Goal: Transaction & Acquisition: Book appointment/travel/reservation

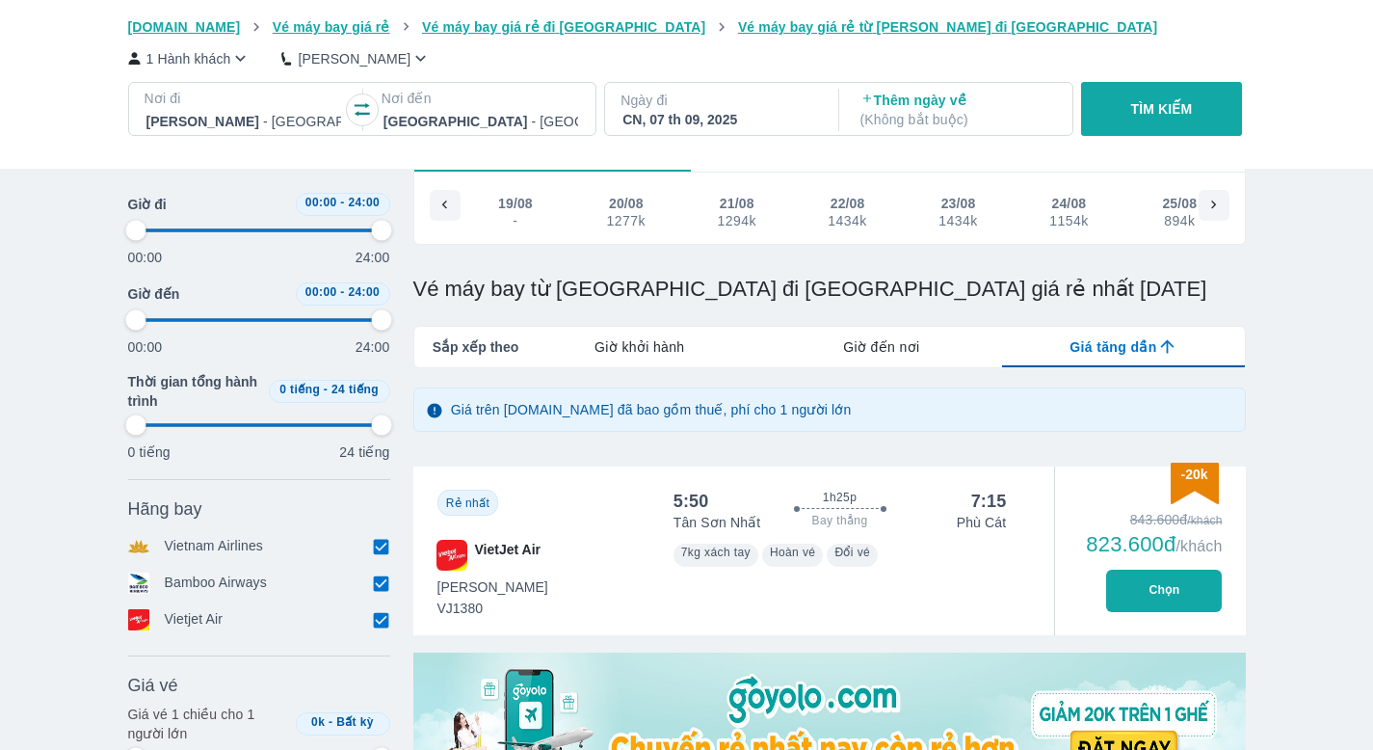
scroll to position [0, 1600]
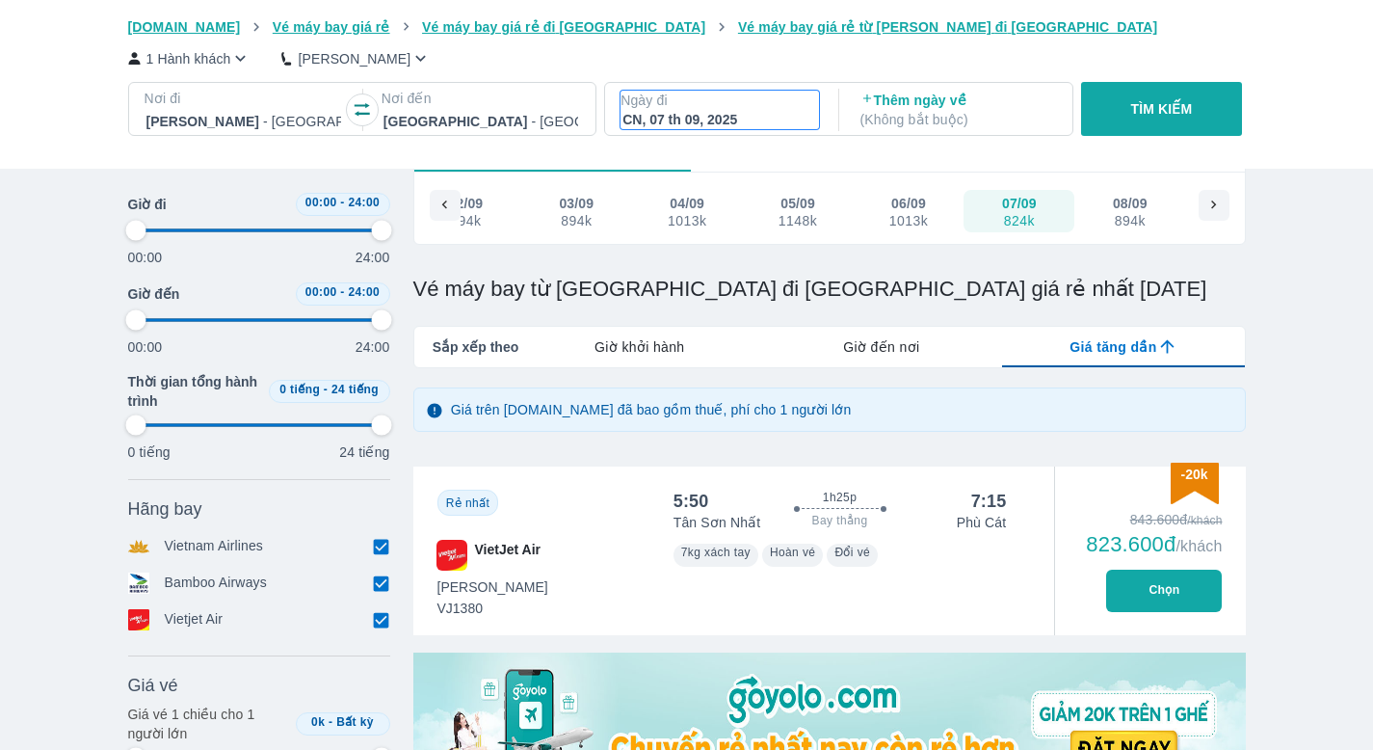
drag, startPoint x: 0, startPoint y: 0, endPoint x: 660, endPoint y: 128, distance: 672.4
click at [660, 128] on div "CN, 07 th 09, 2025" at bounding box center [720, 119] width 195 height 19
type input "97.9166666666667"
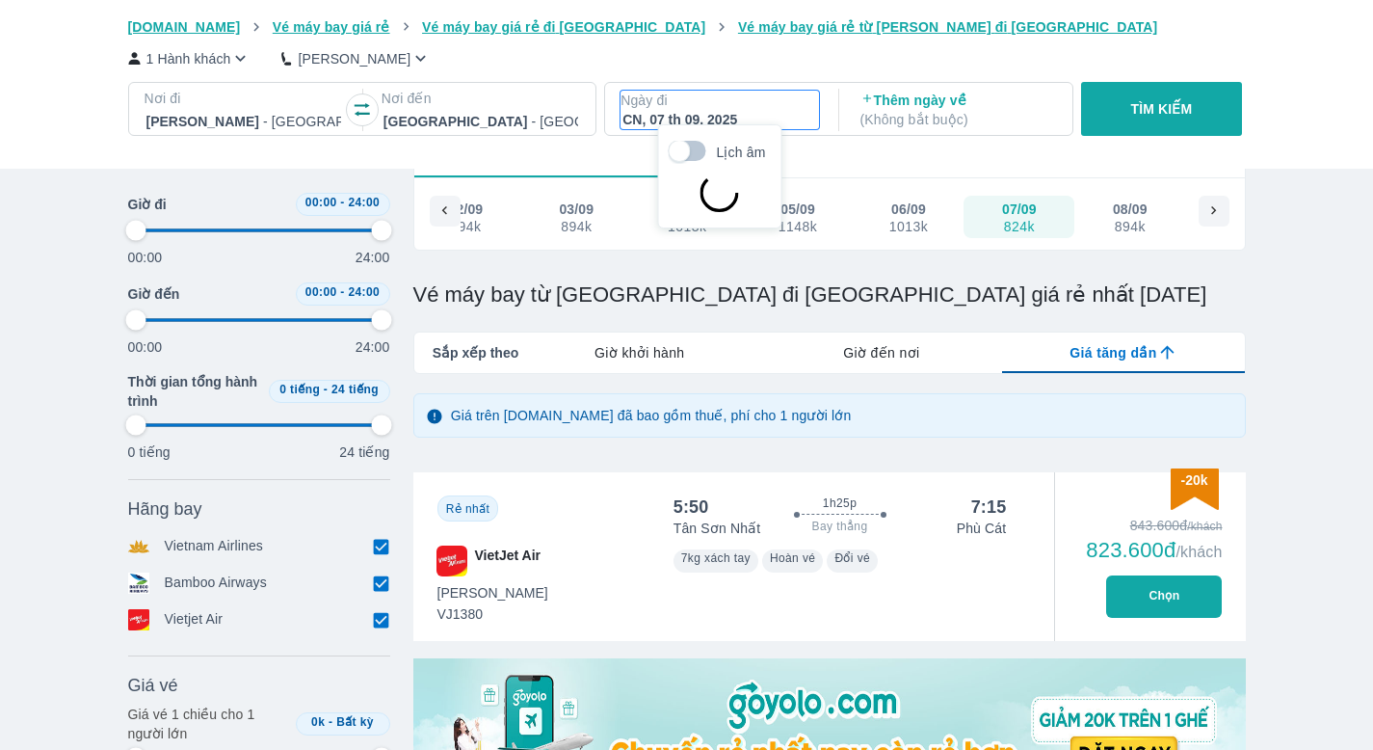
scroll to position [111, 0]
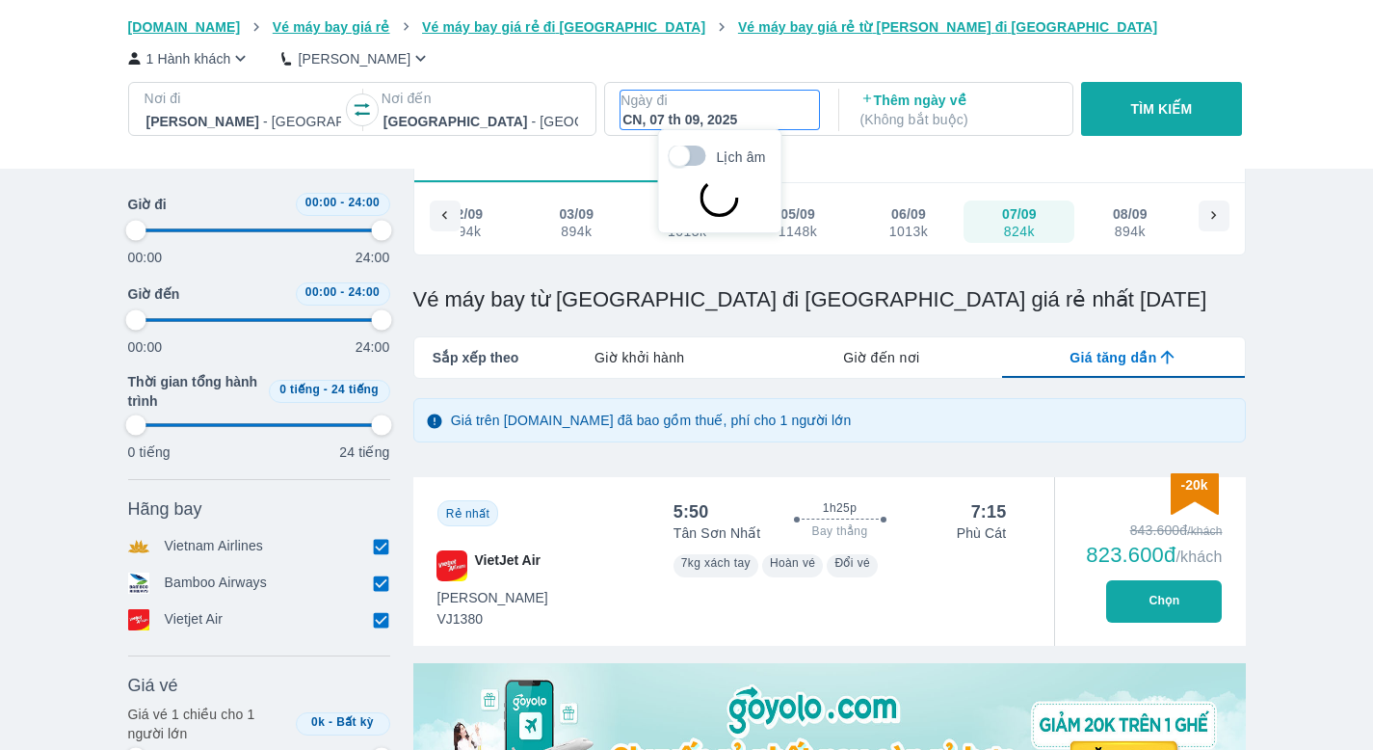
type input "97.9166666666667"
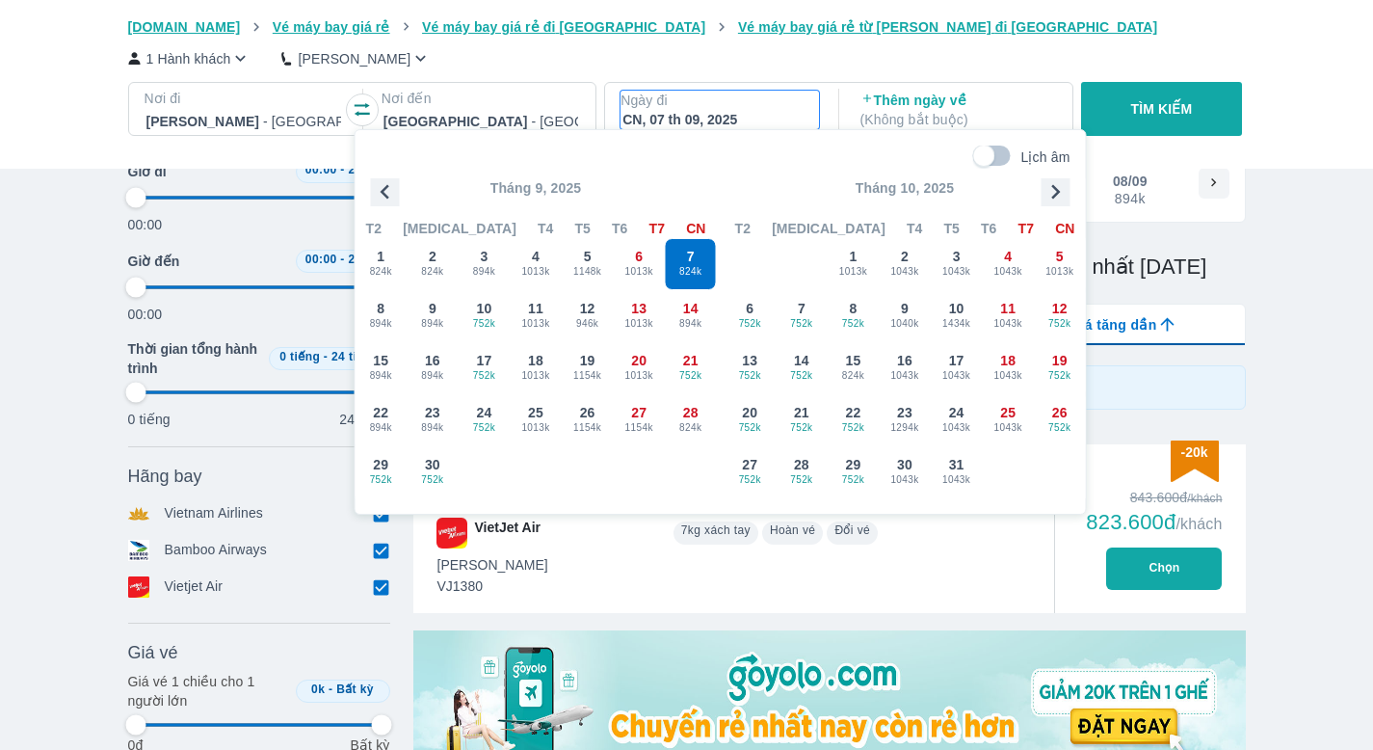
scroll to position [381, 0]
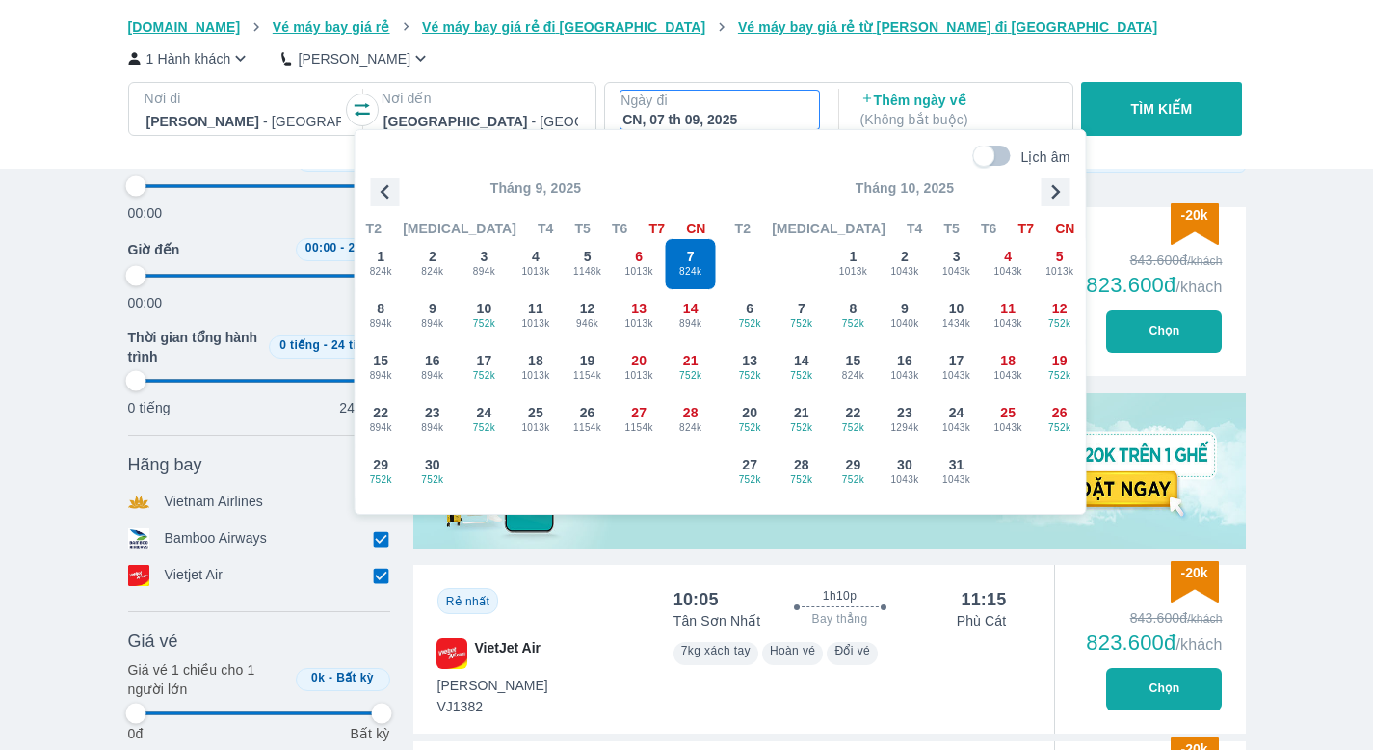
click at [410, 67] on div "1 Hành khách Phổ Thông" at bounding box center [687, 58] width 1118 height 20
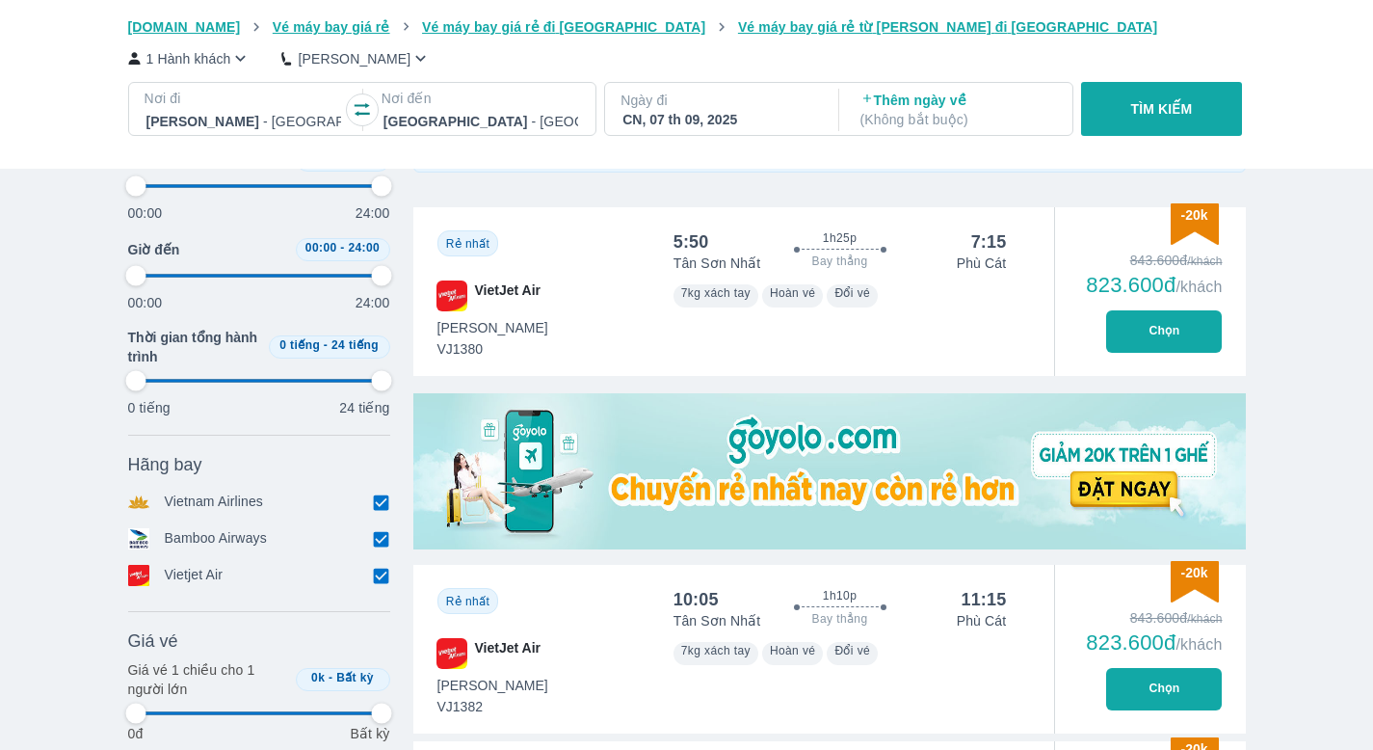
click at [452, 112] on div at bounding box center [481, 121] width 195 height 23
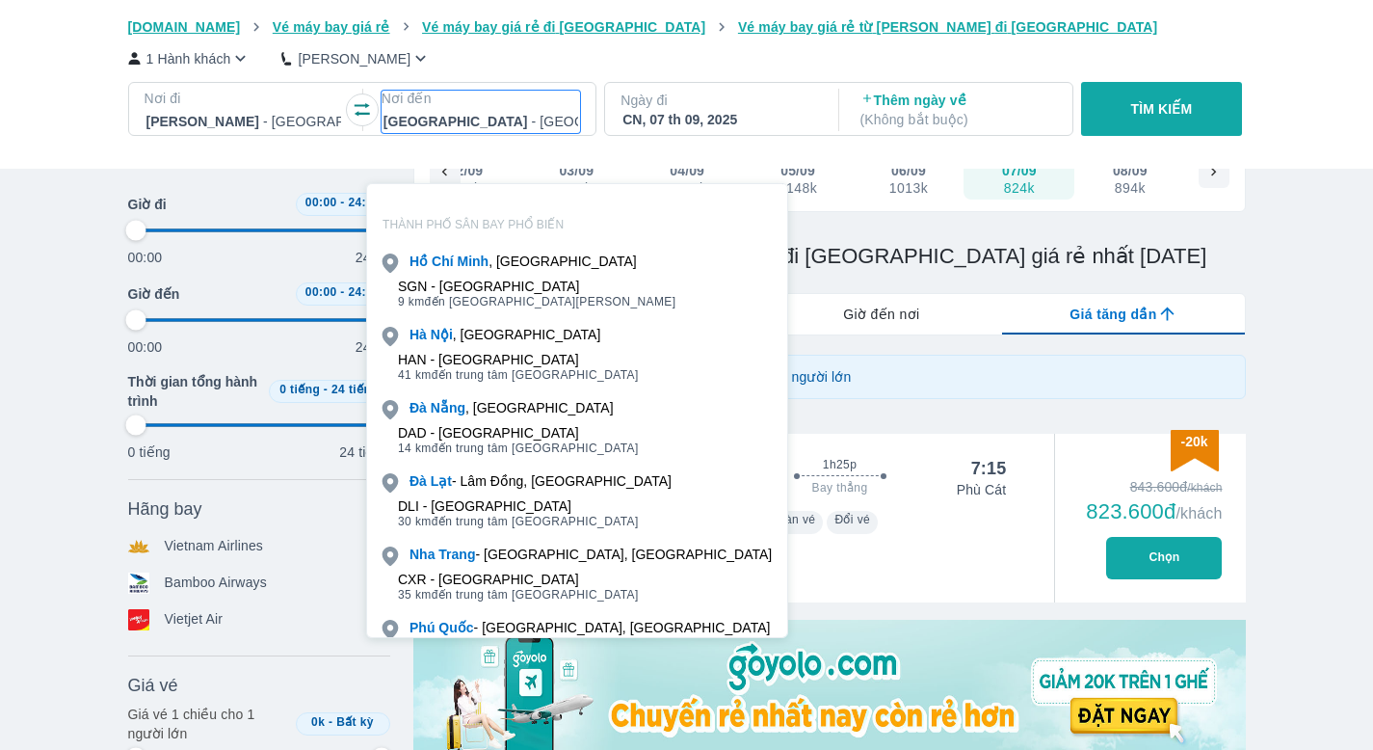
scroll to position [111, 0]
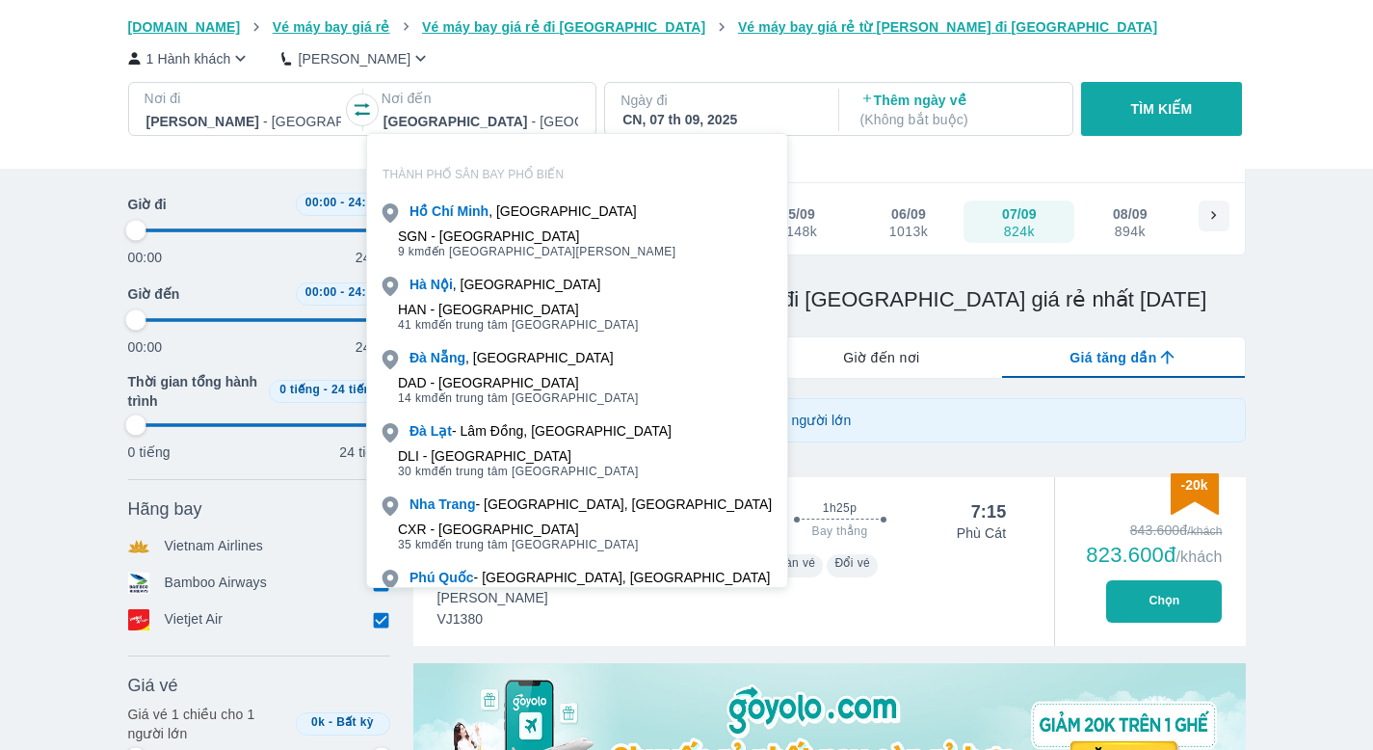
click at [509, 168] on p "THÀNH PHỐ SÂN BAY PHỔ BIẾN" at bounding box center [577, 174] width 420 height 15
click at [494, 123] on div at bounding box center [481, 121] width 195 height 23
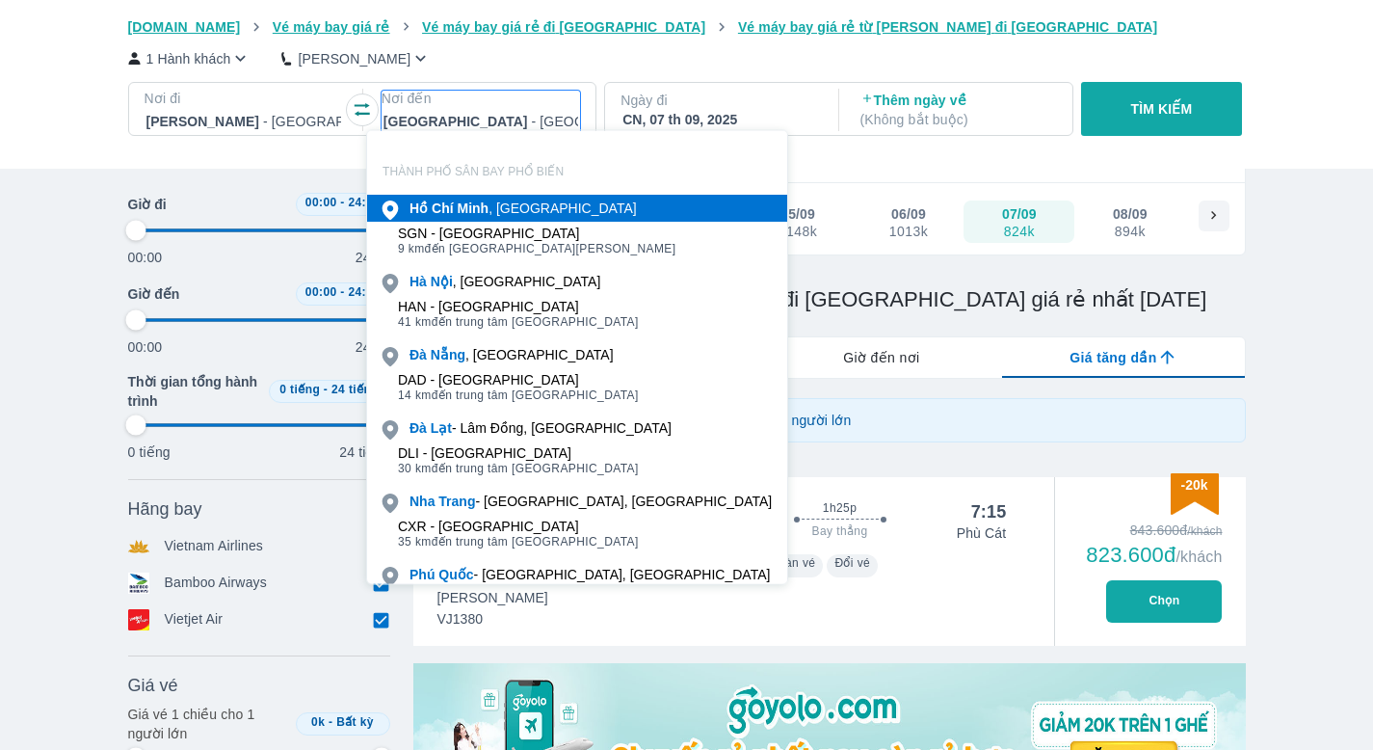
scroll to position [0, 0]
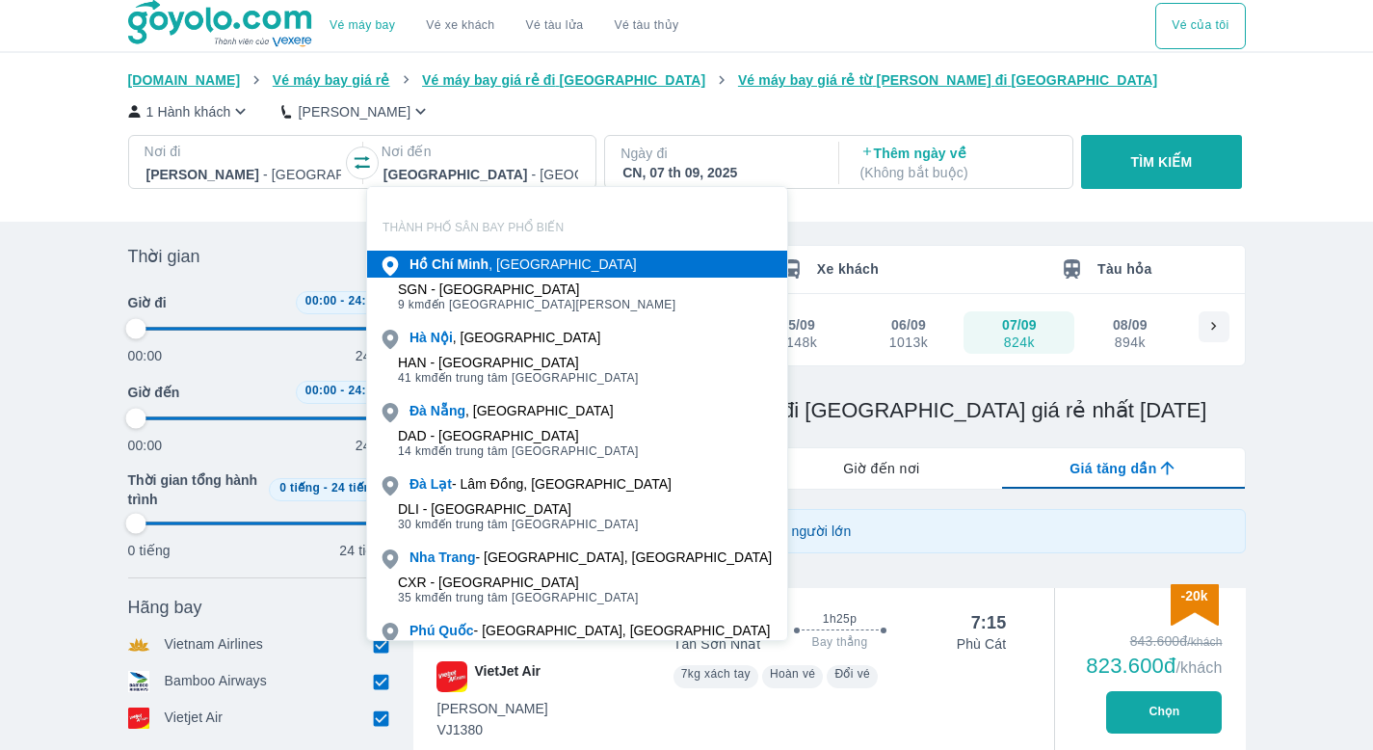
click at [253, 22] on img at bounding box center [221, 24] width 187 height 48
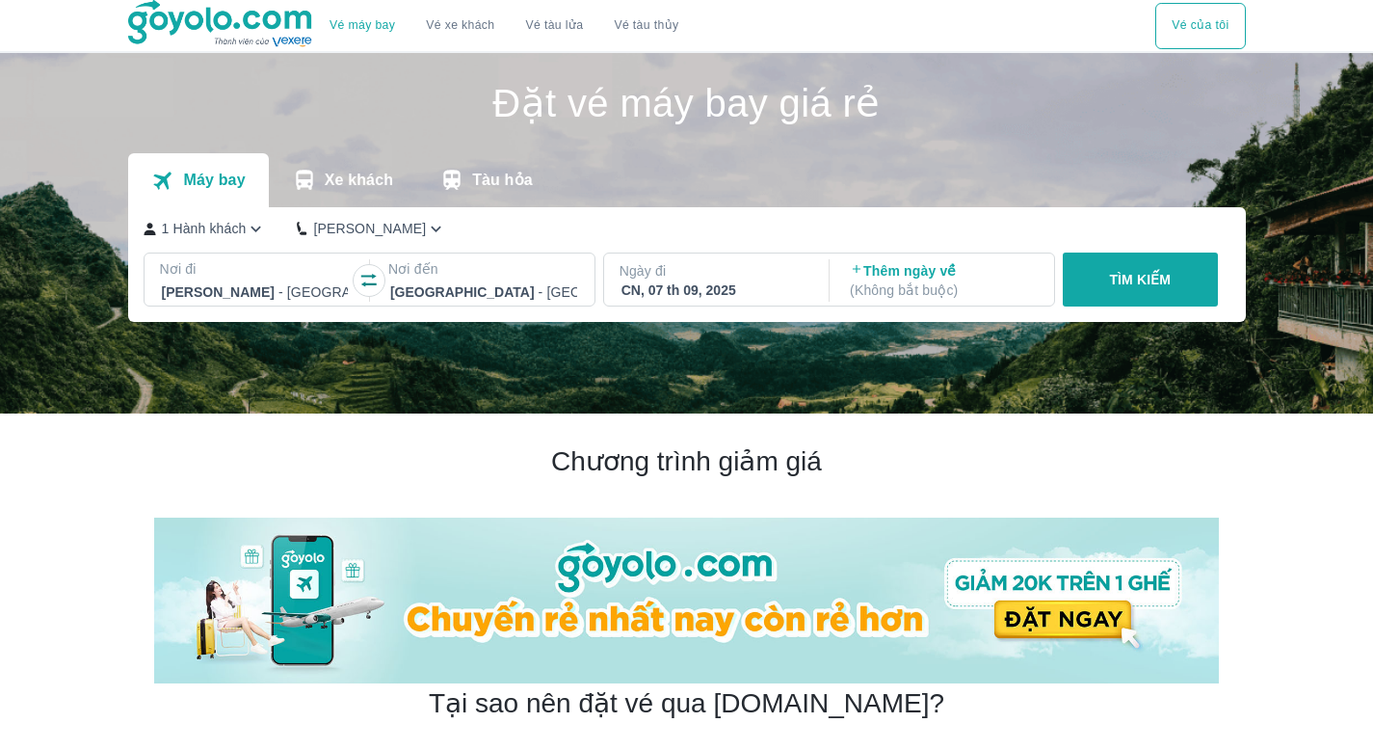
click at [440, 280] on div at bounding box center [483, 291] width 187 height 23
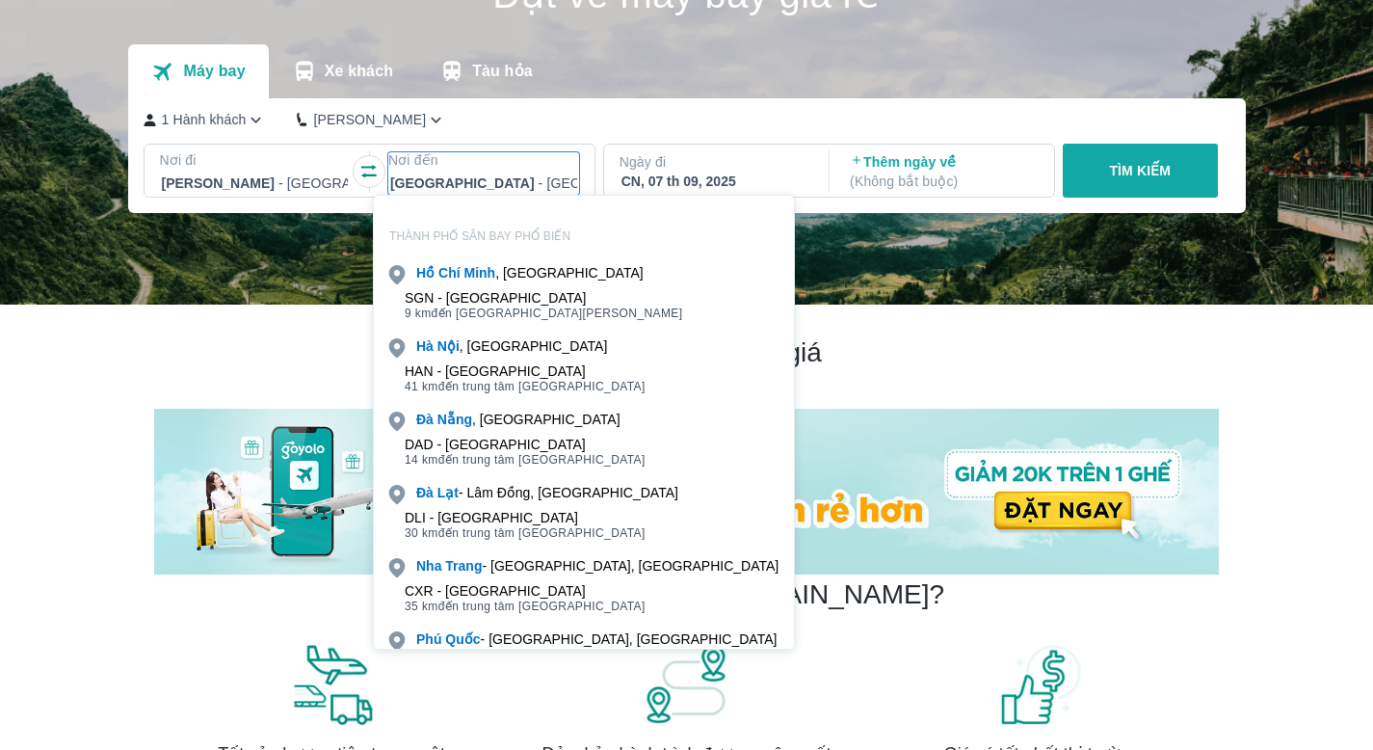
scroll to position [111, 0]
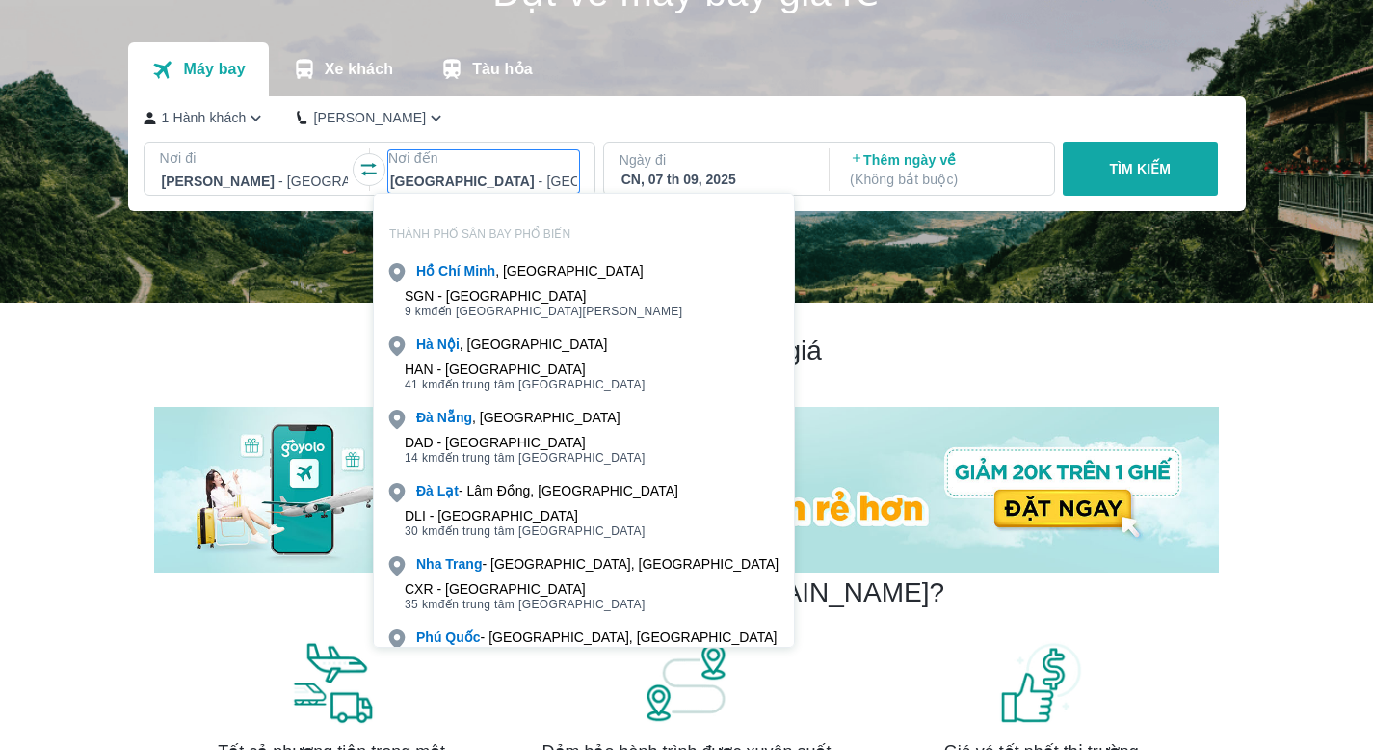
click at [484, 176] on div at bounding box center [483, 181] width 187 height 23
click at [531, 178] on div at bounding box center [483, 181] width 187 height 23
click at [536, 230] on p "THÀNH PHỐ SÂN BAY PHỔ BIẾN" at bounding box center [584, 233] width 420 height 15
click at [539, 177] on div at bounding box center [483, 181] width 187 height 23
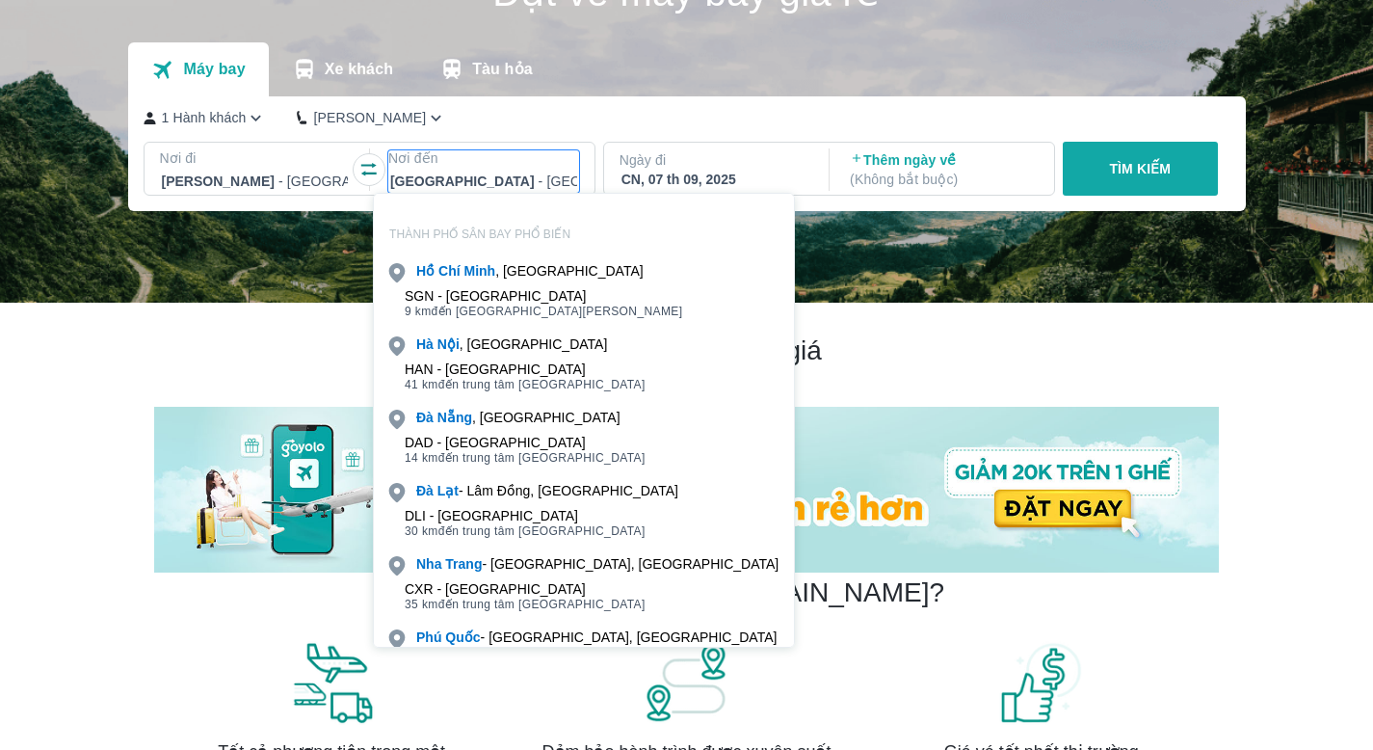
click at [539, 177] on div at bounding box center [483, 181] width 187 height 23
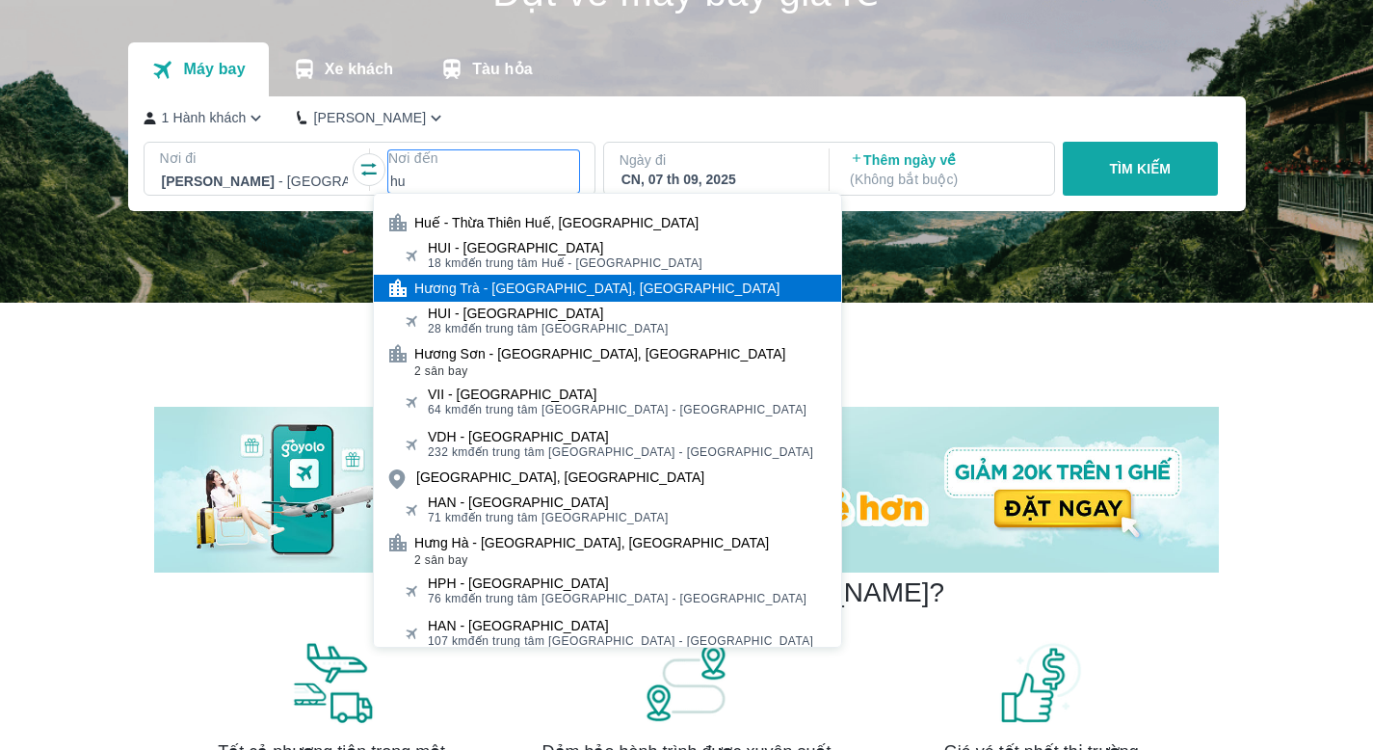
type input "hu"
click at [545, 279] on div "Hương Trà - Thừa Thiên Huế, Việt Nam" at bounding box center [596, 288] width 365 height 19
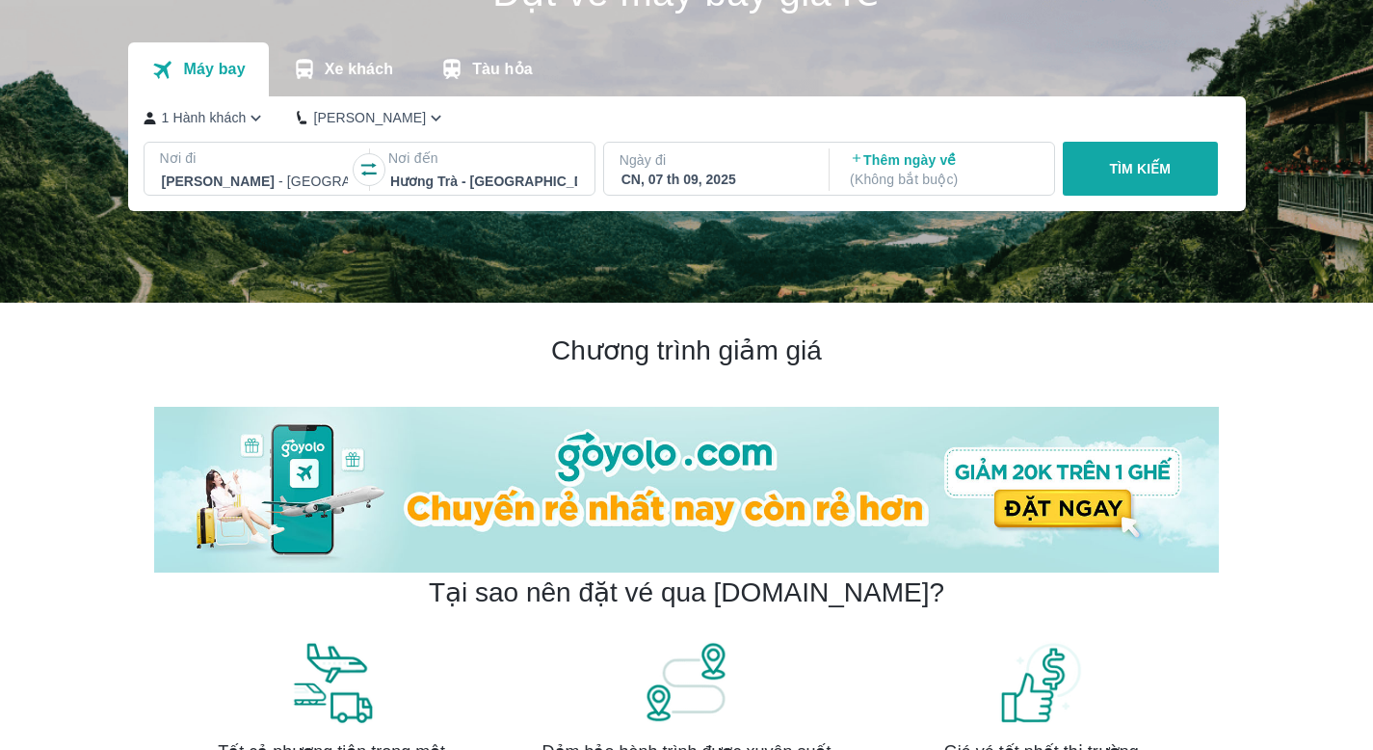
click at [529, 186] on div at bounding box center [483, 181] width 187 height 23
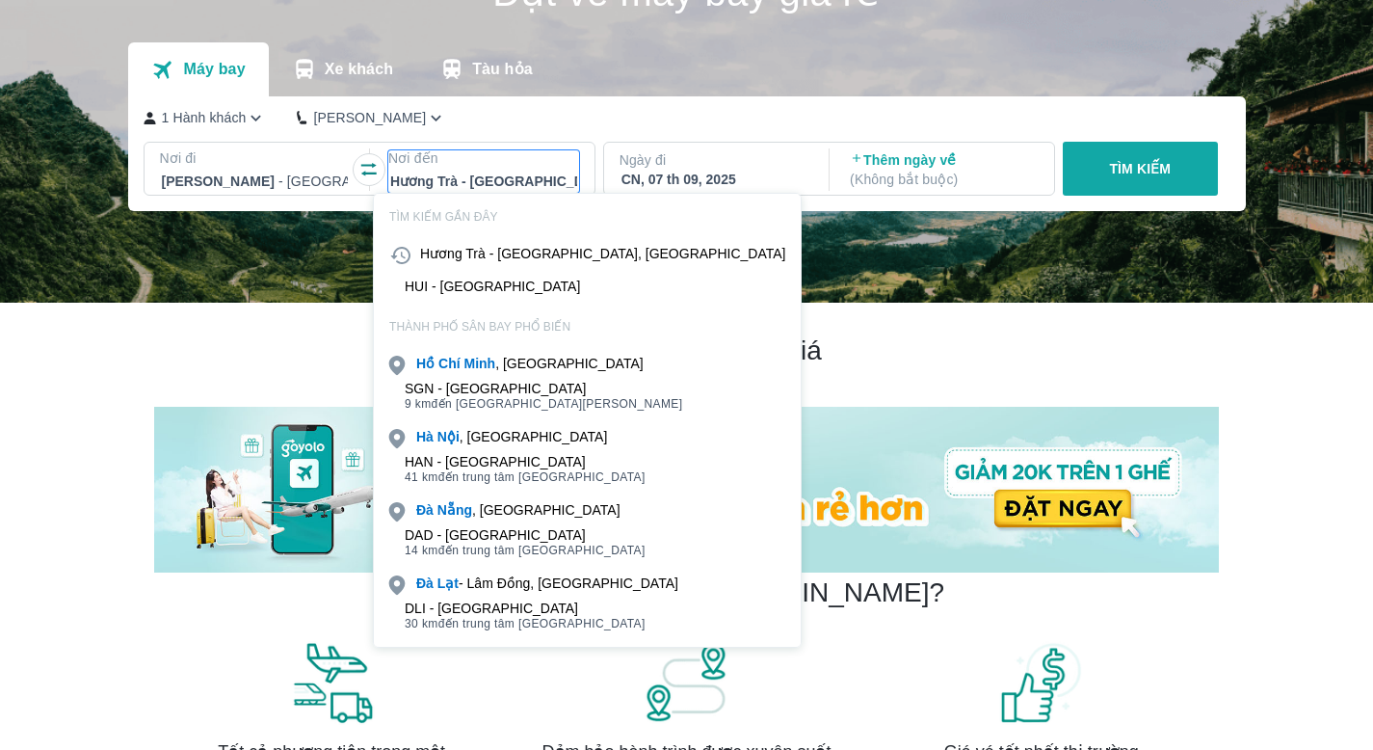
click at [529, 186] on div at bounding box center [483, 181] width 187 height 23
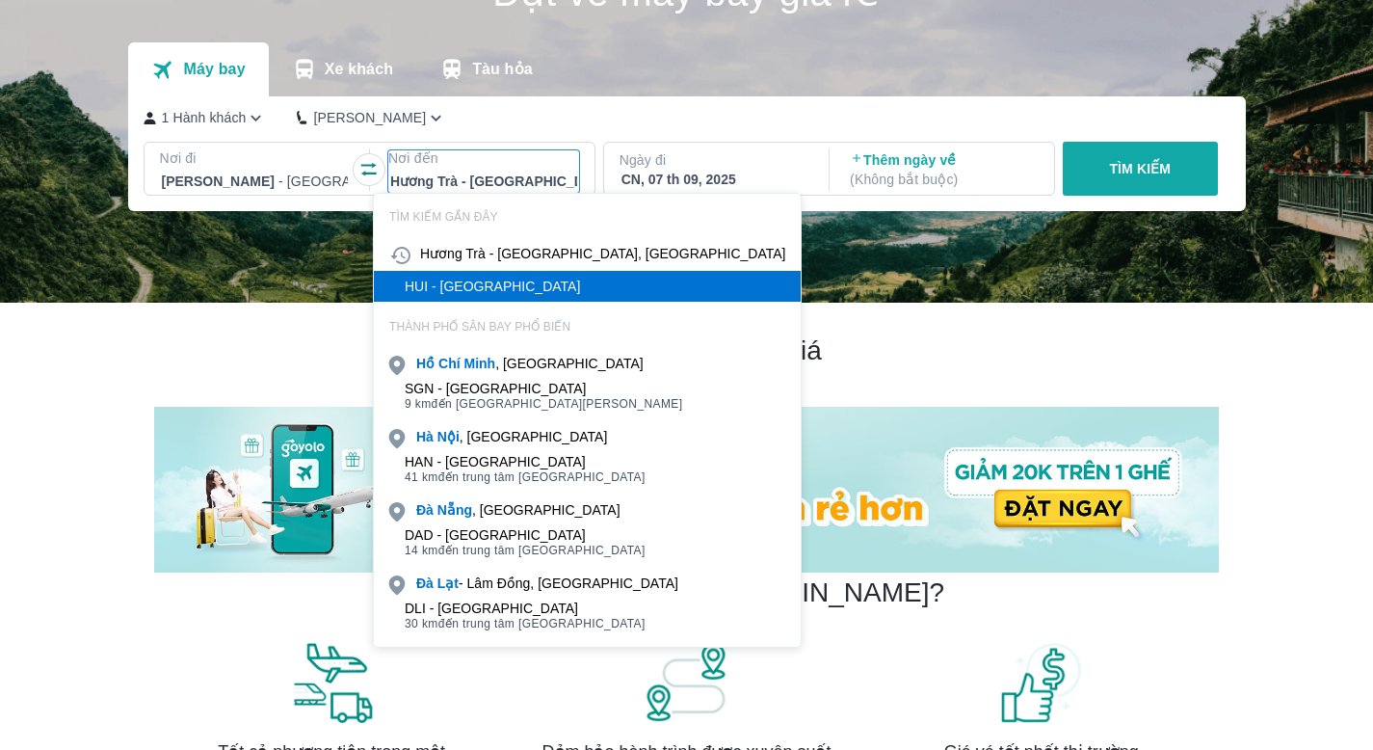
click at [504, 279] on div "HUI - Sân bay Phú Bài" at bounding box center [492, 286] width 175 height 15
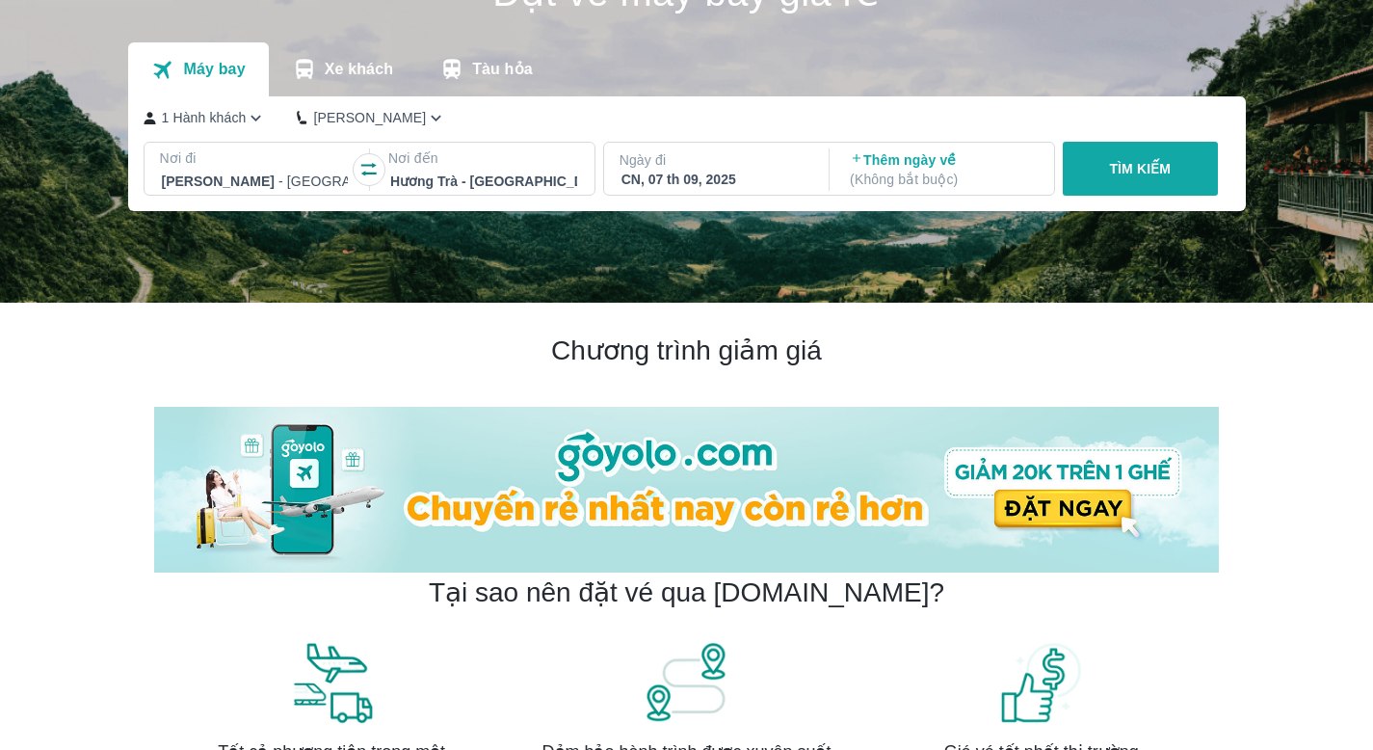
click at [671, 170] on div "CN, 07 th 09, 2025" at bounding box center [715, 179] width 187 height 19
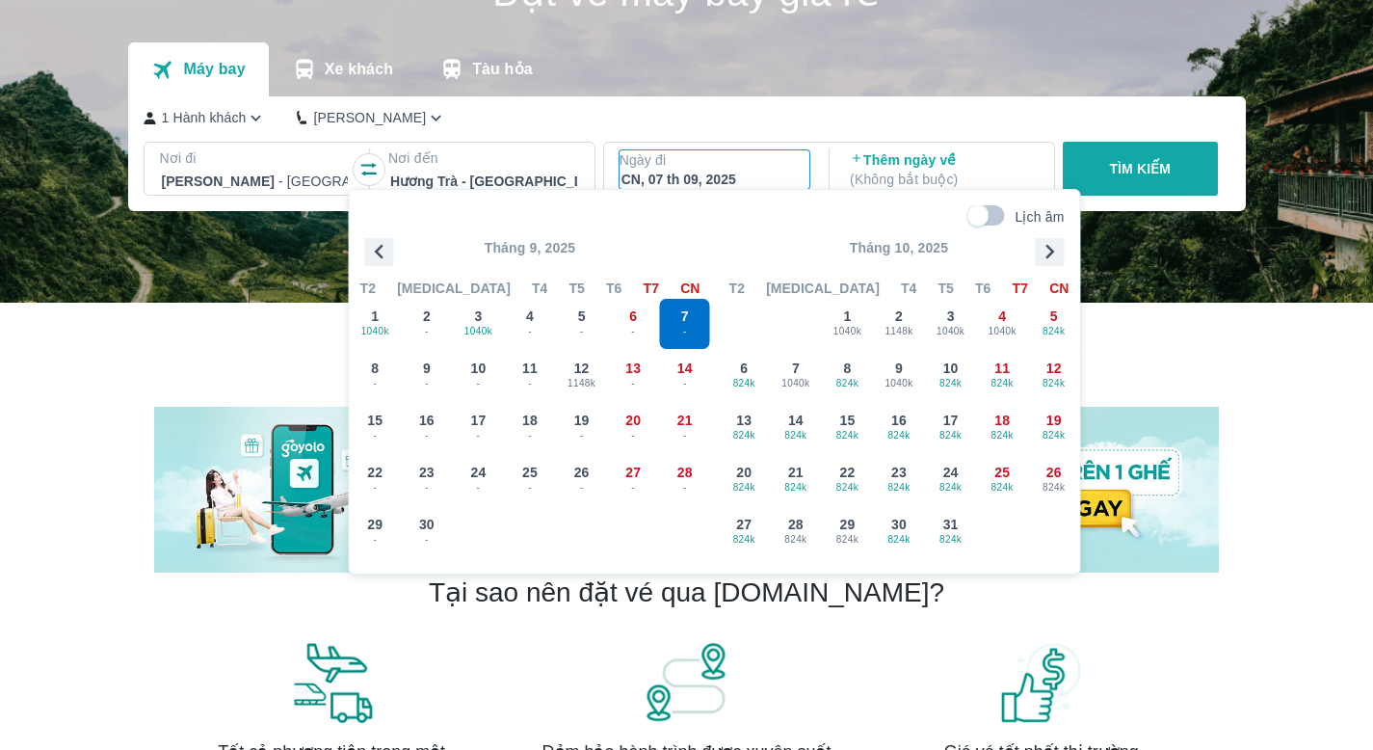
click at [683, 179] on div "CN, 07 th 09, 2025" at bounding box center [715, 179] width 187 height 19
click at [995, 212] on input "Lịch âm" at bounding box center [978, 215] width 66 height 21
checkbox input "true"
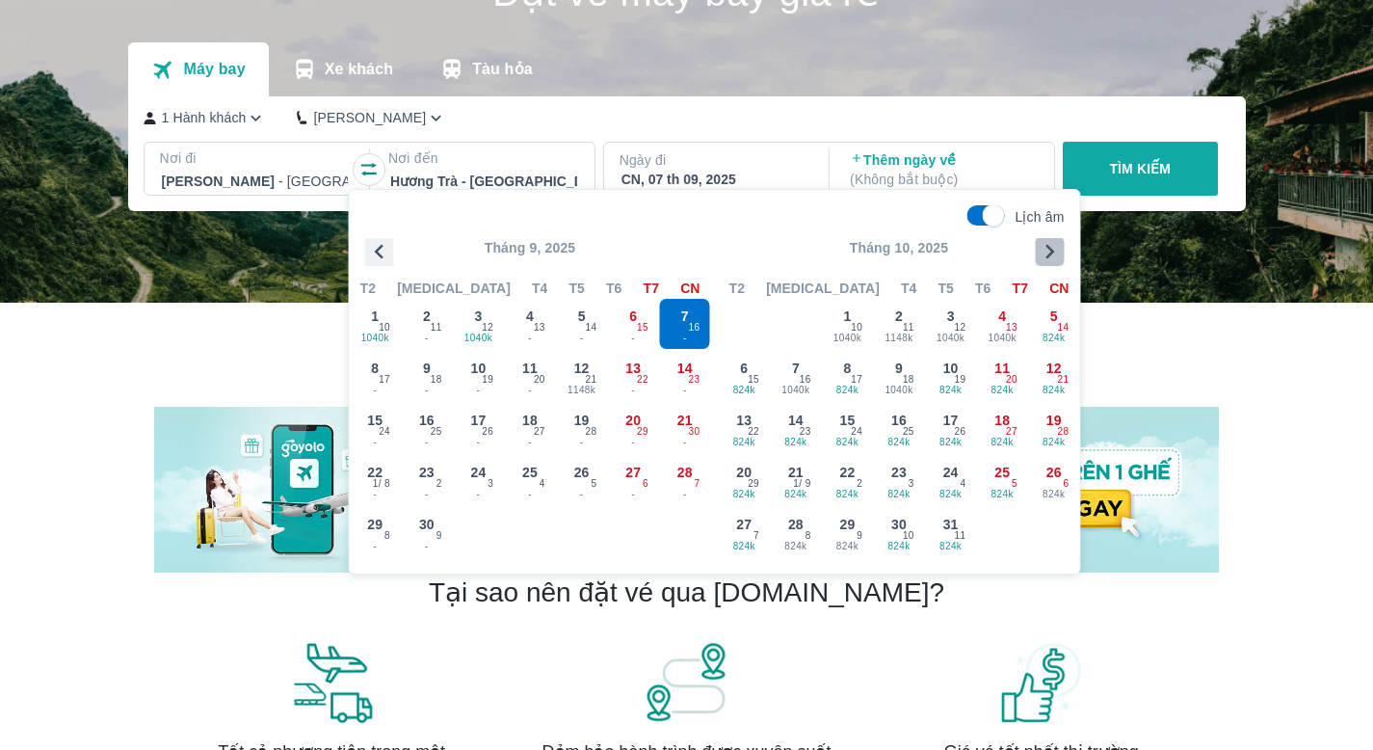
click at [1046, 252] on icon "button" at bounding box center [1050, 251] width 29 height 29
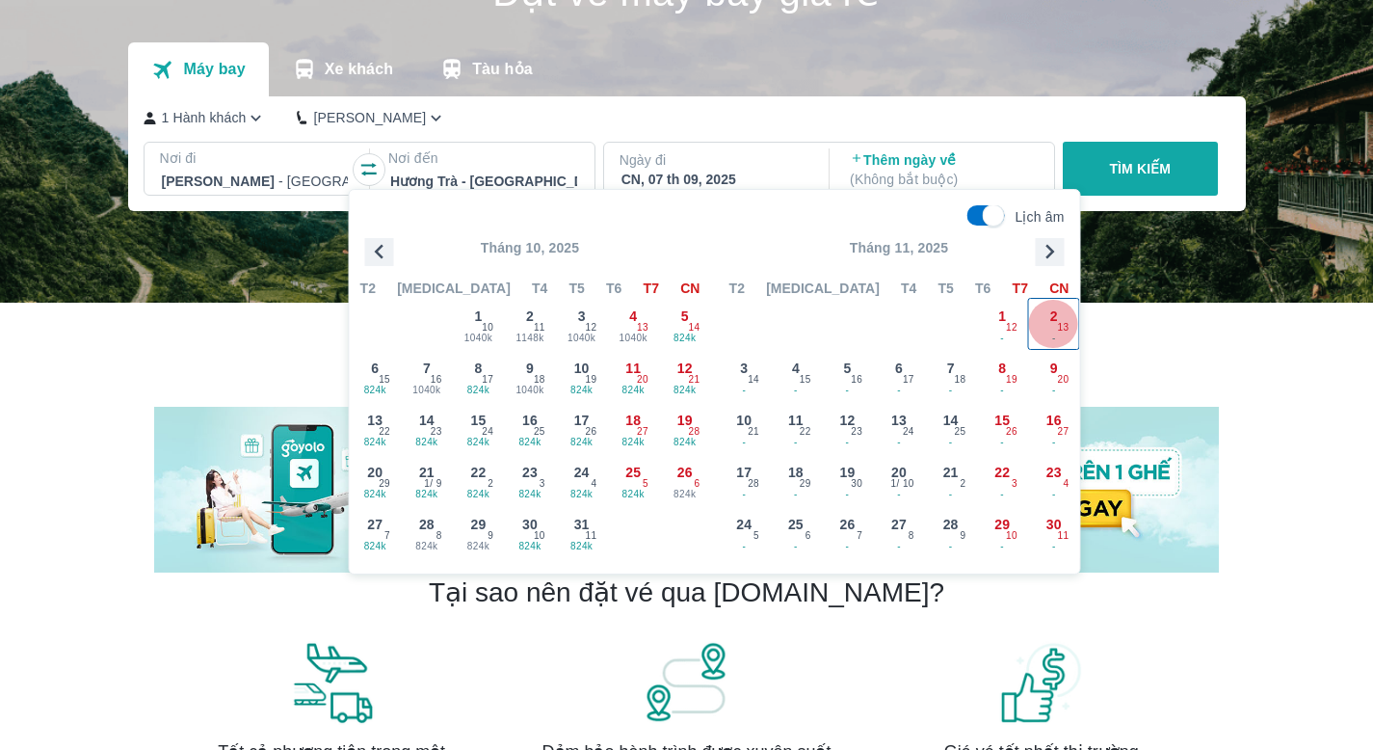
click at [1048, 320] on div "2 - 13" at bounding box center [1054, 324] width 50 height 50
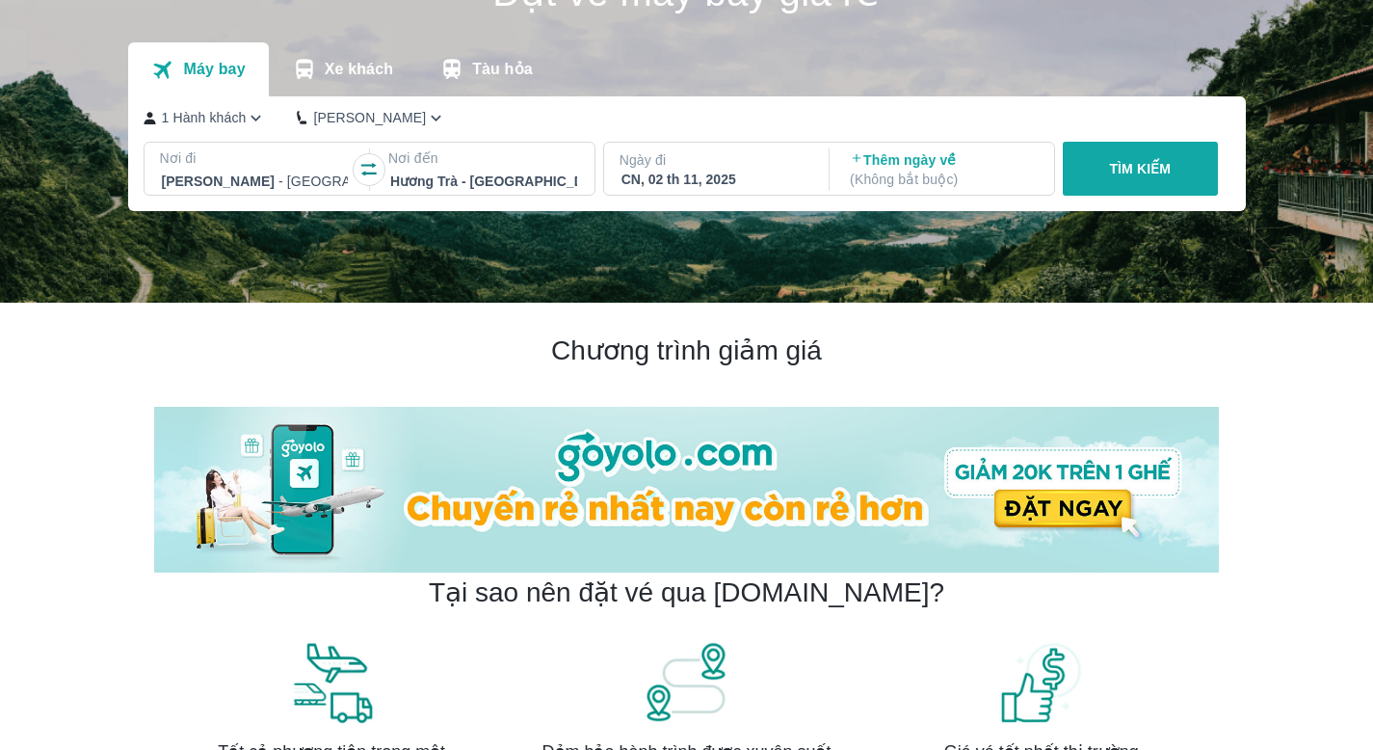
click at [1149, 168] on p "TÌM KIẾM" at bounding box center [1140, 168] width 62 height 19
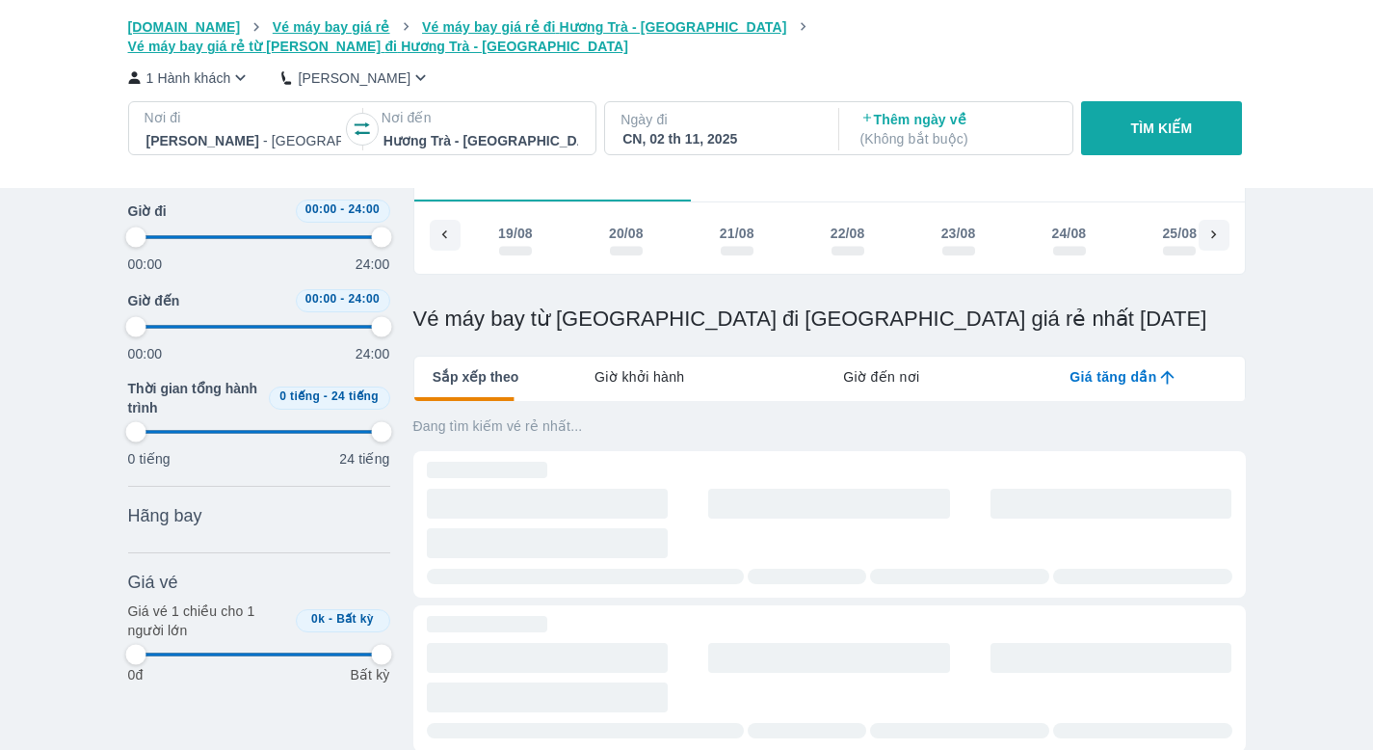
scroll to position [0, 8304]
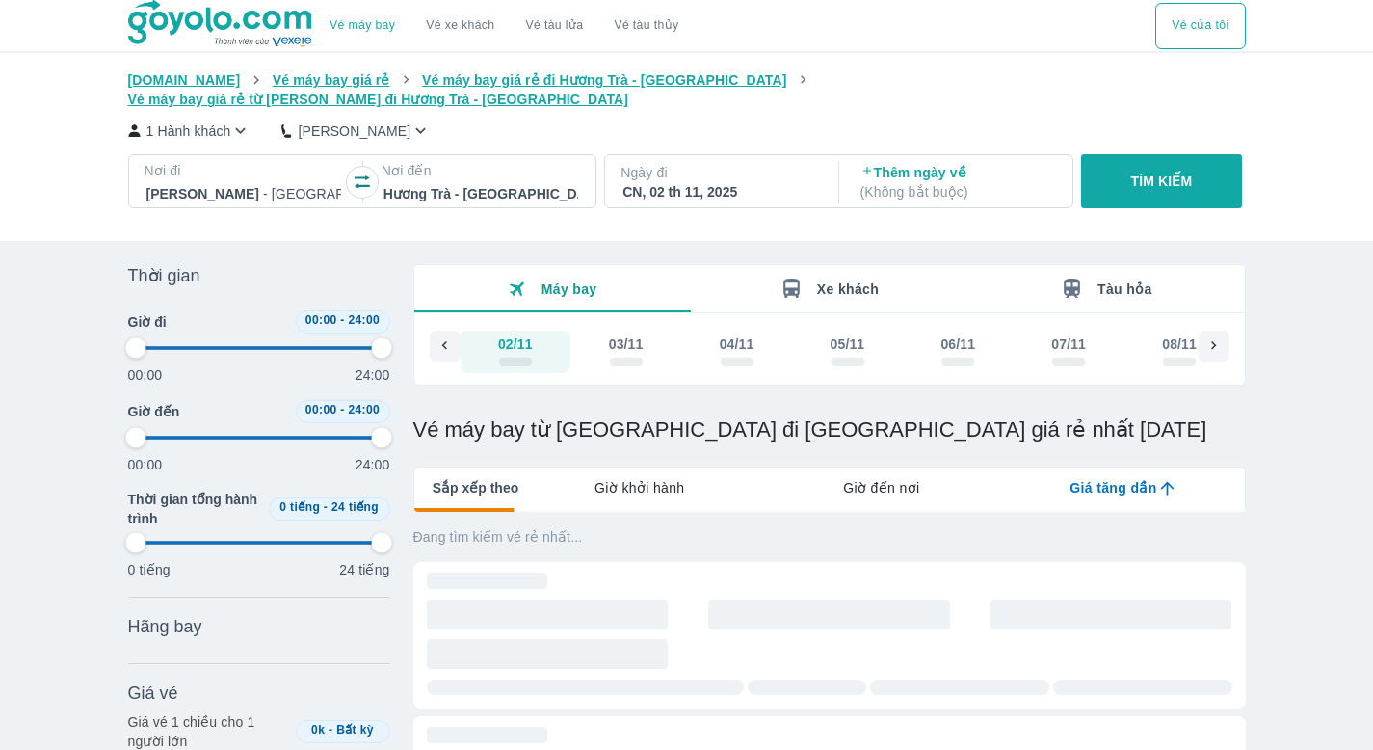
type input "97.9166666666667"
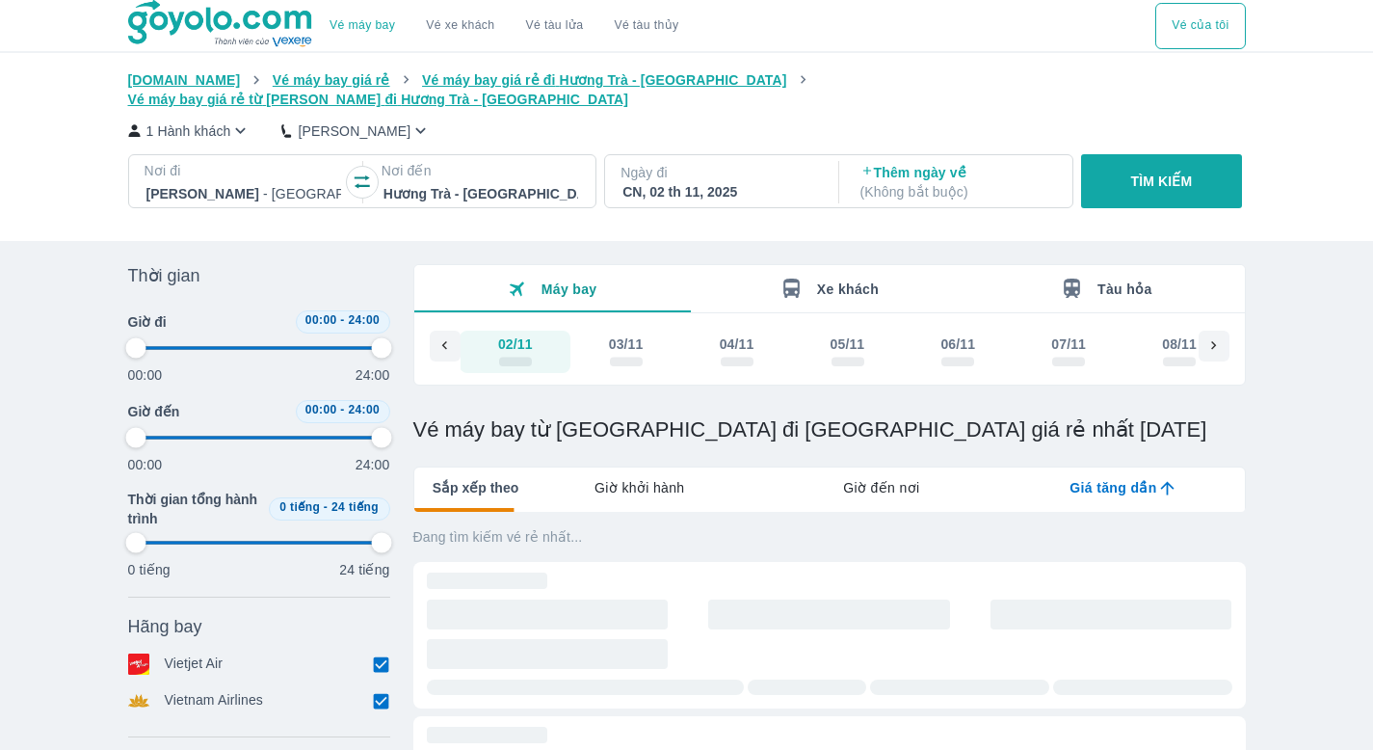
type input "97.9166666666667"
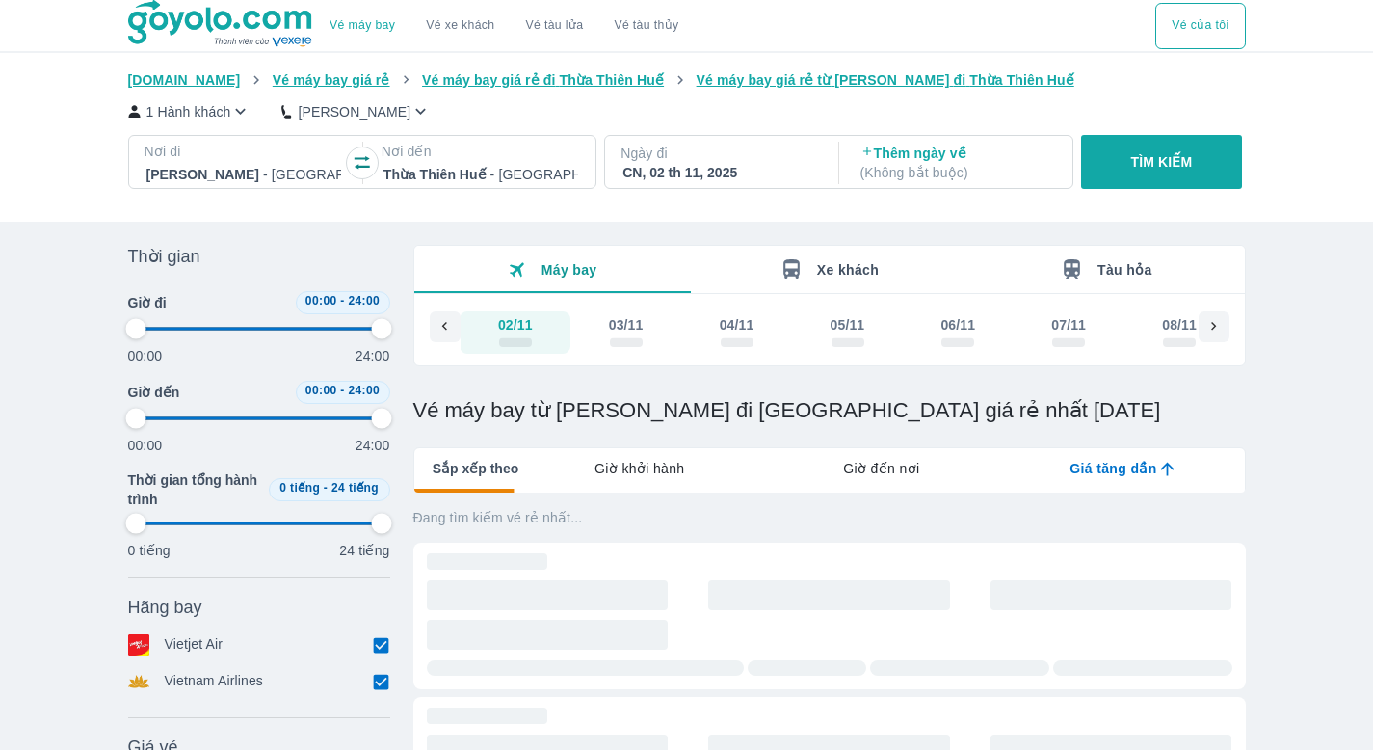
type input "97.9166666666667"
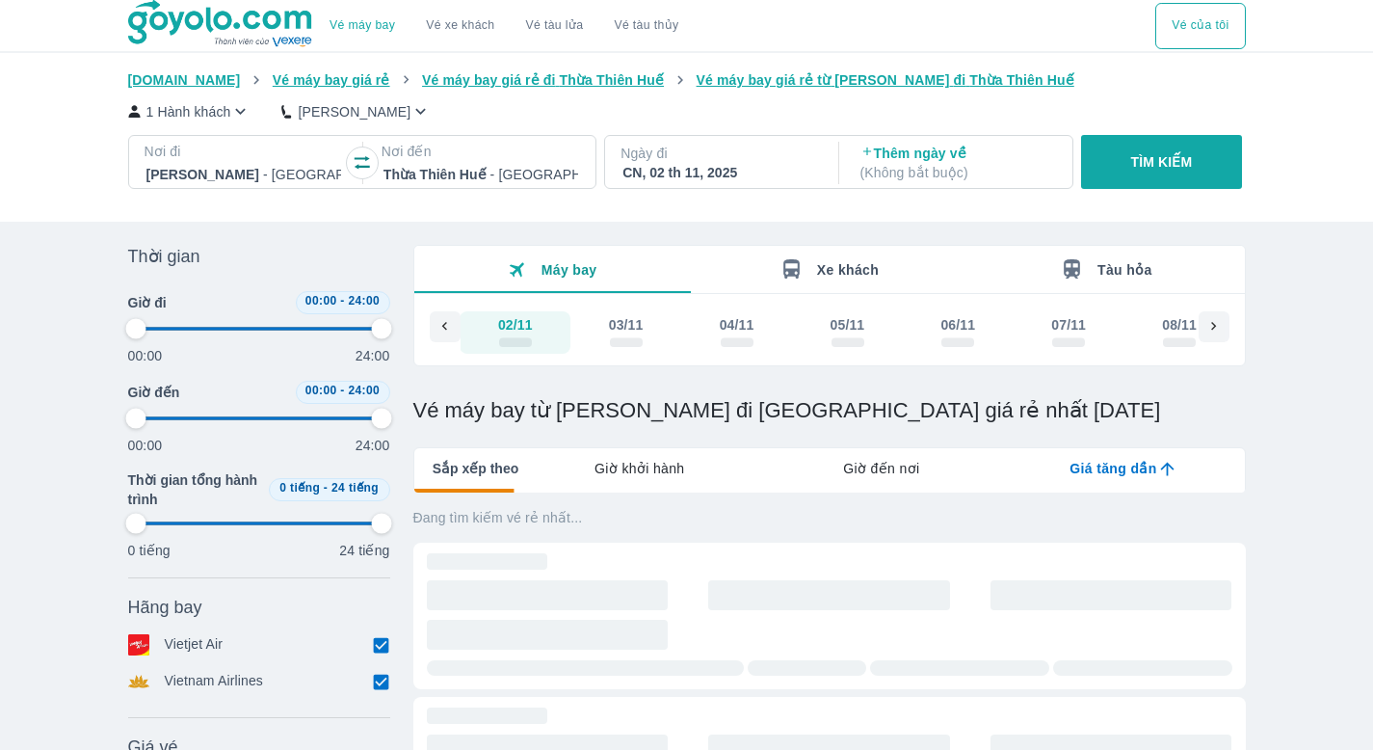
type input "97.9166666666667"
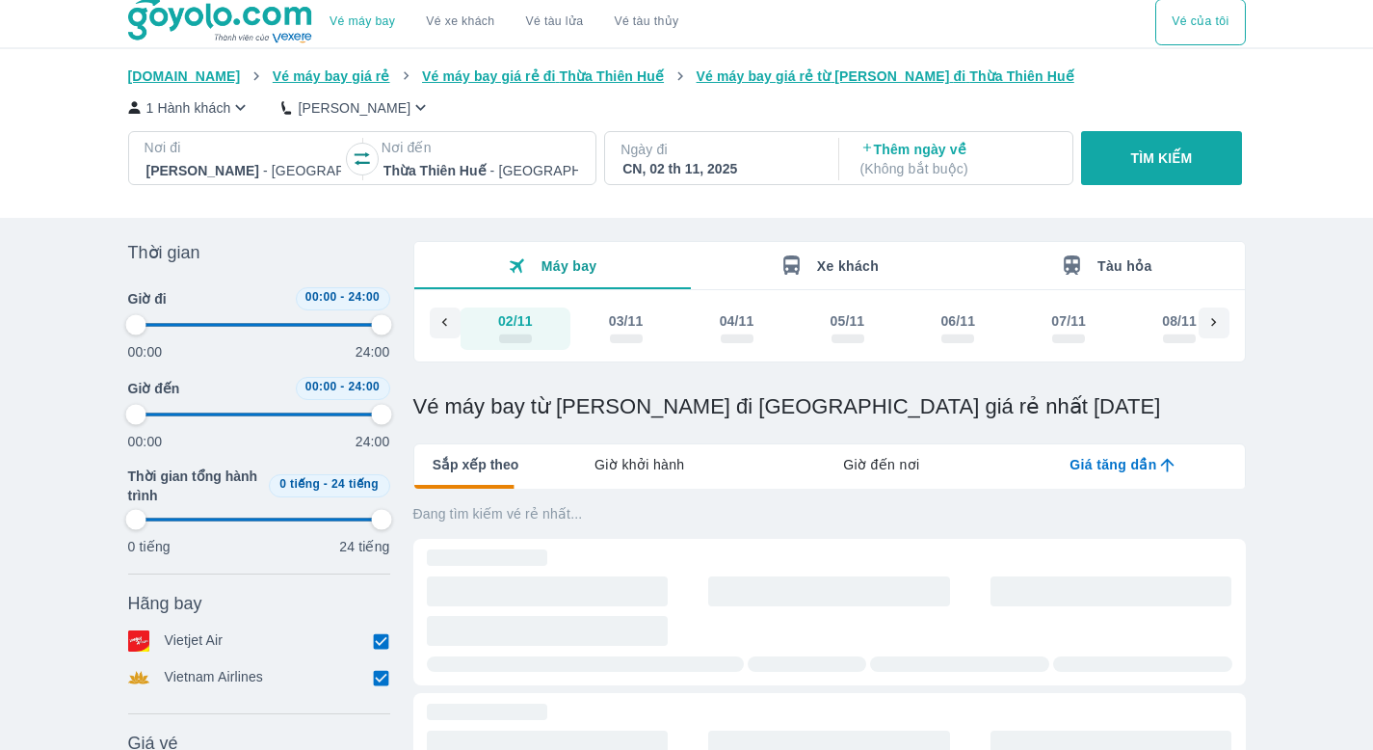
type input "97.9166666666667"
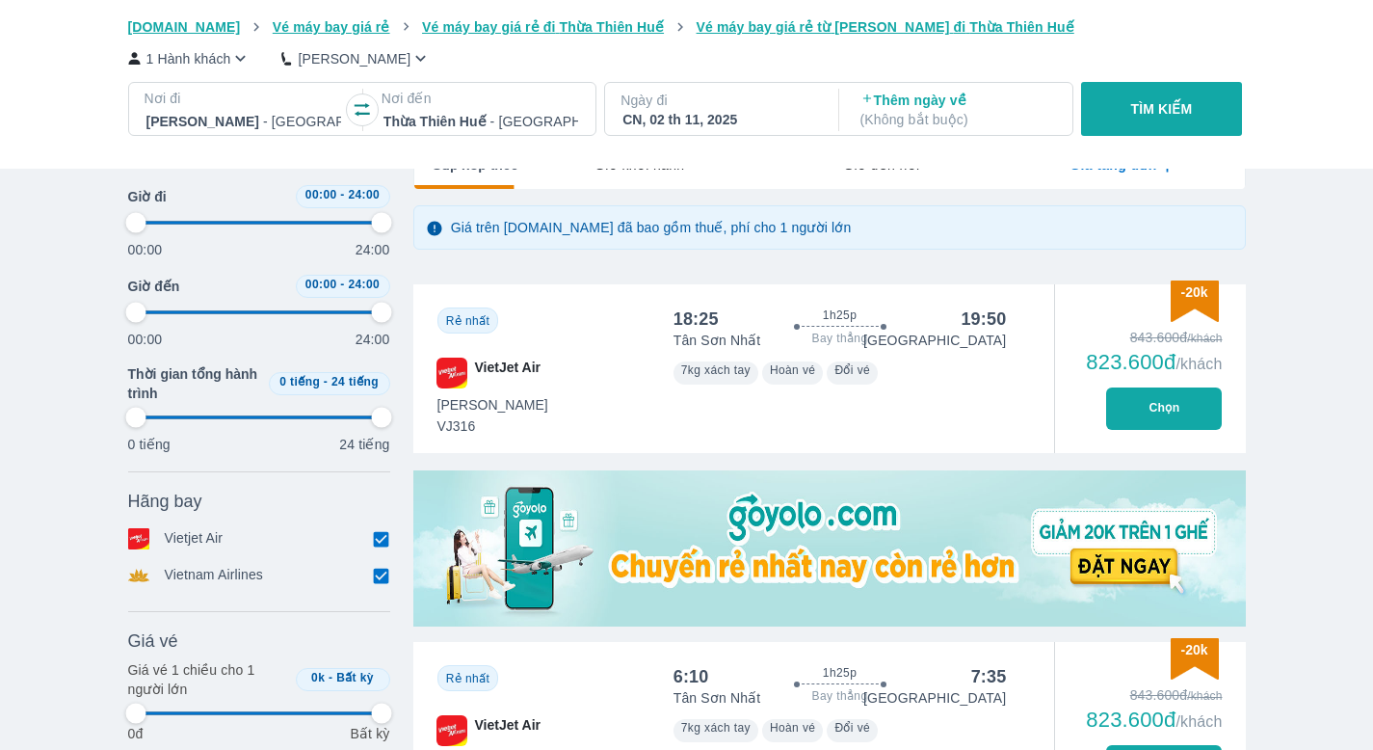
type input "97.9166666666667"
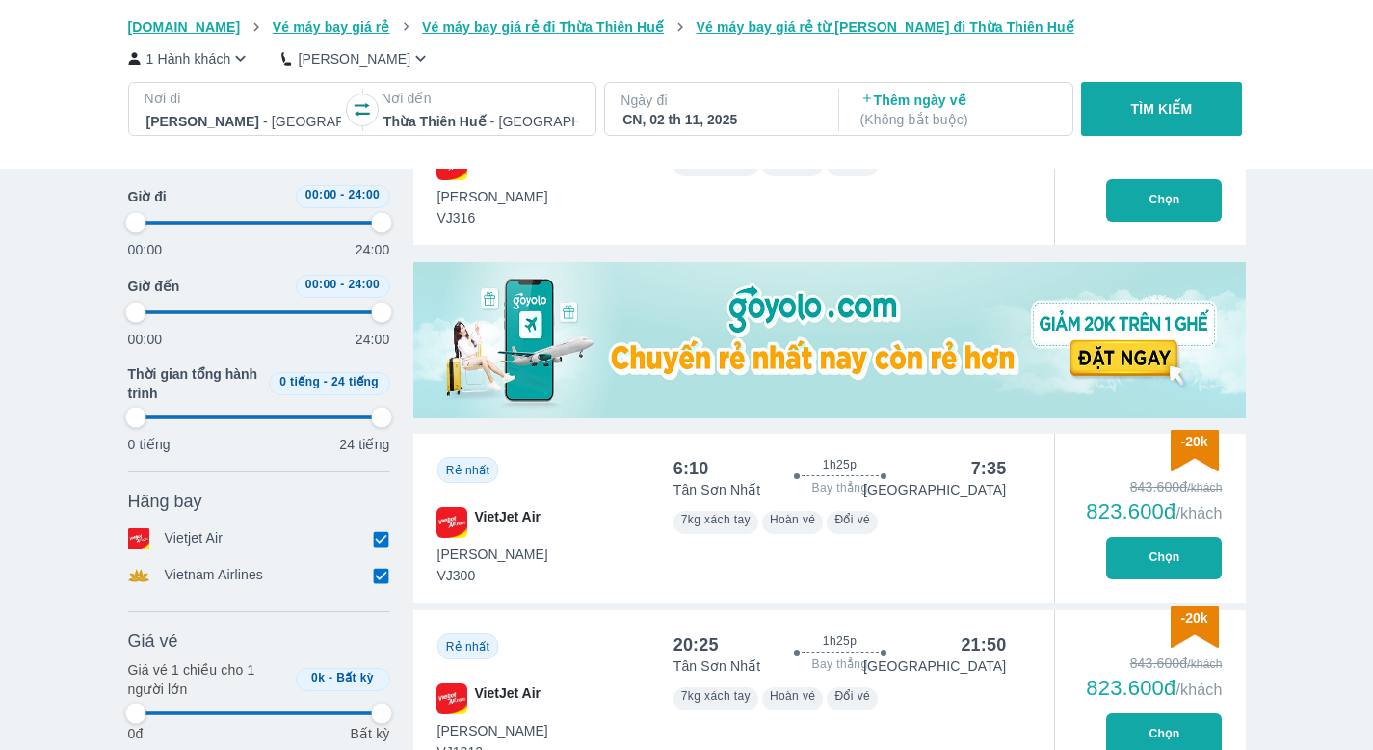
type input "97.9166666666667"
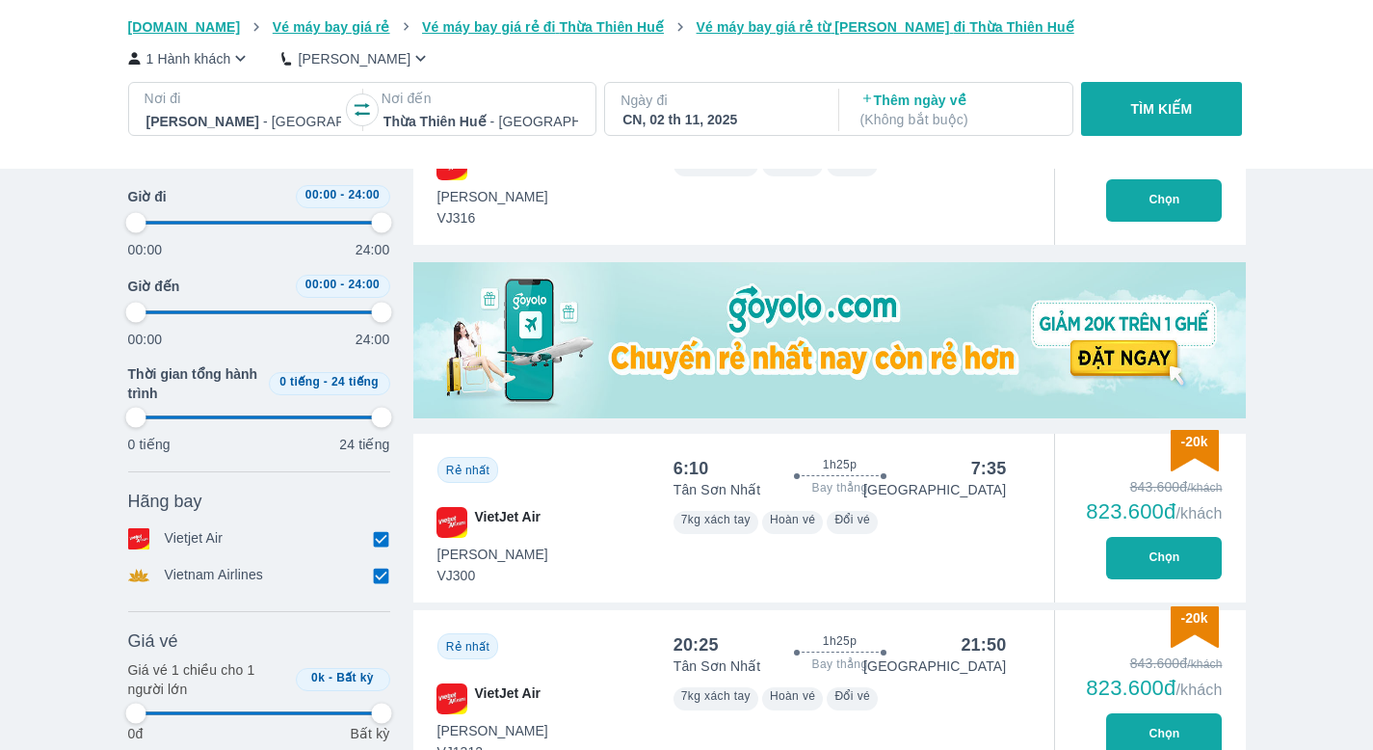
type input "97.9166666666667"
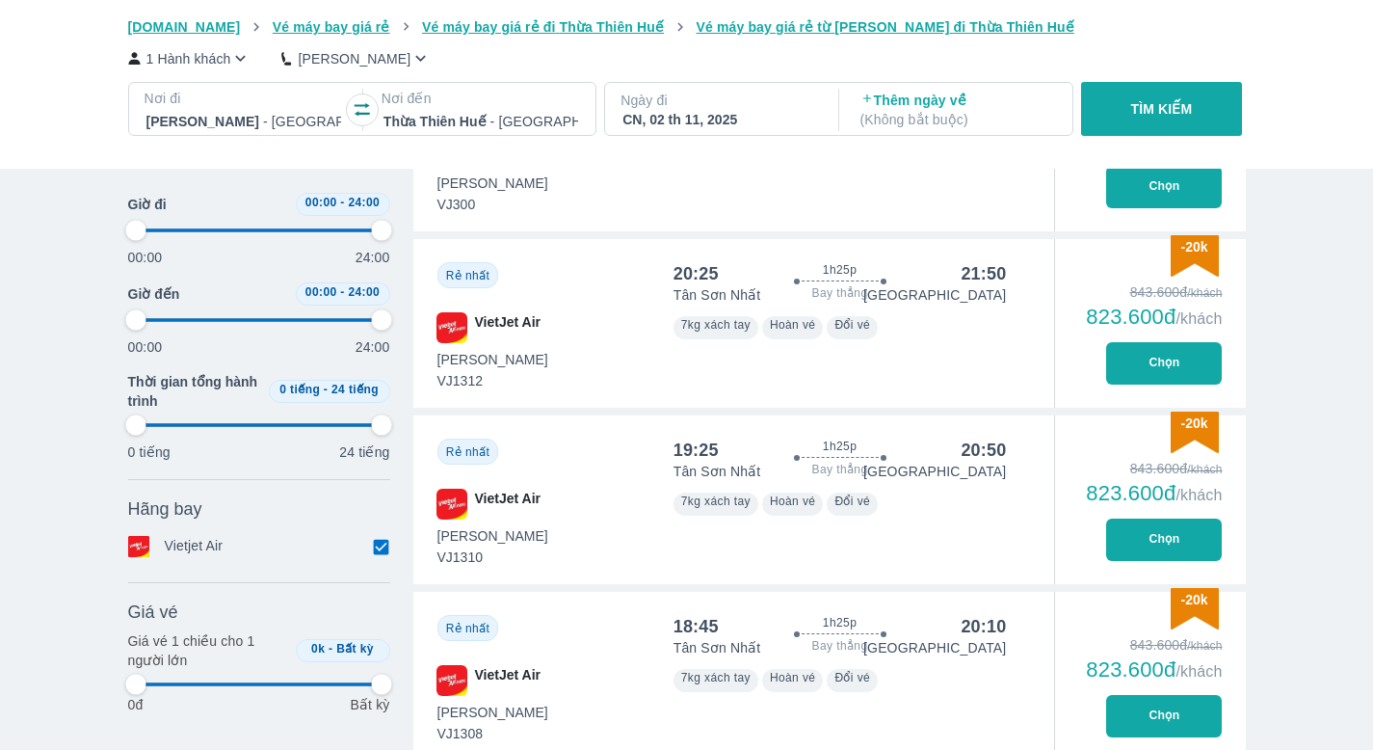
type input "97.9166666666667"
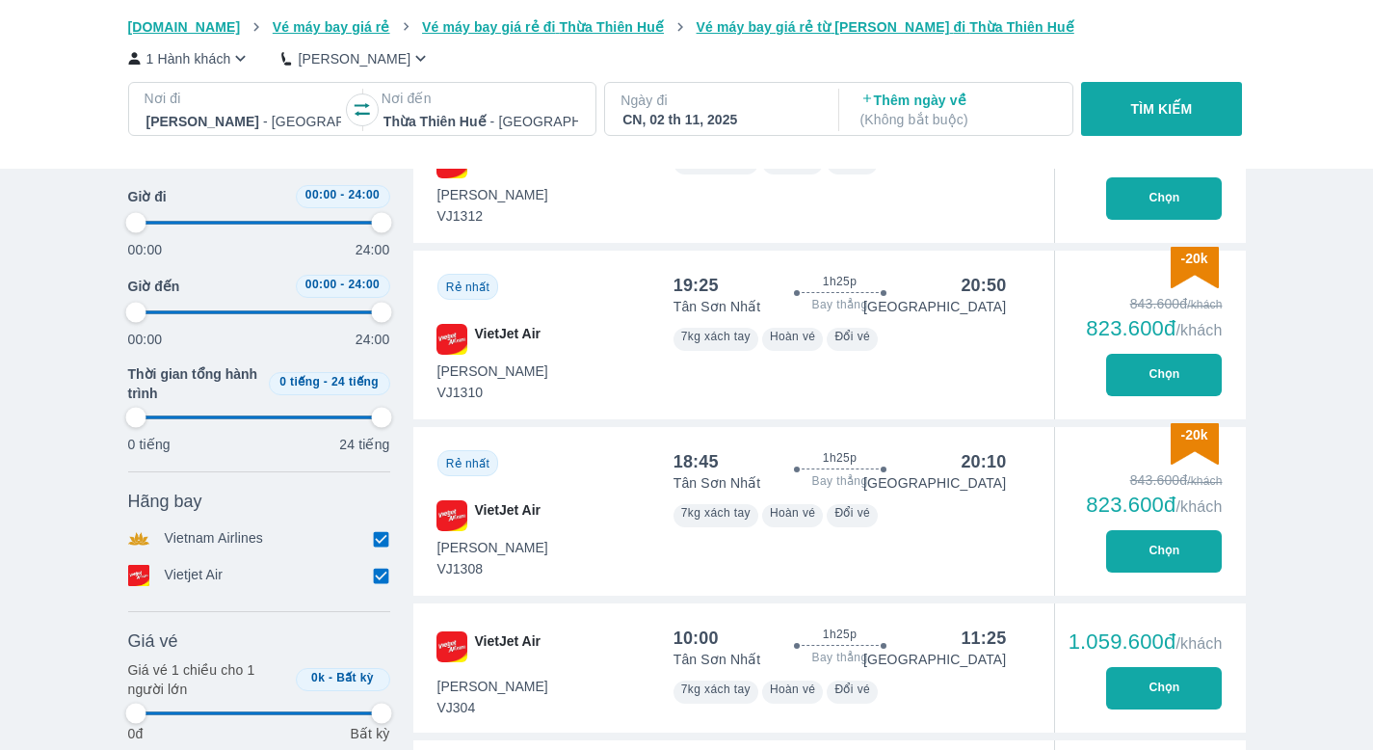
type input "97.9166666666667"
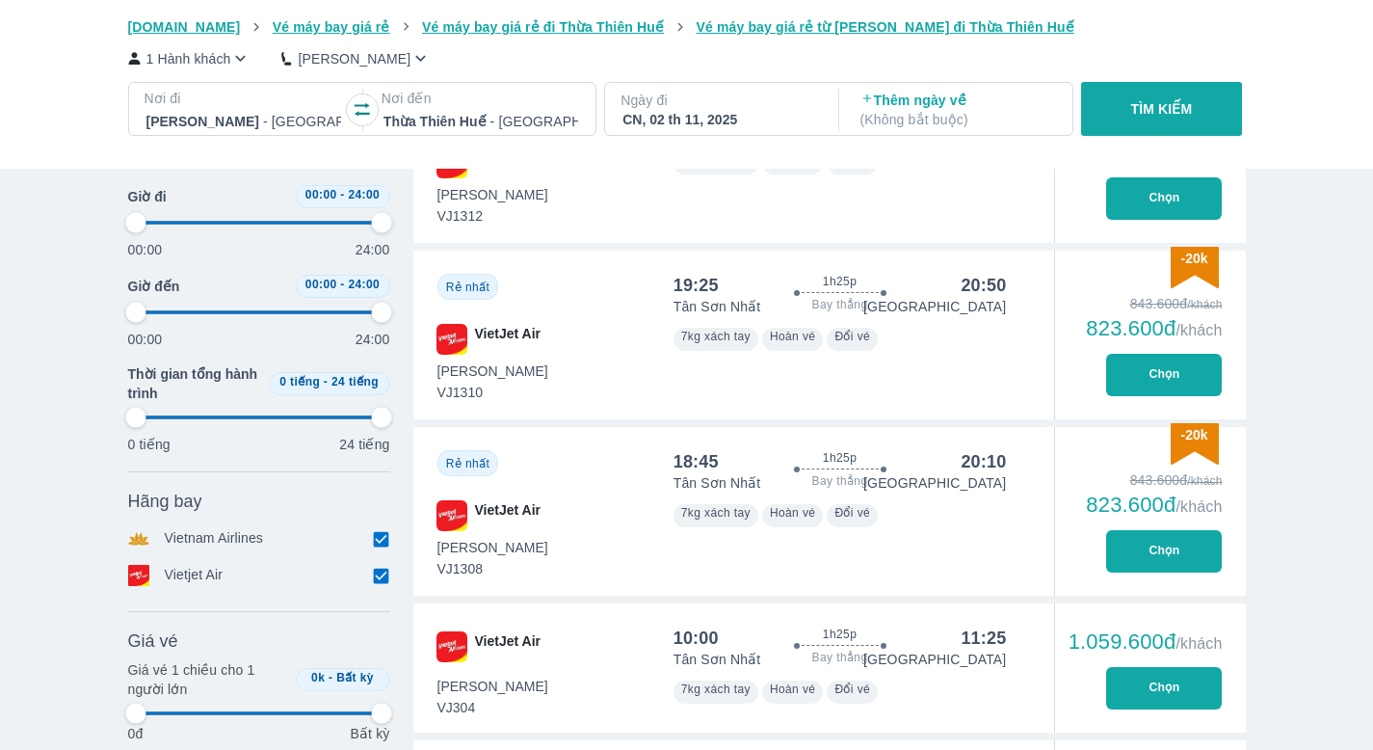
type input "97.9166666666667"
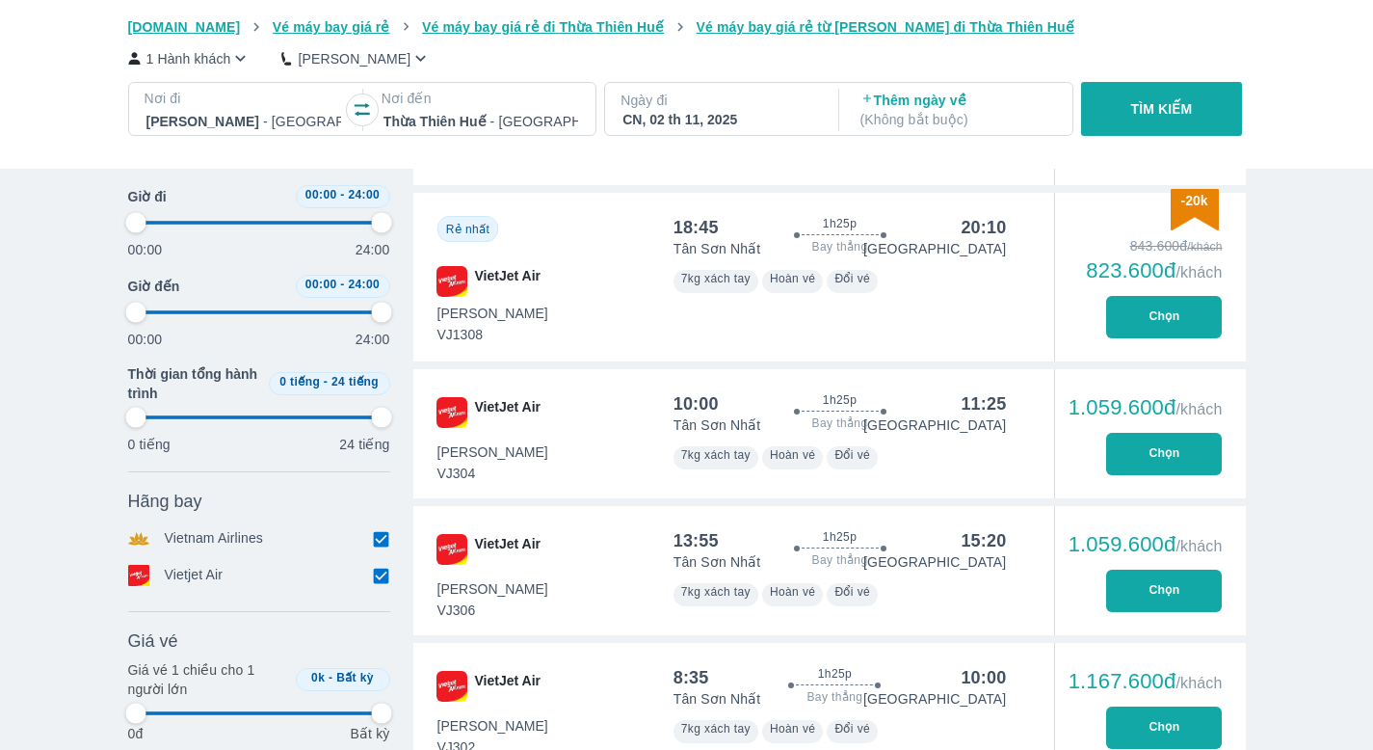
type input "97.9166666666667"
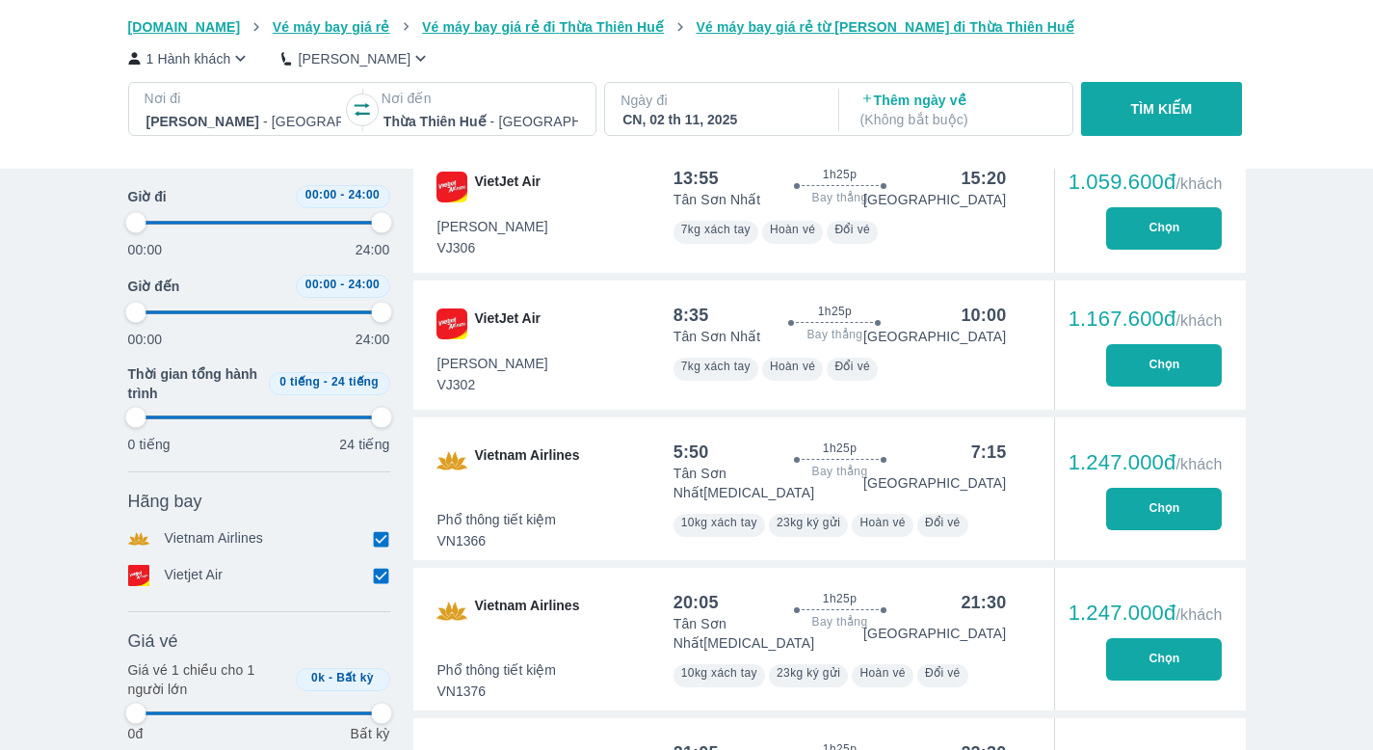
type input "97.9166666666667"
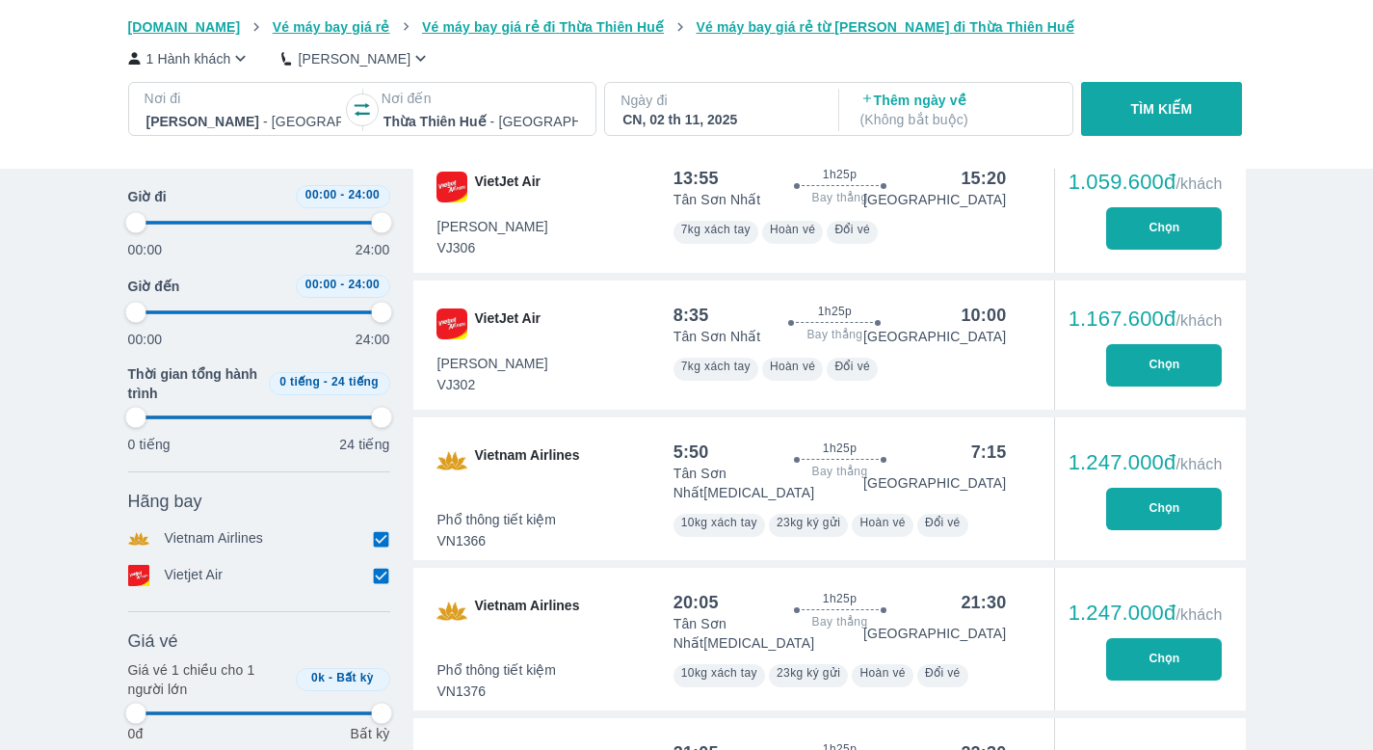
type input "97.9166666666667"
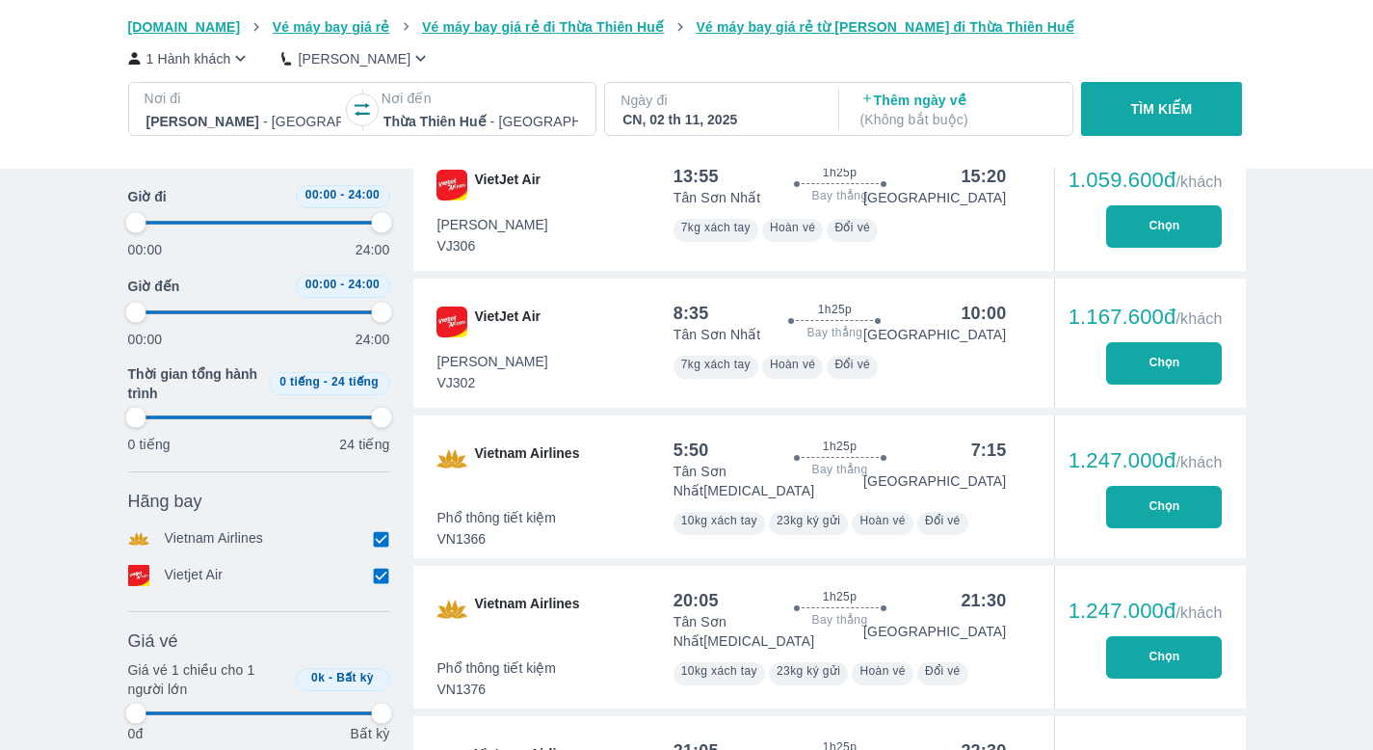
type input "97.9166666666667"
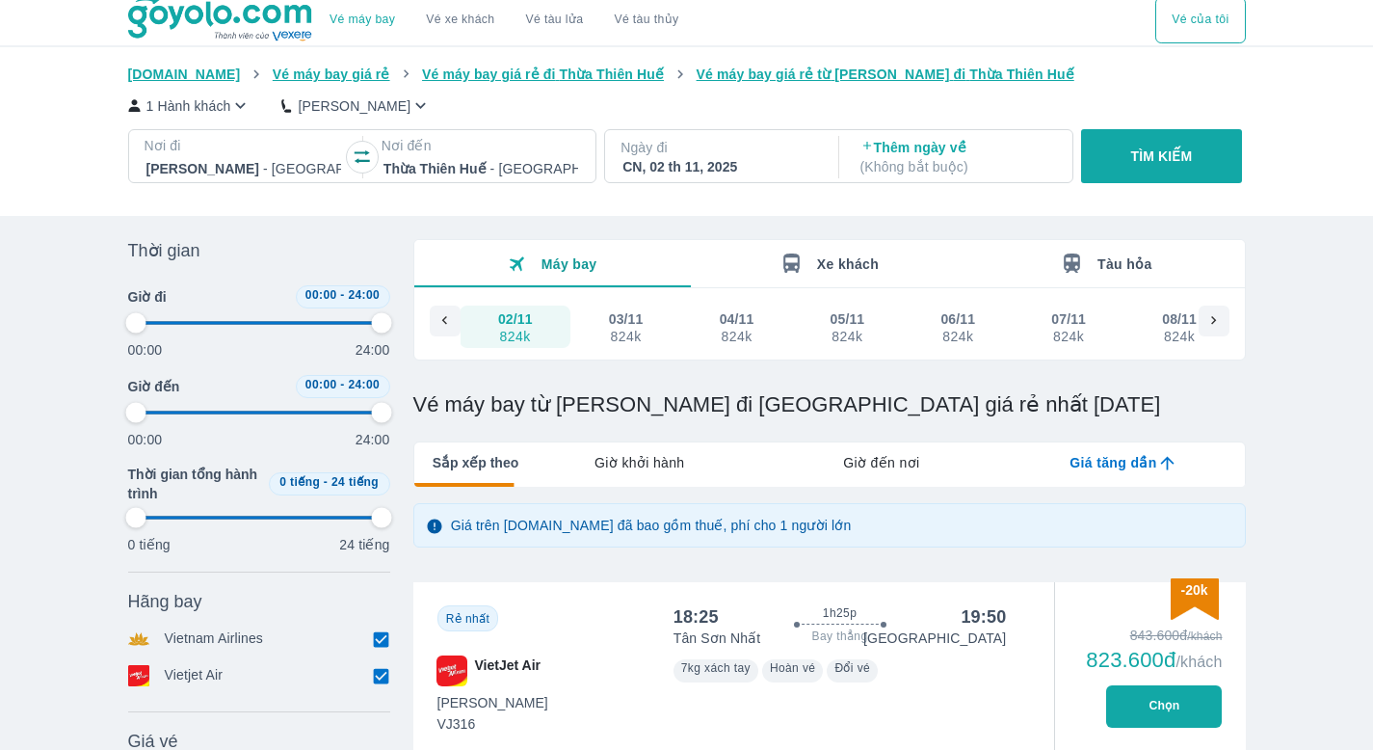
scroll to position [0, 0]
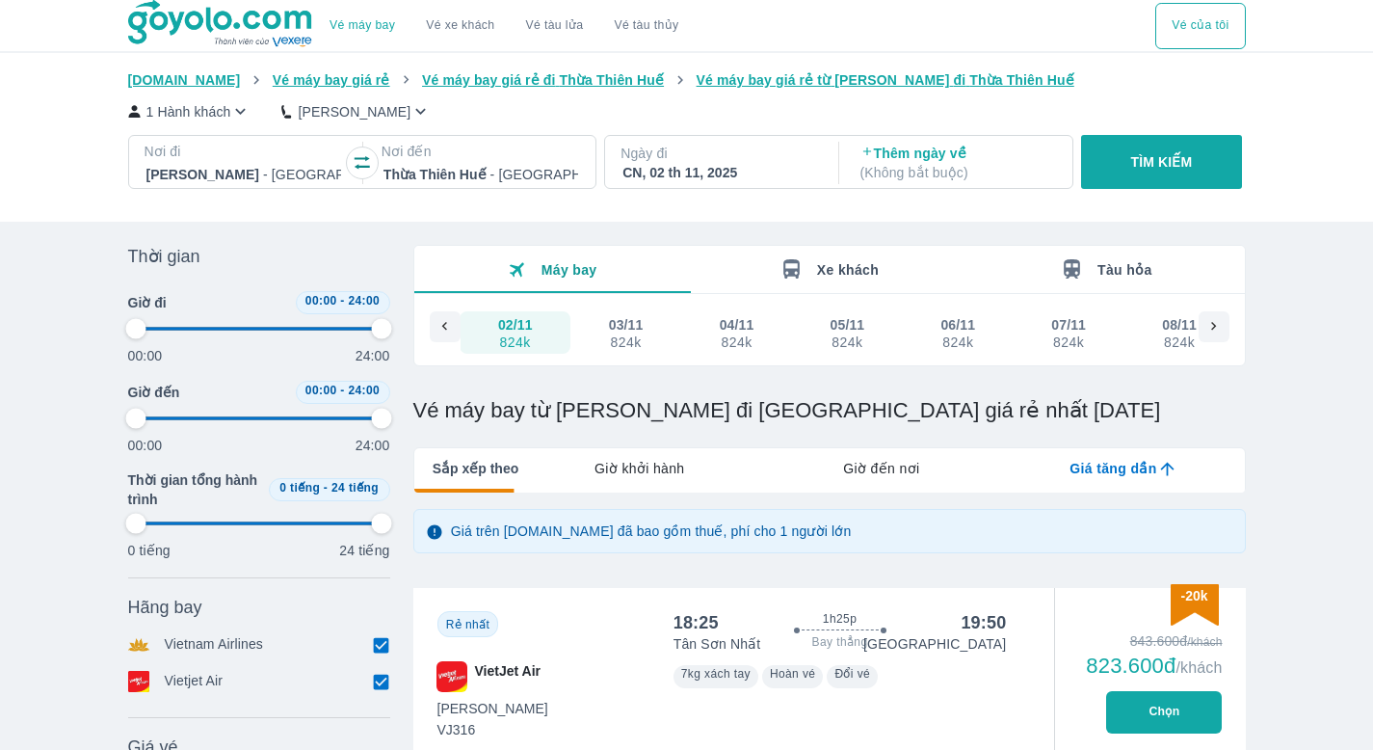
type input "97.9166666666667"
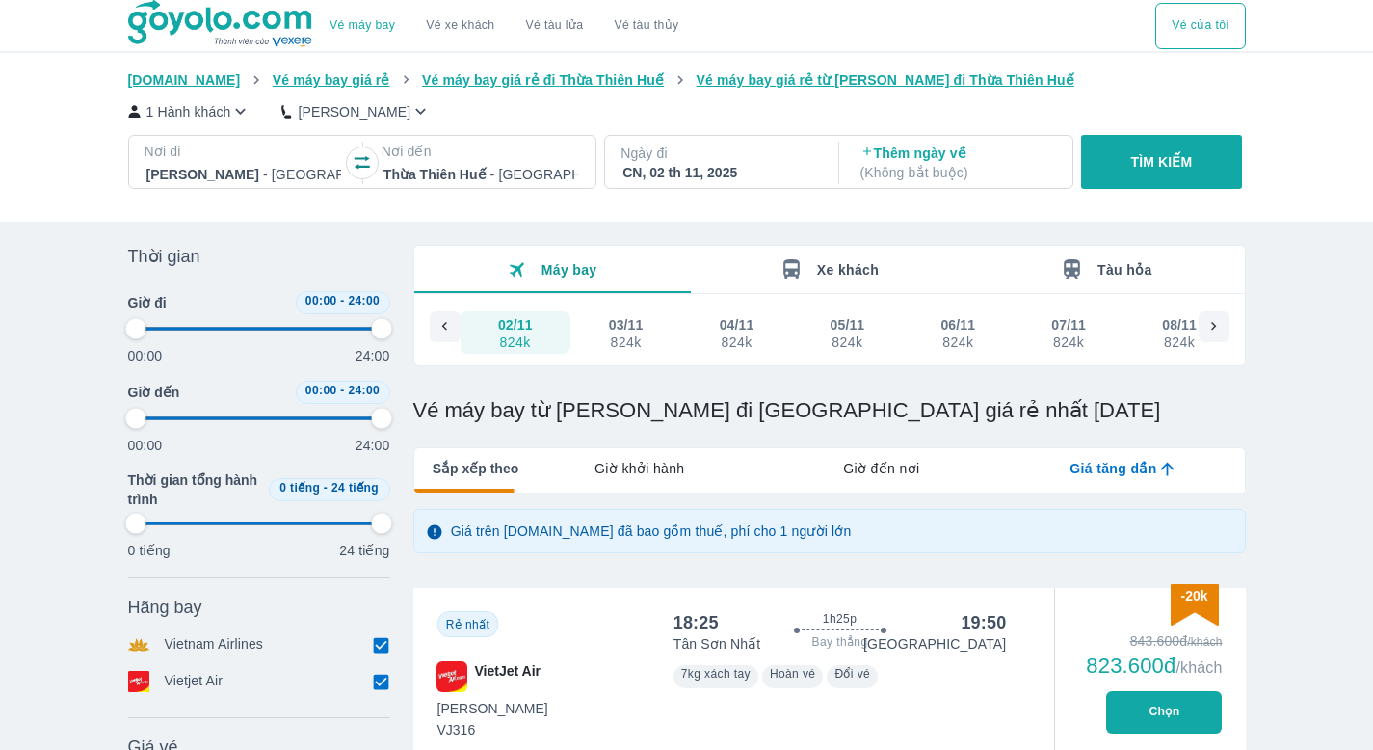
type input "97.9166666666667"
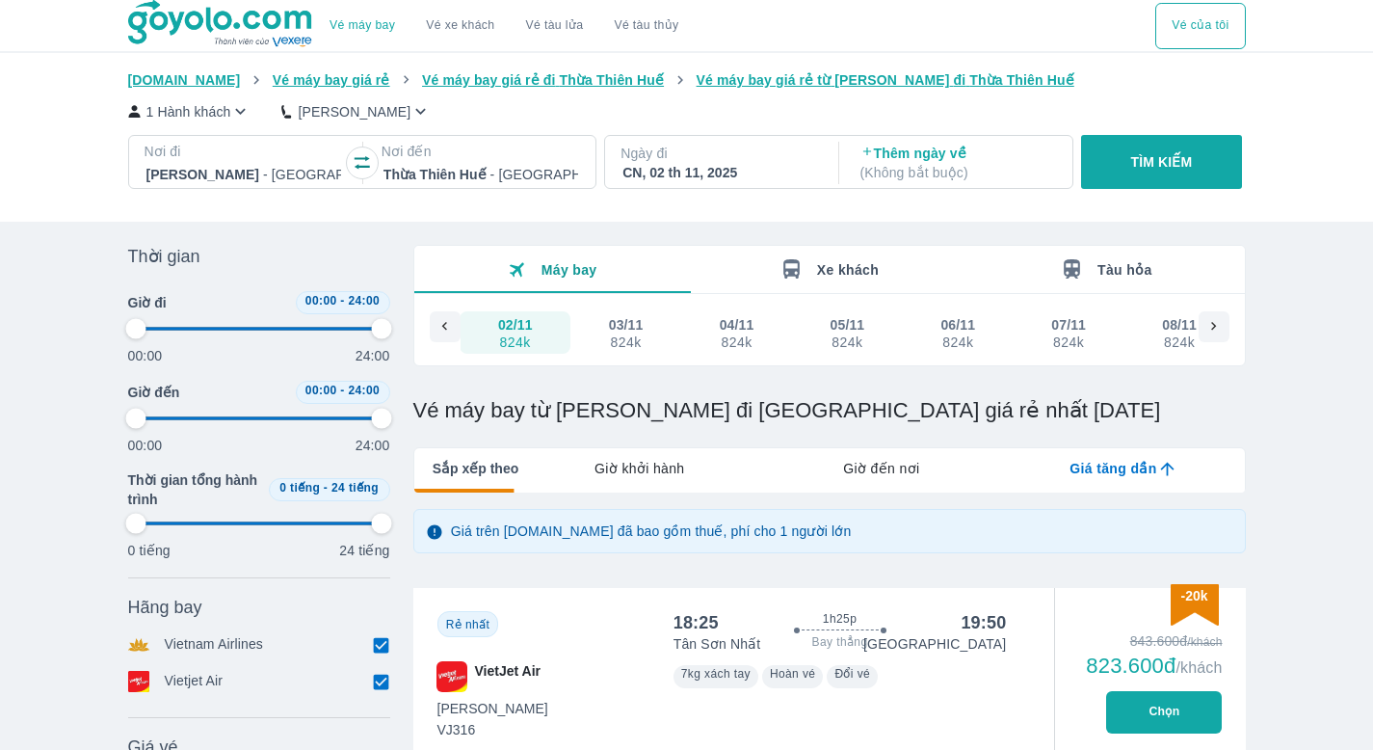
type input "97.9166666666667"
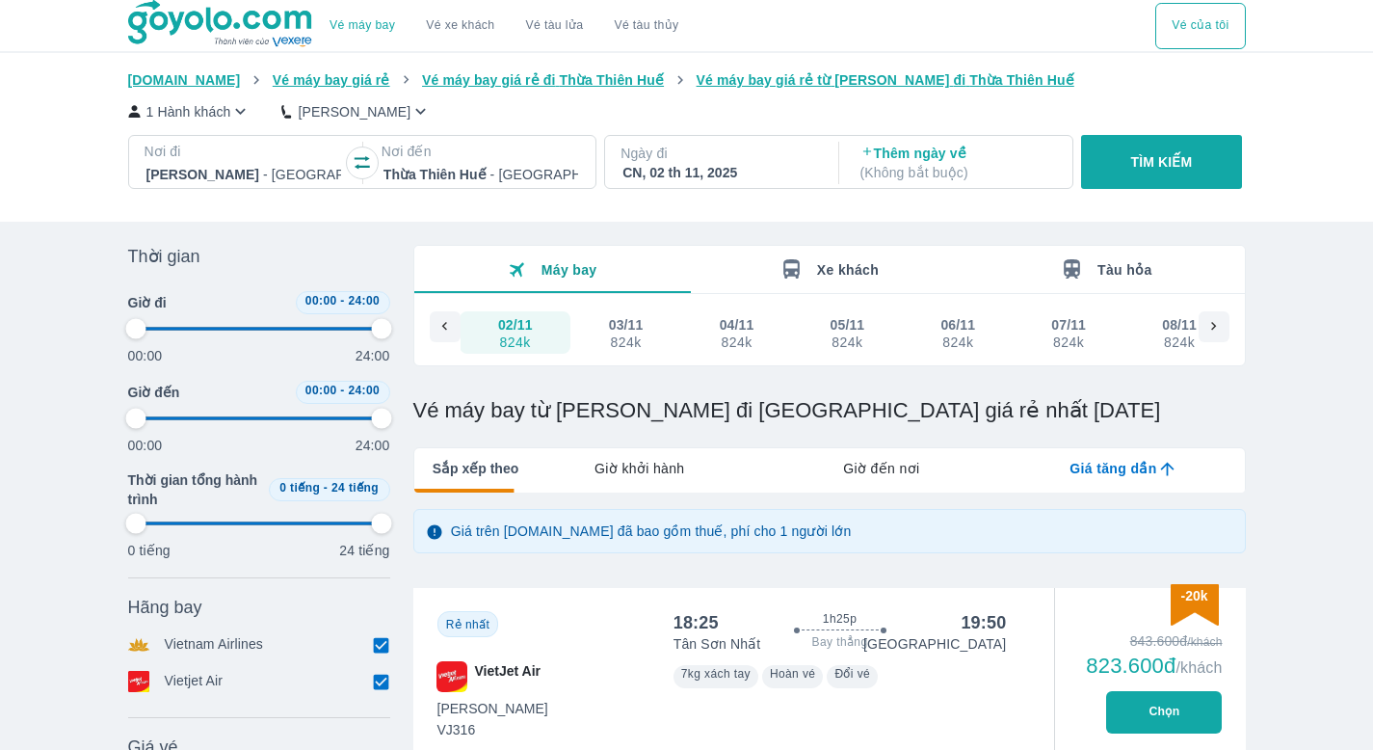
type input "97.9166666666667"
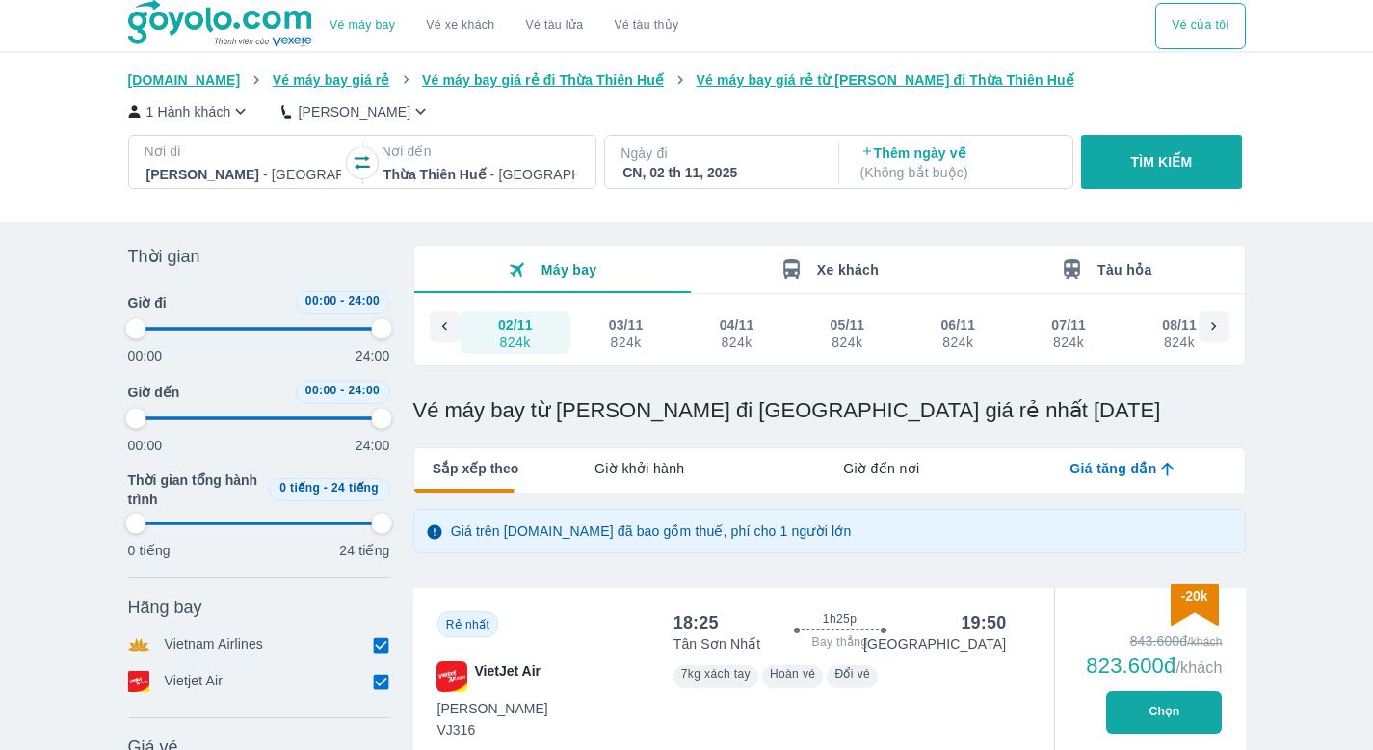
type input "97.9166666666667"
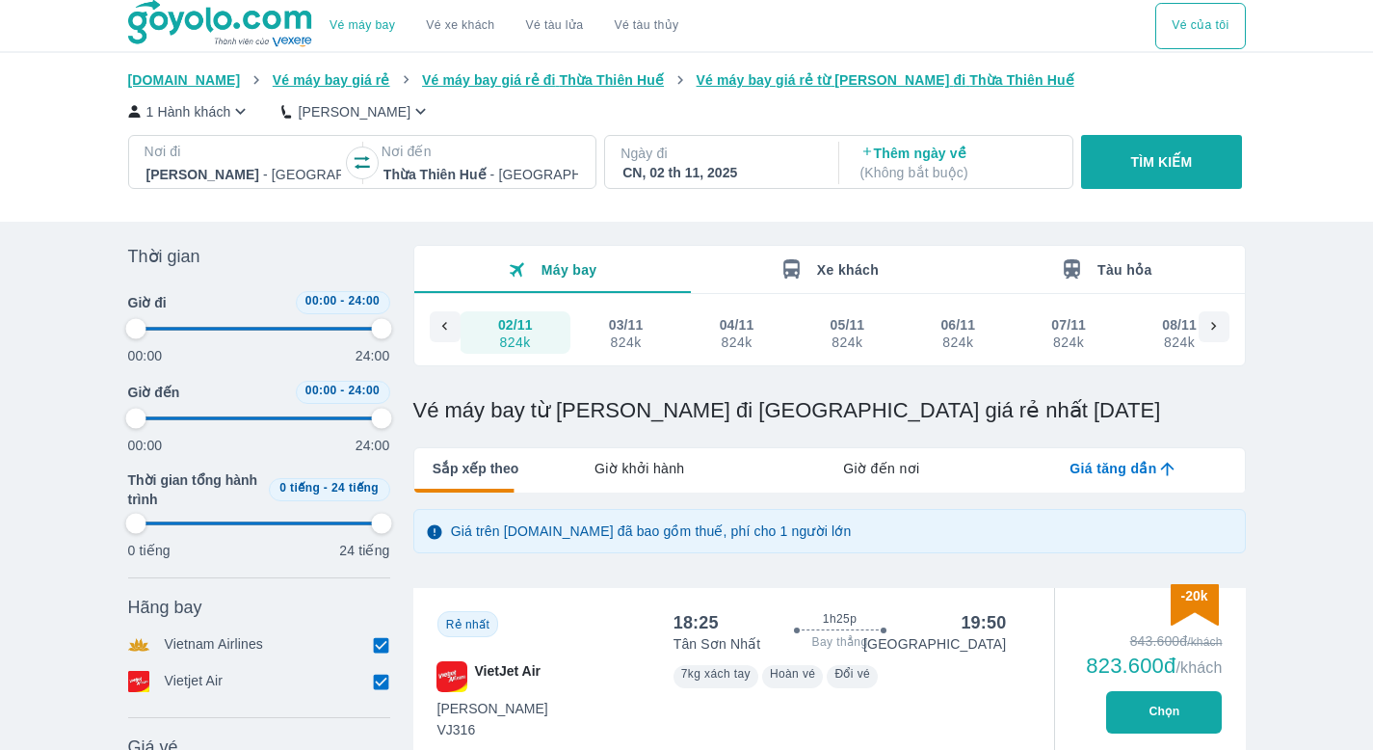
type input "97.9166666666667"
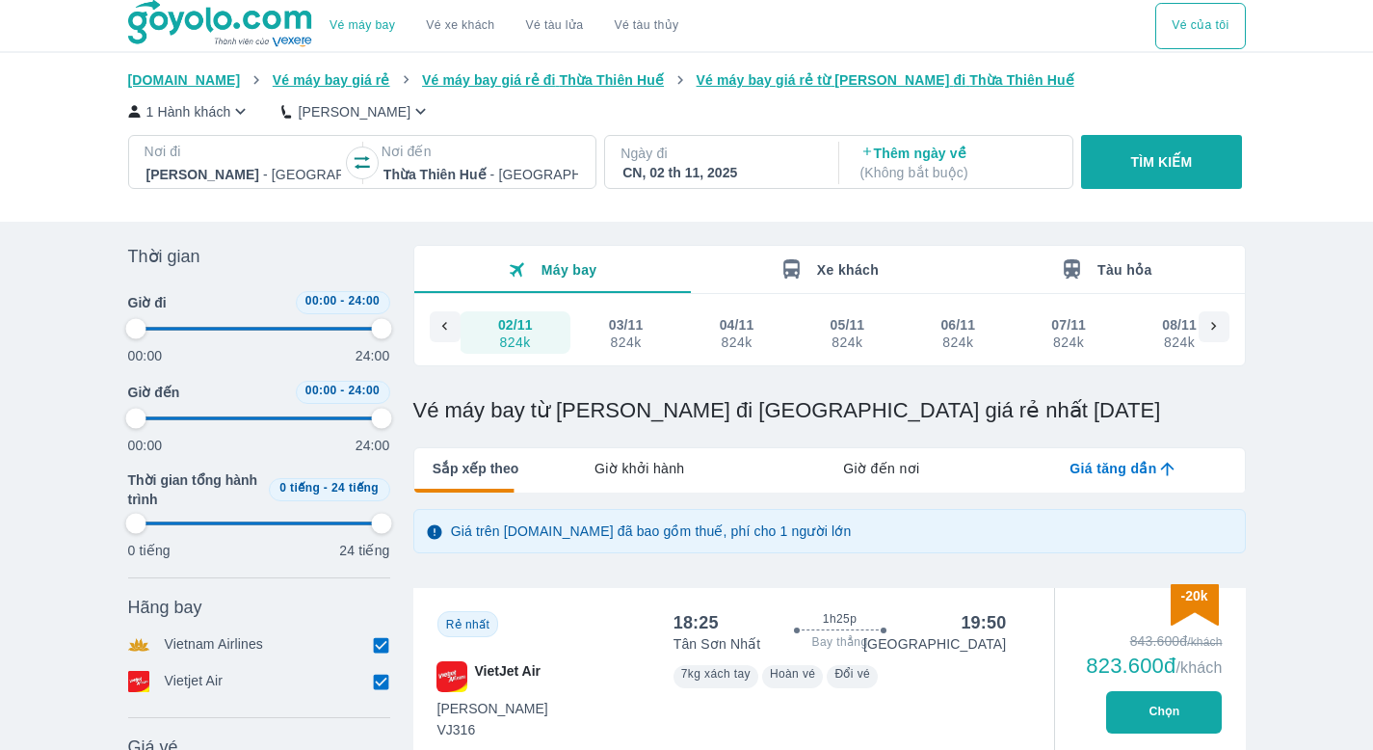
type input "97.9166666666667"
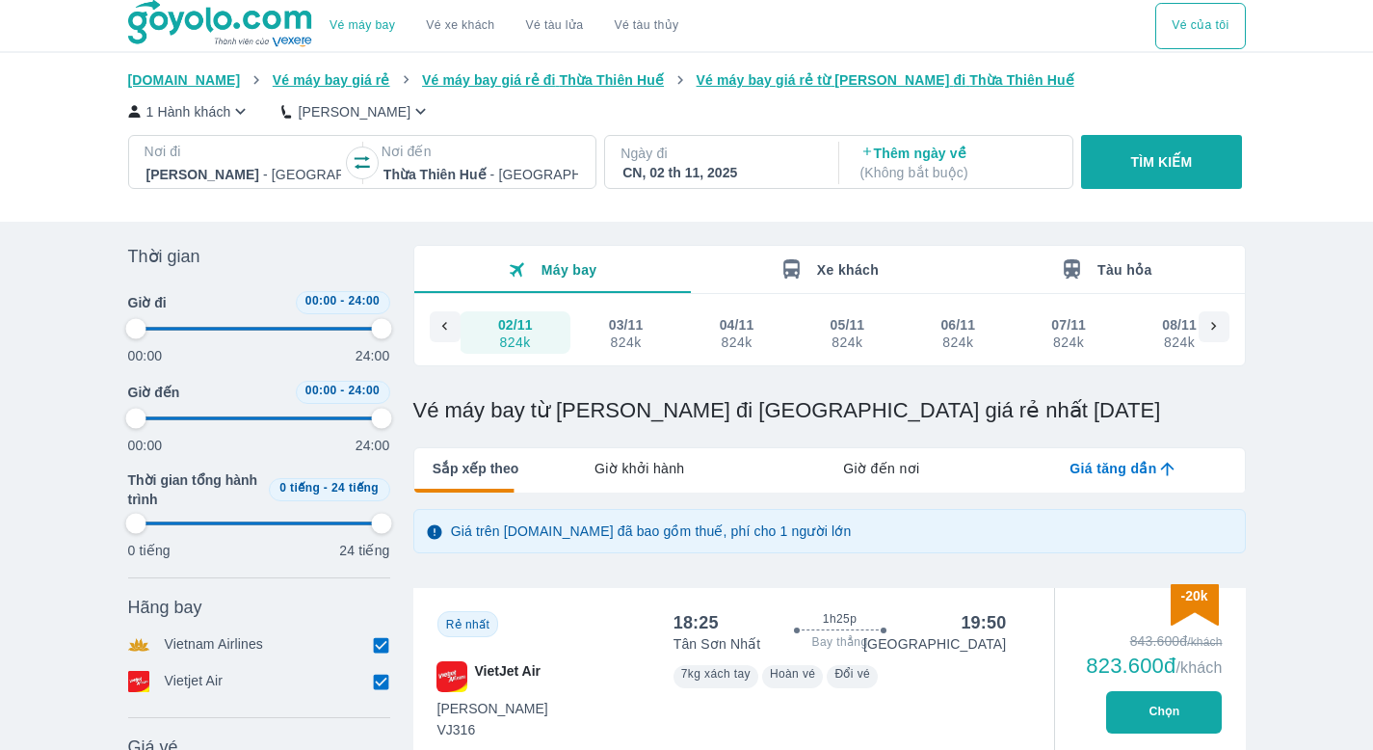
type input "97.9166666666667"
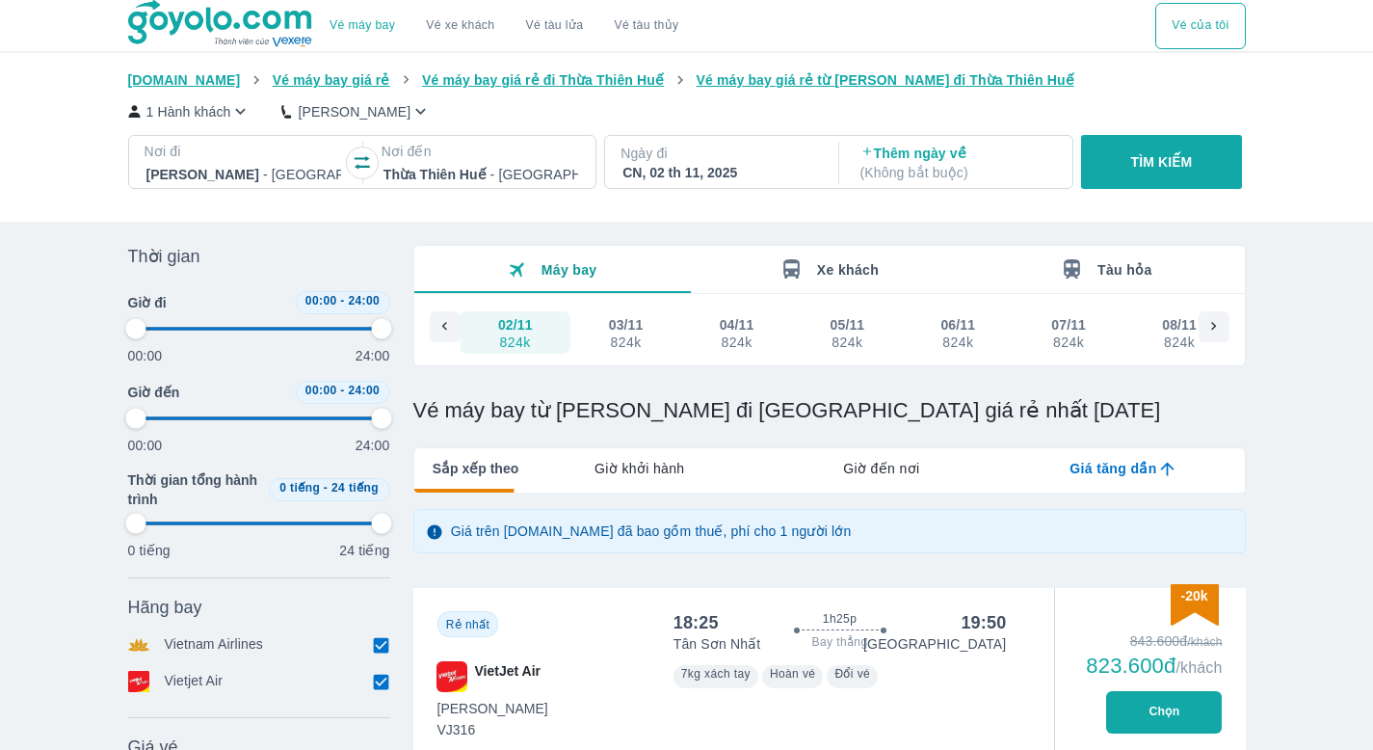
type input "97.9166666666667"
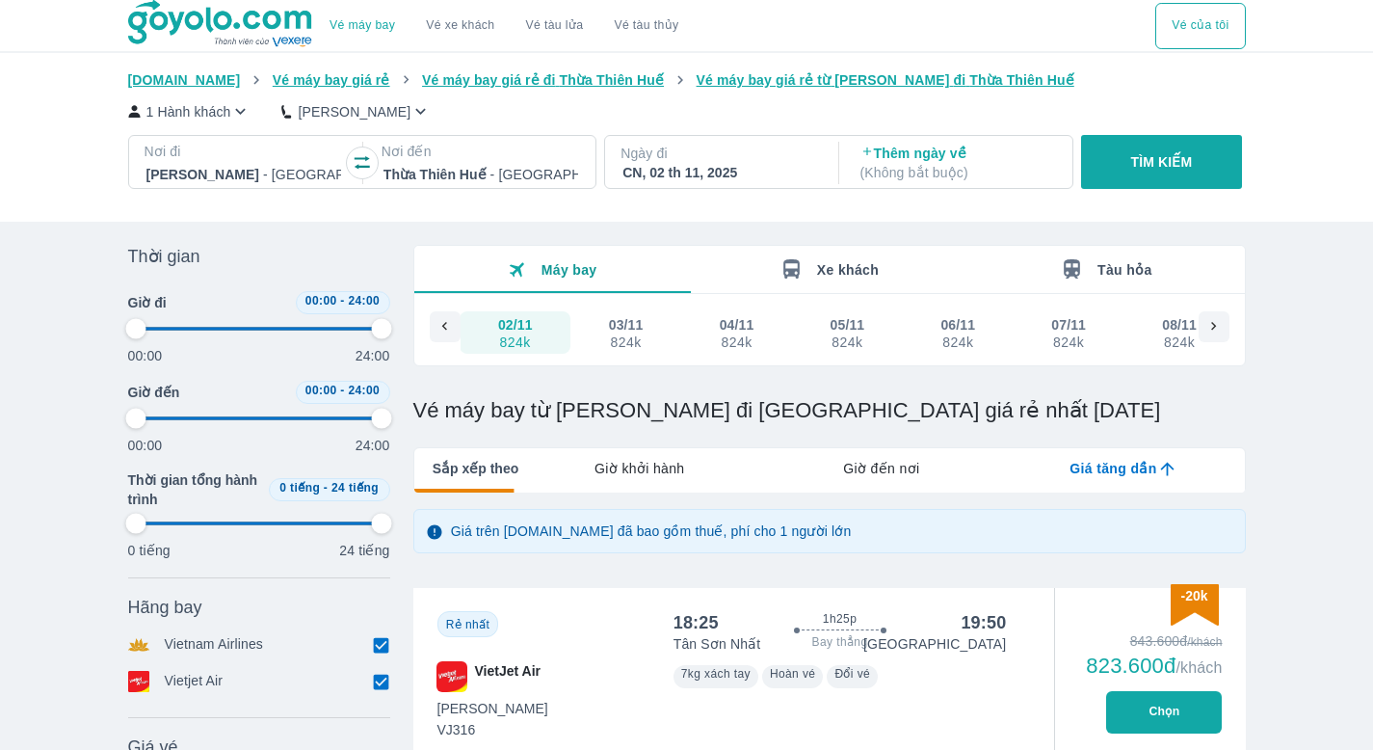
type input "97.9166666666667"
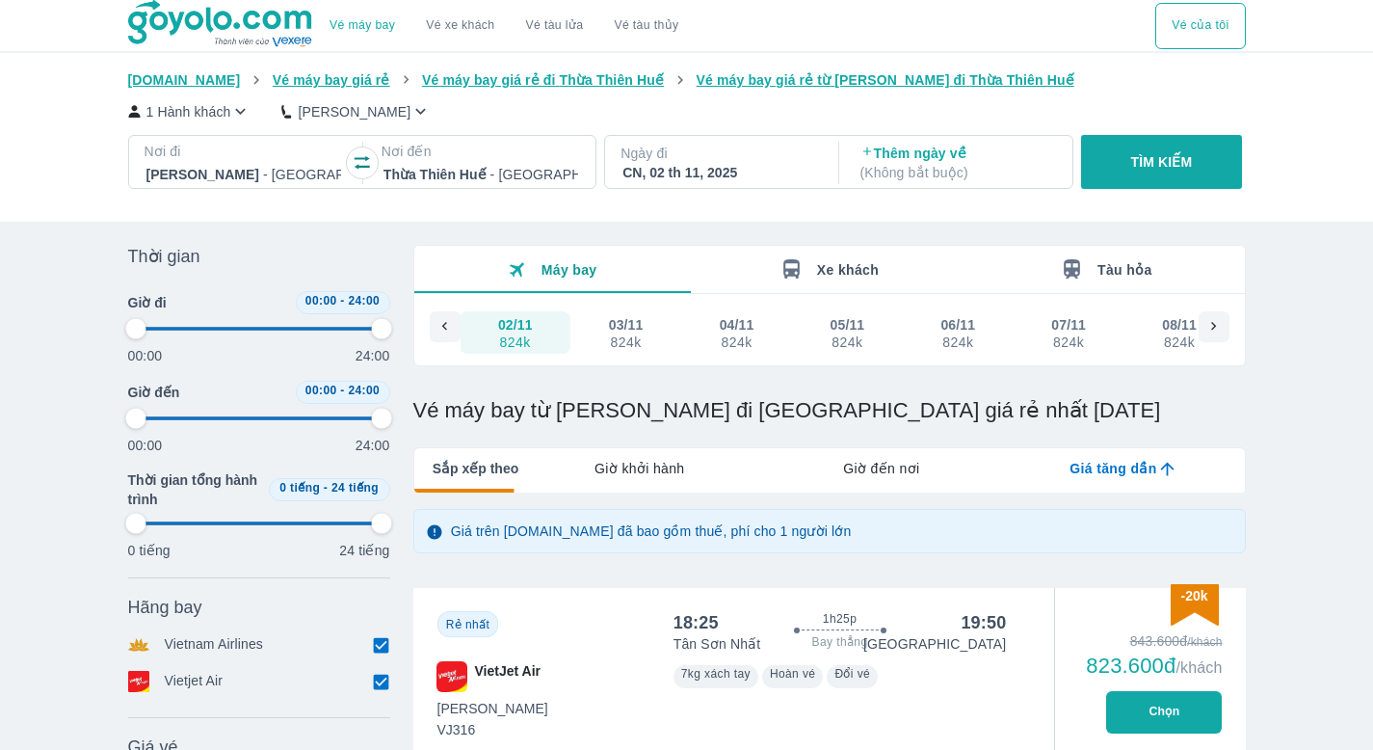
type input "97.9166666666667"
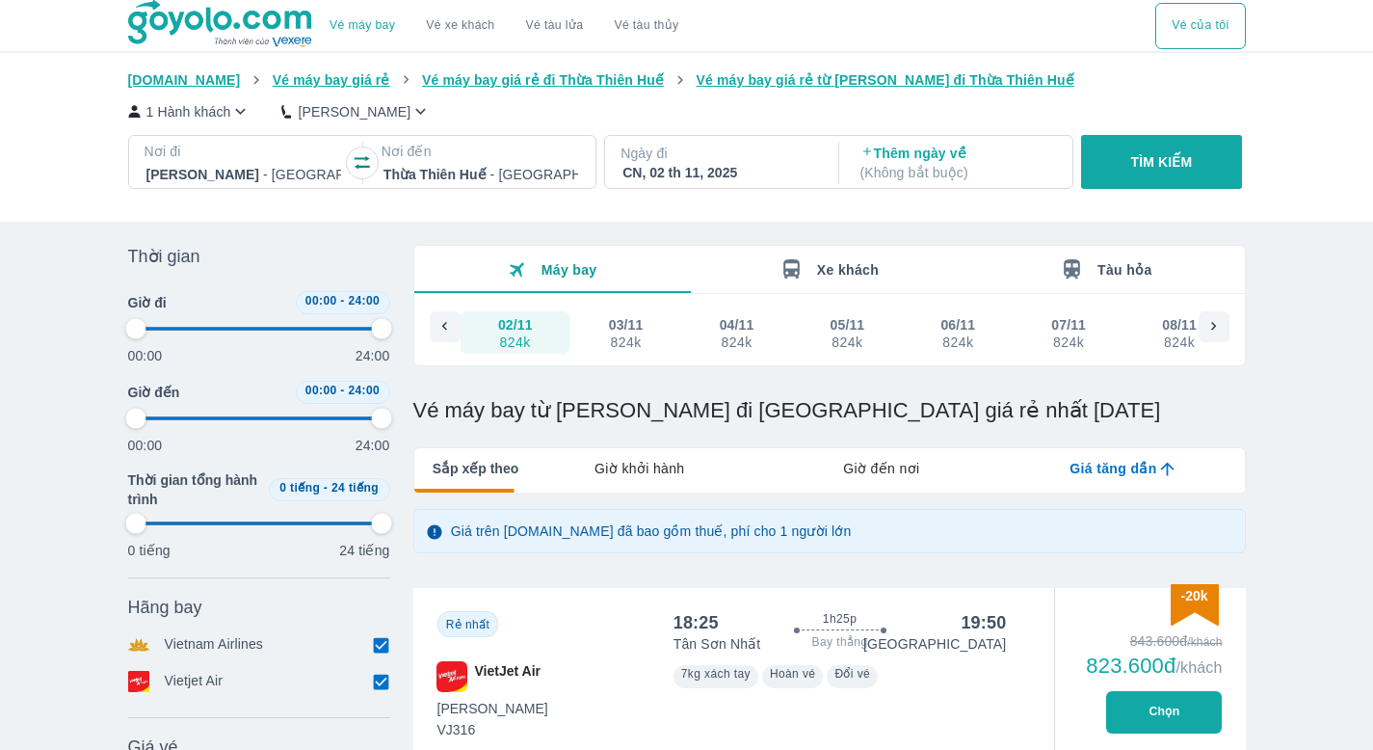
type input "97.9166666666667"
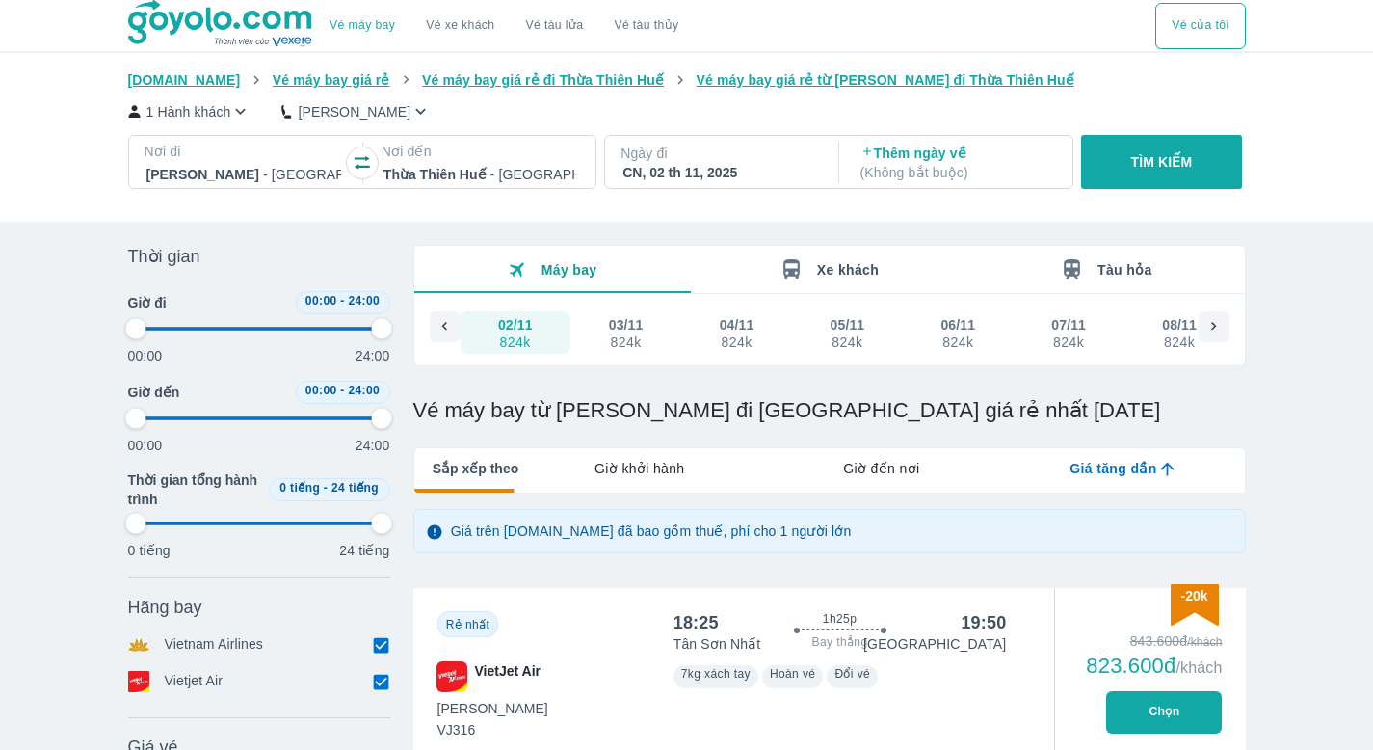
type input "97.9166666666667"
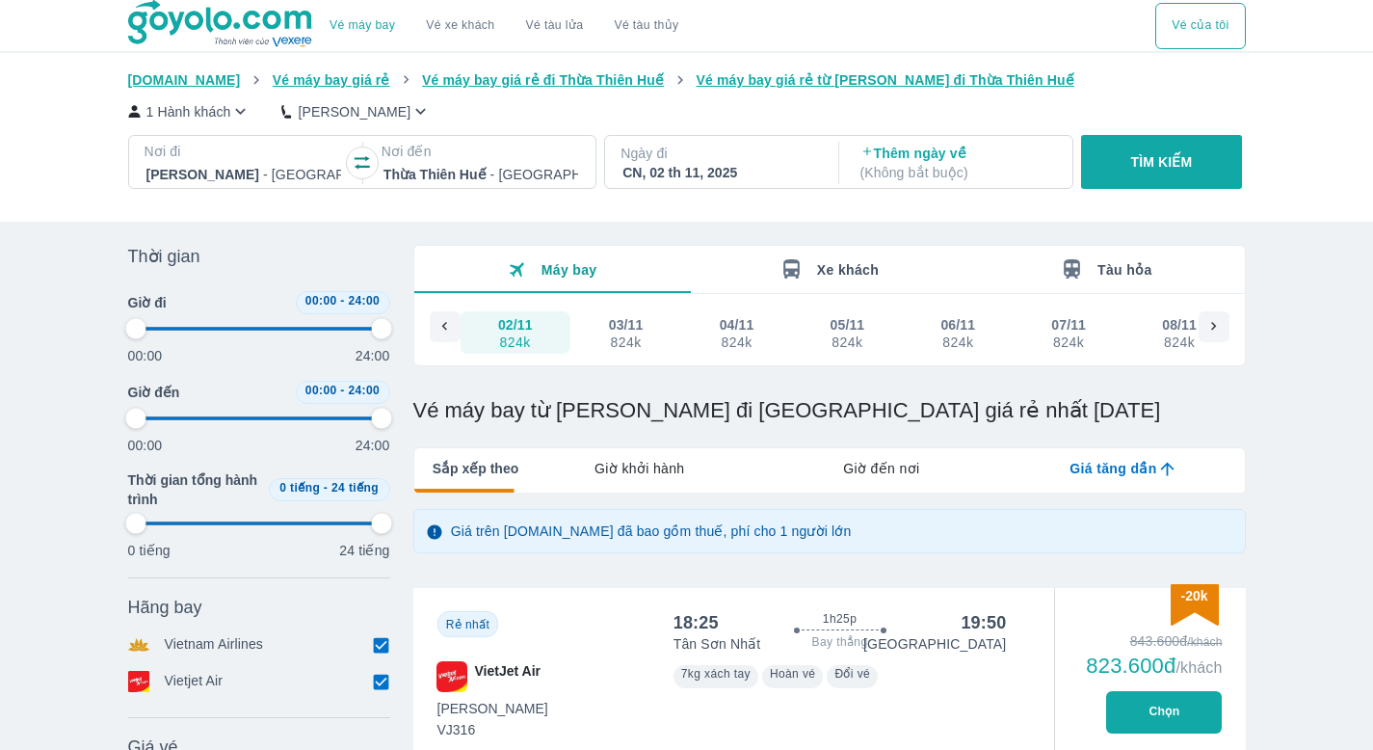
type input "97.9166666666667"
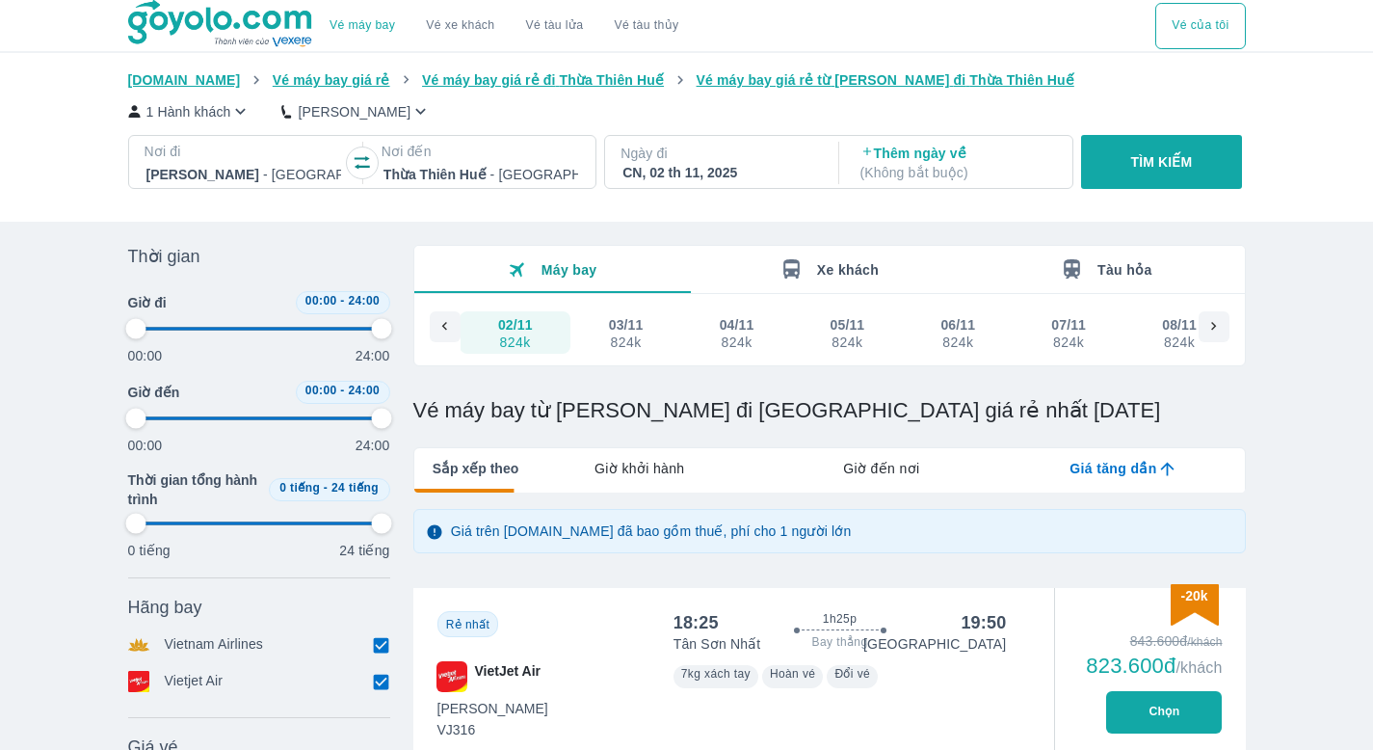
type input "97.9166666666667"
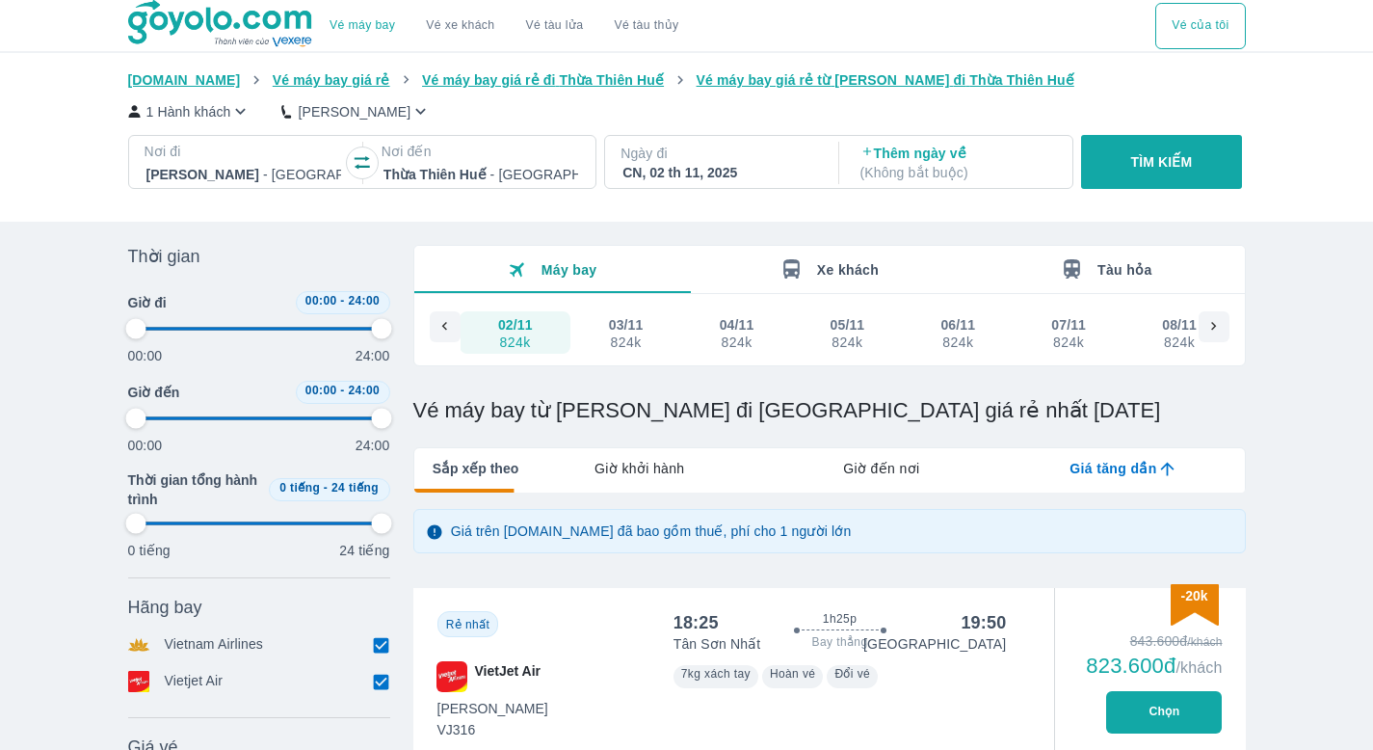
type input "97.9166666666667"
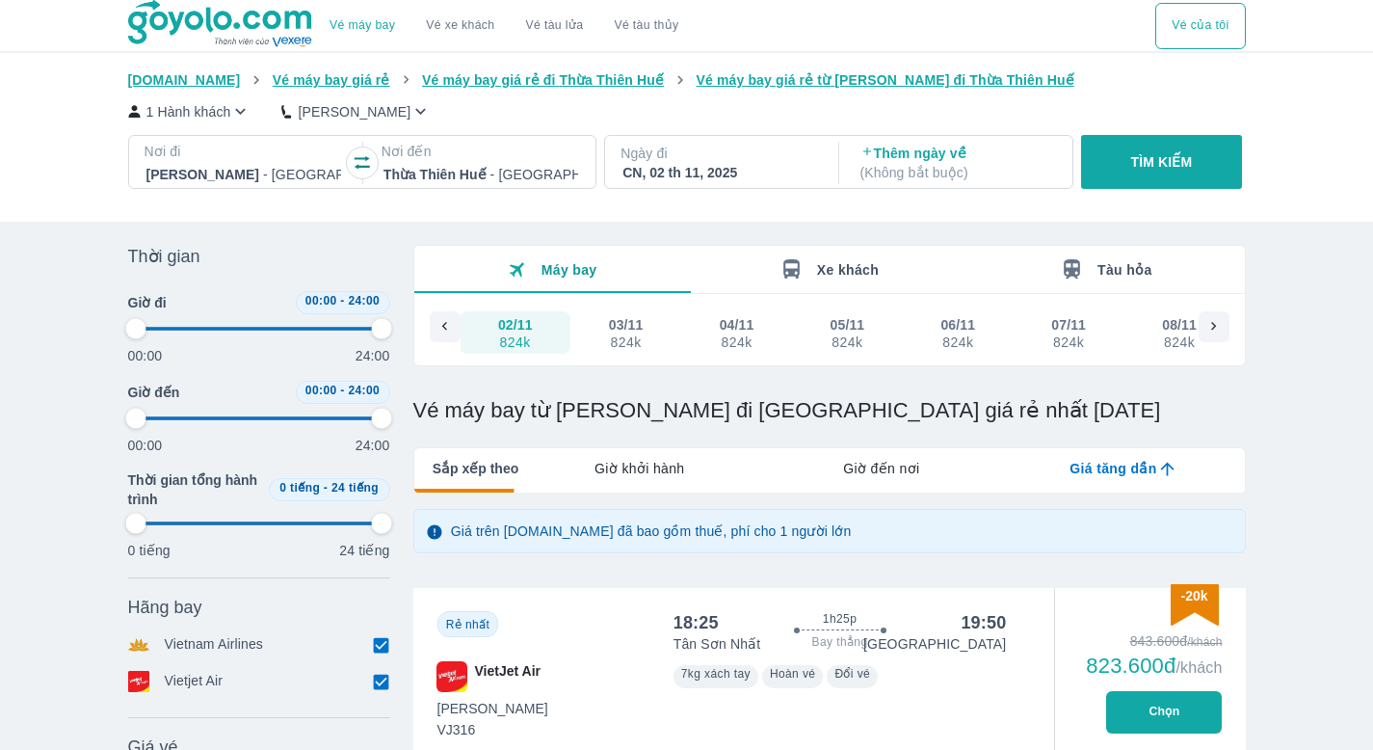
type input "97.9166666666667"
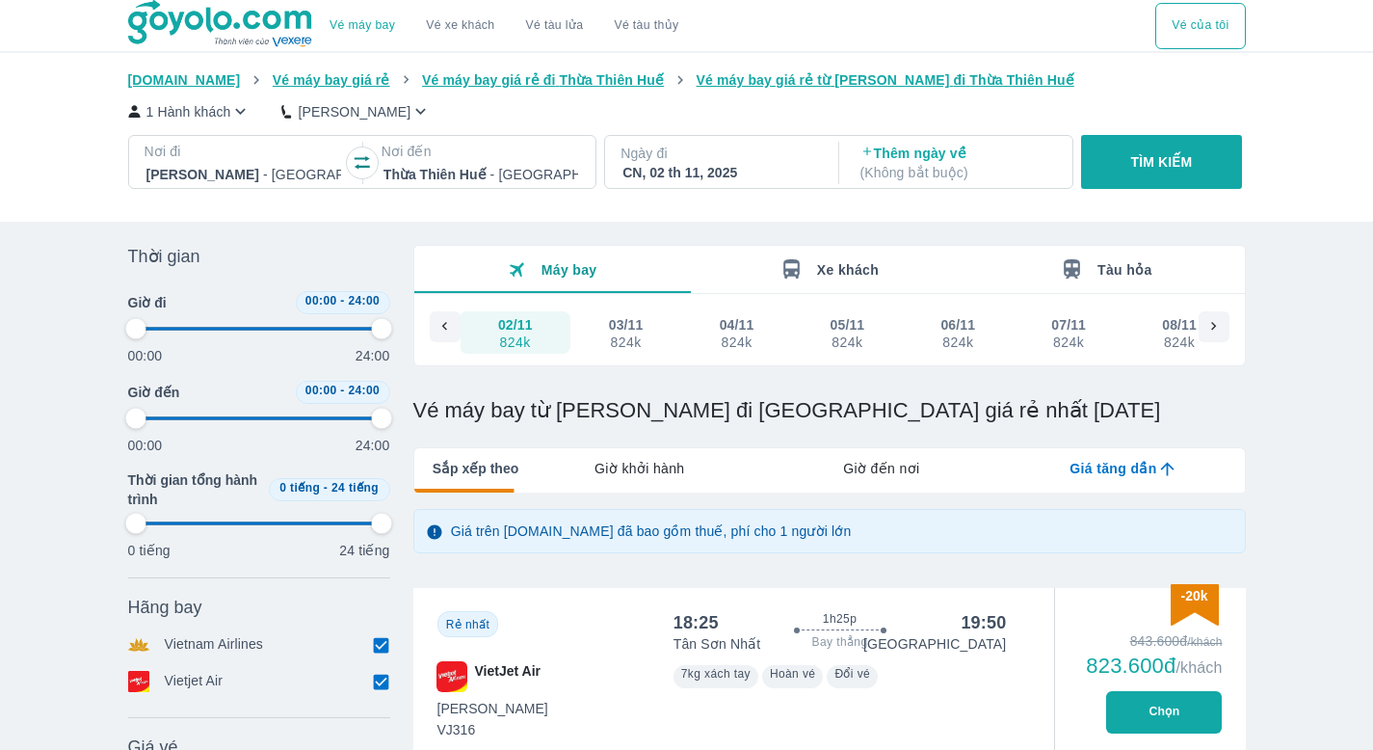
type input "97.9166666666667"
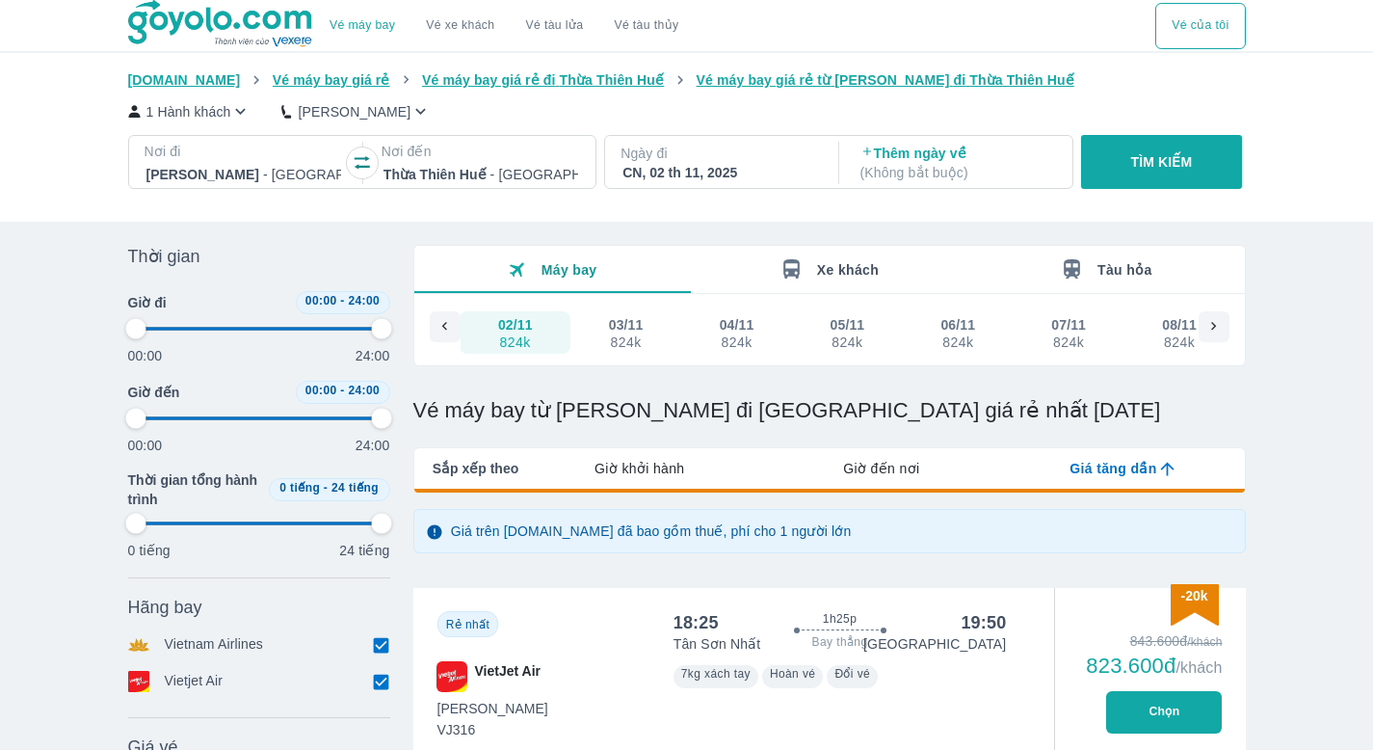
type input "97.9166666666667"
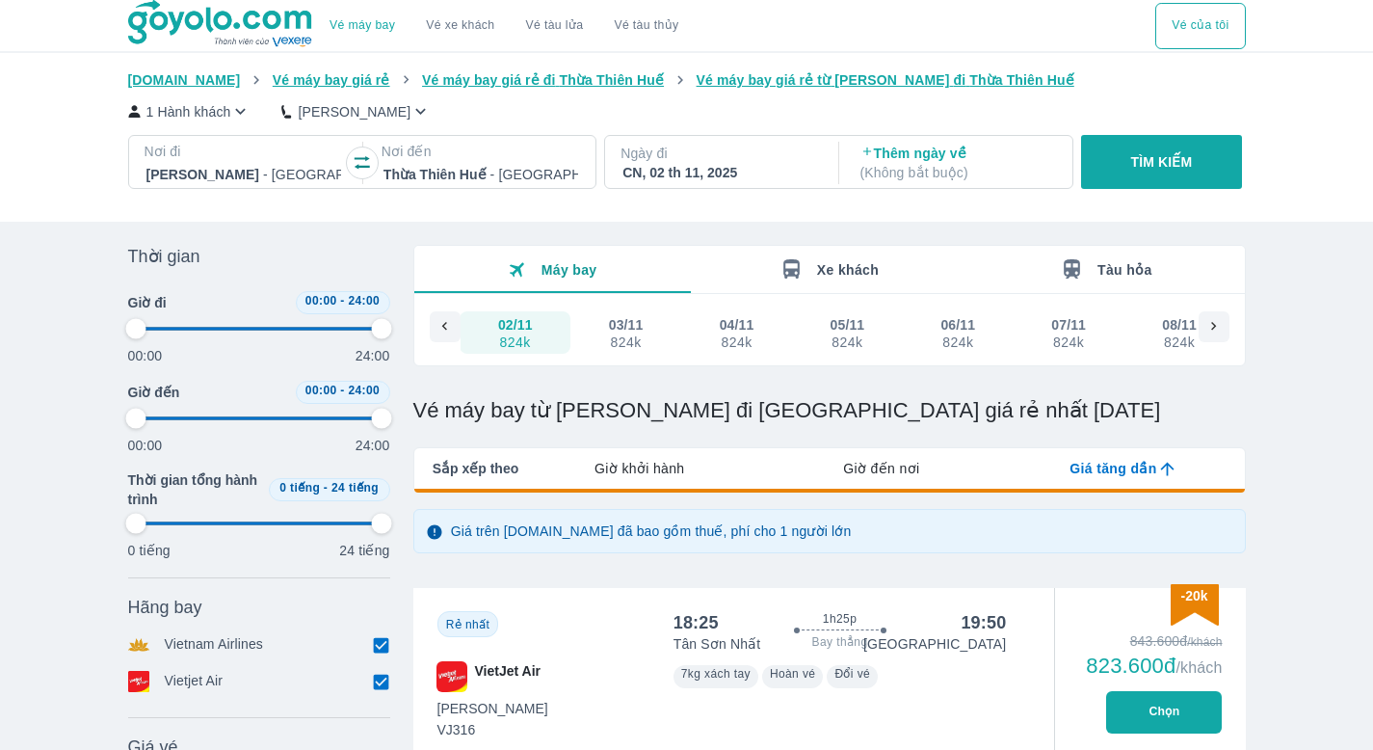
type input "97.9166666666667"
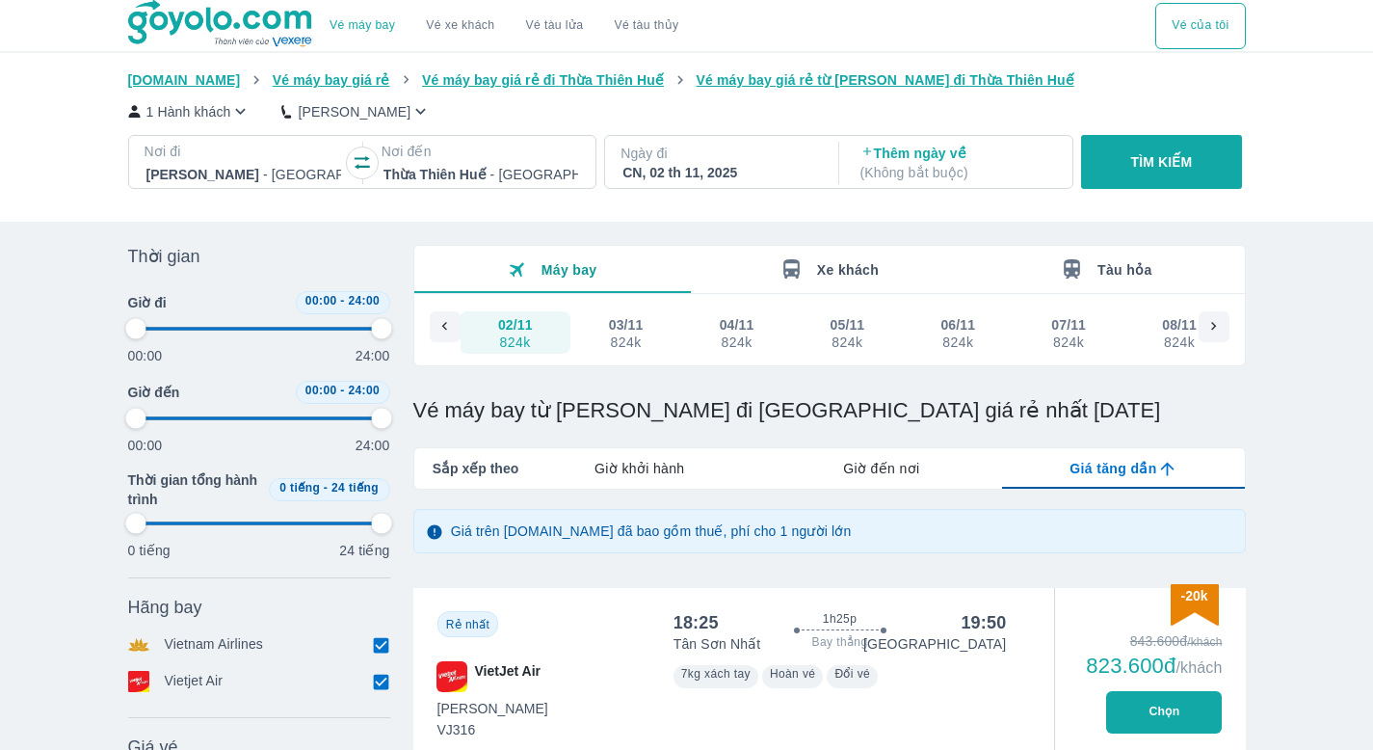
type input "97.9166666666667"
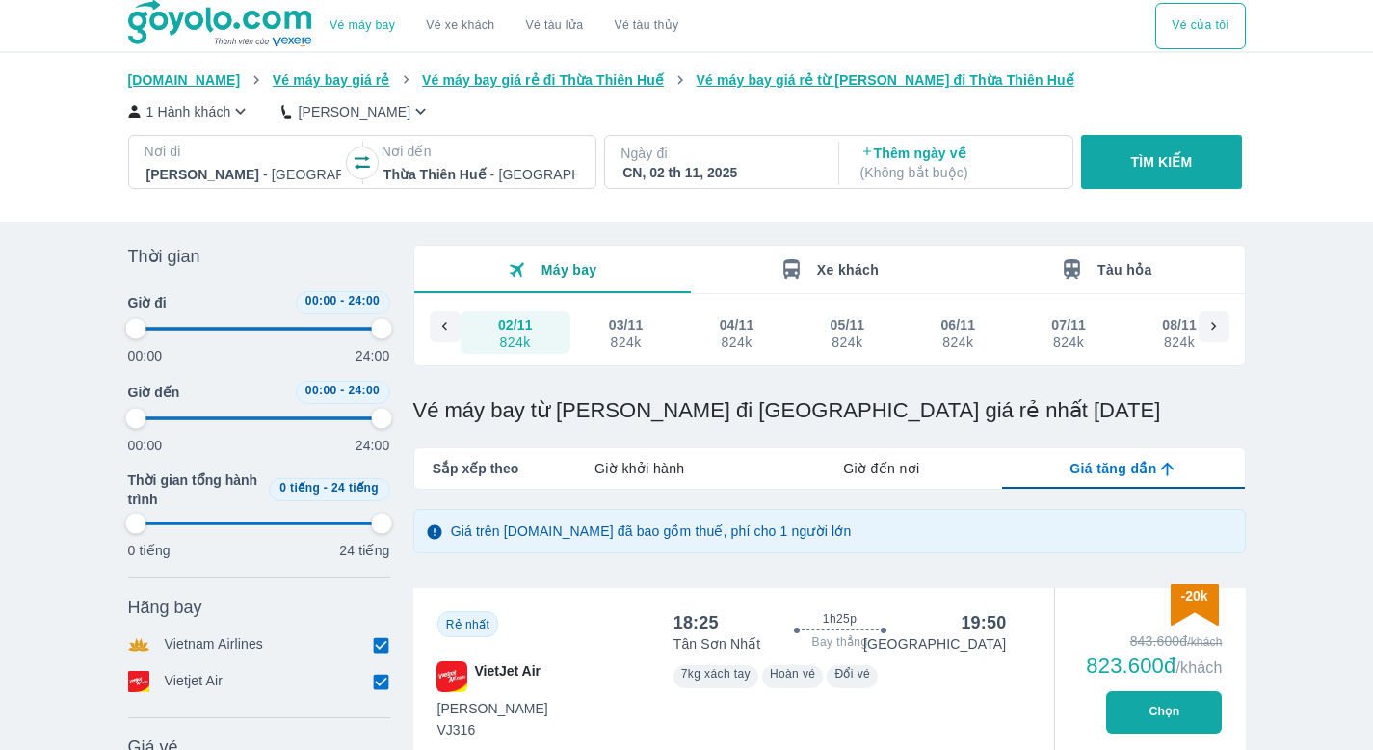
type input "97.9166666666667"
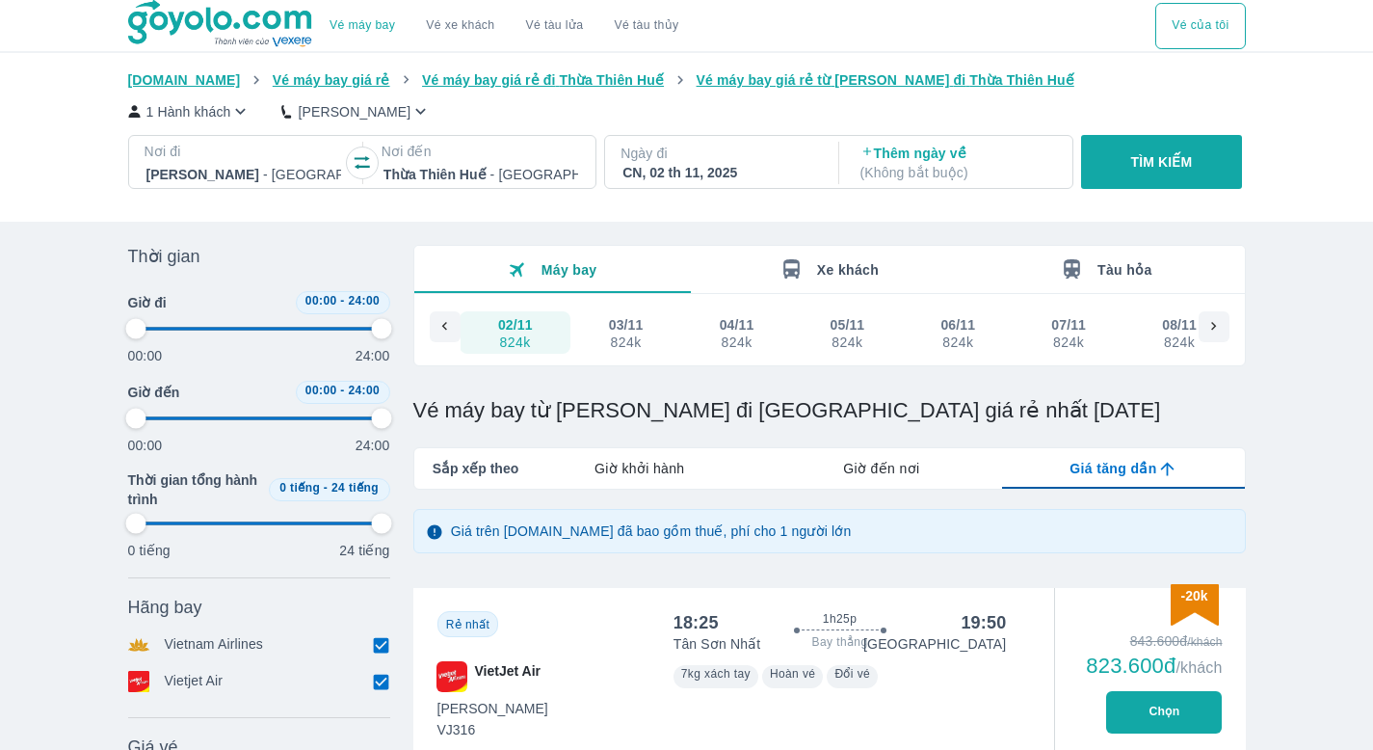
type input "97.9166666666667"
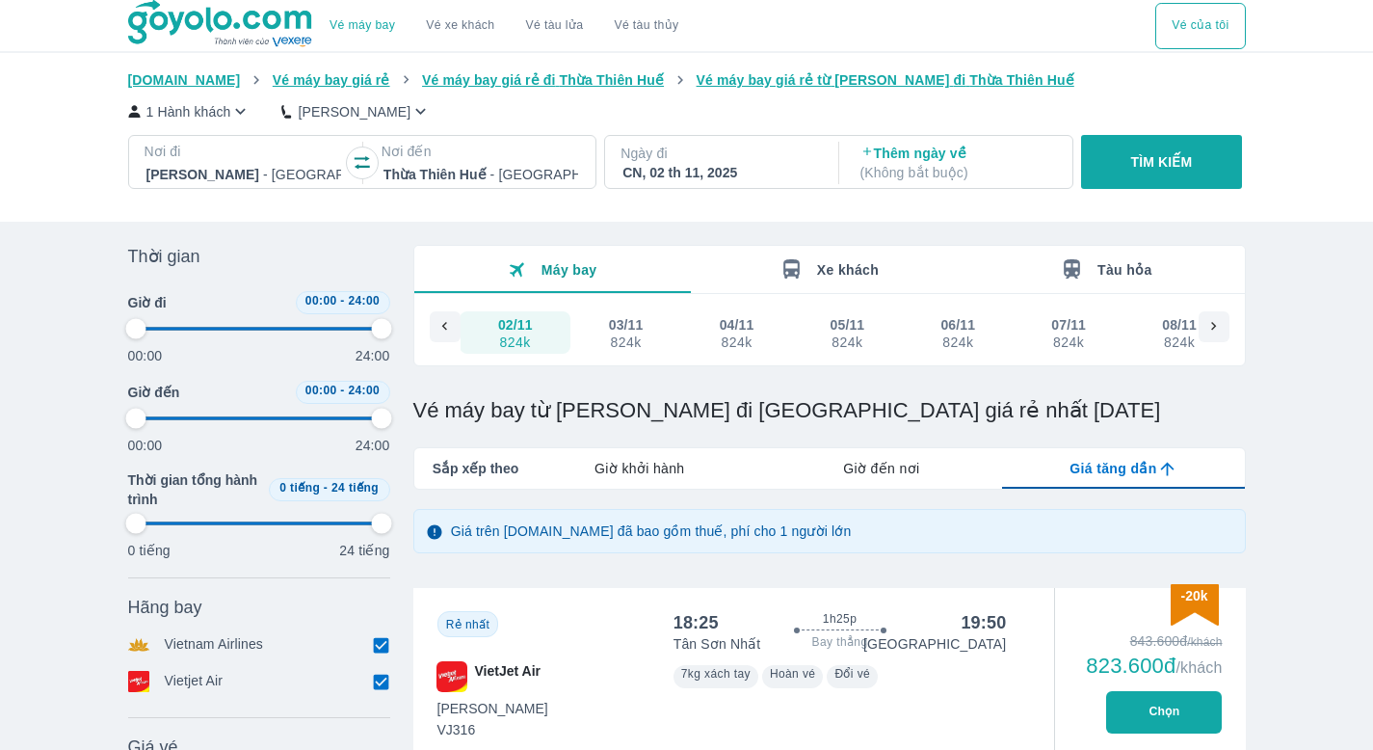
type input "97.9166666666667"
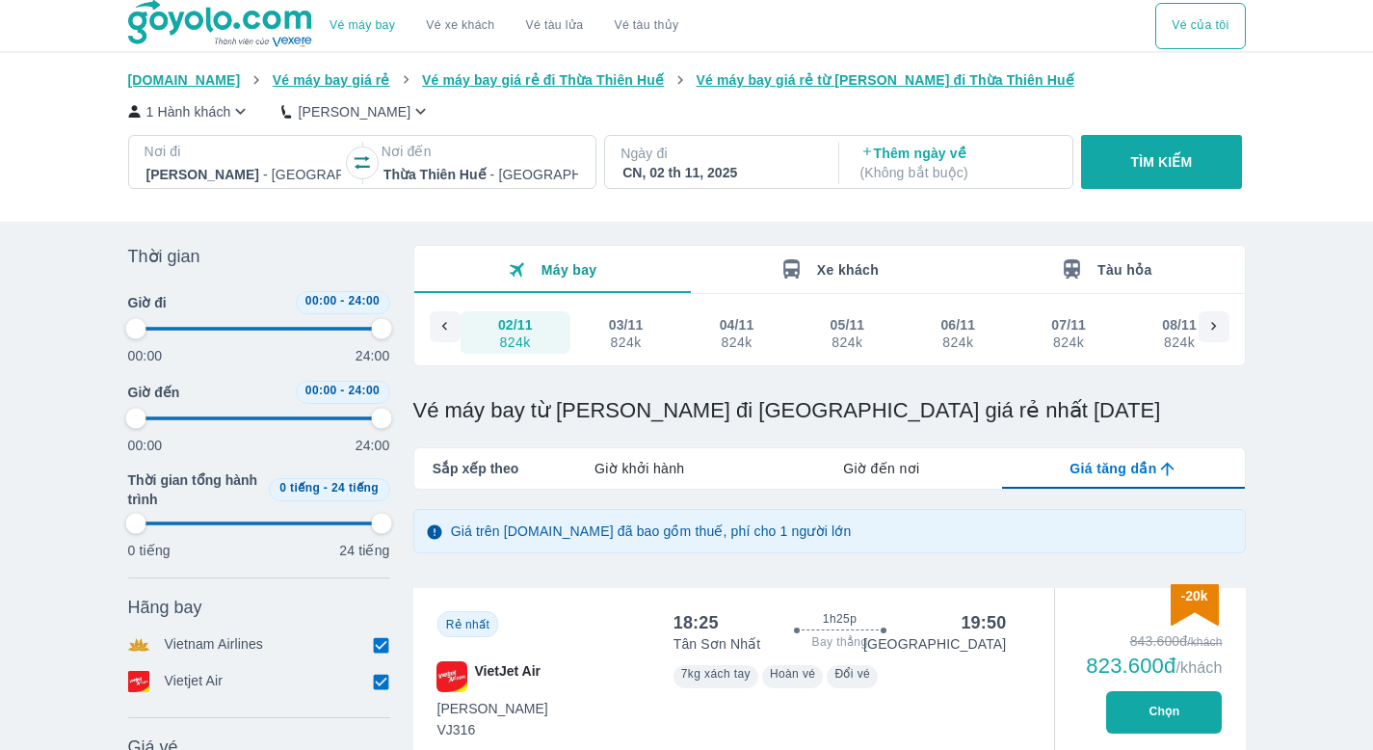
type input "97.9166666666667"
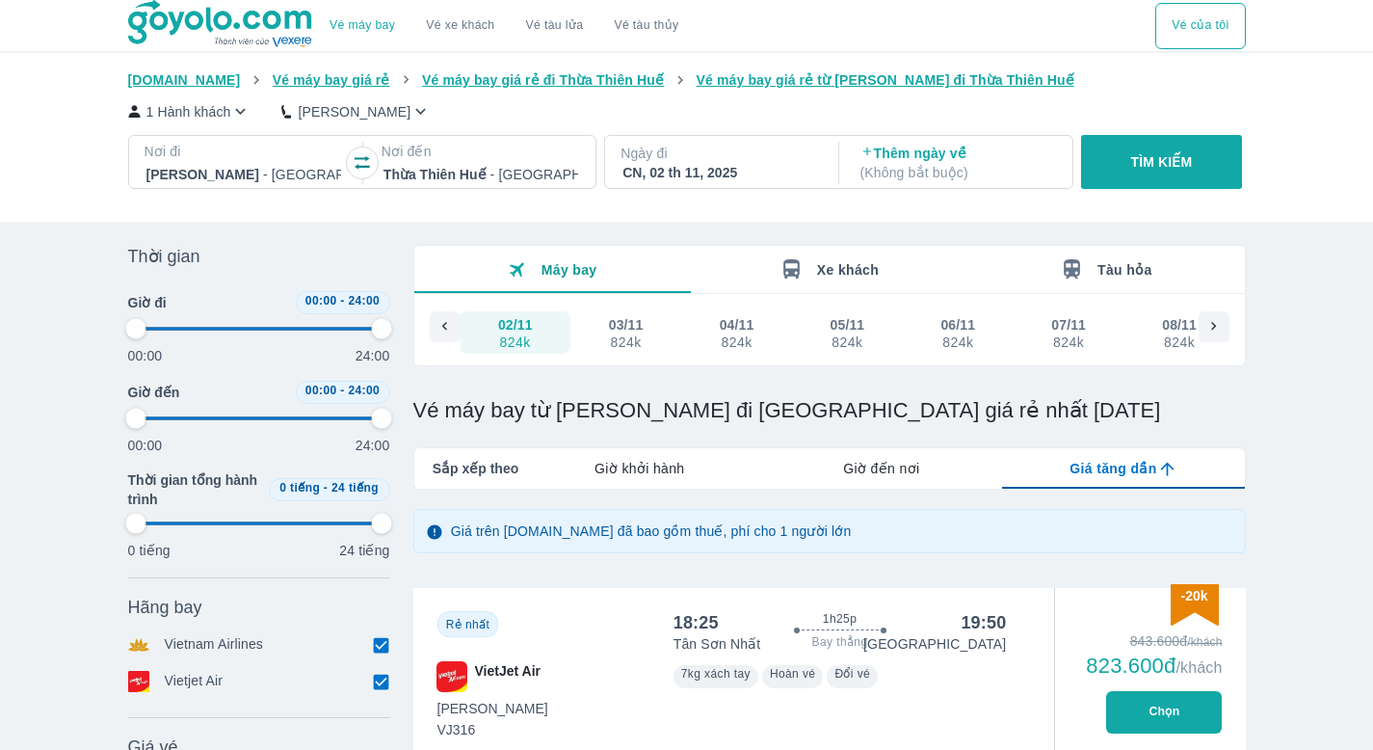
type input "97.9166666666667"
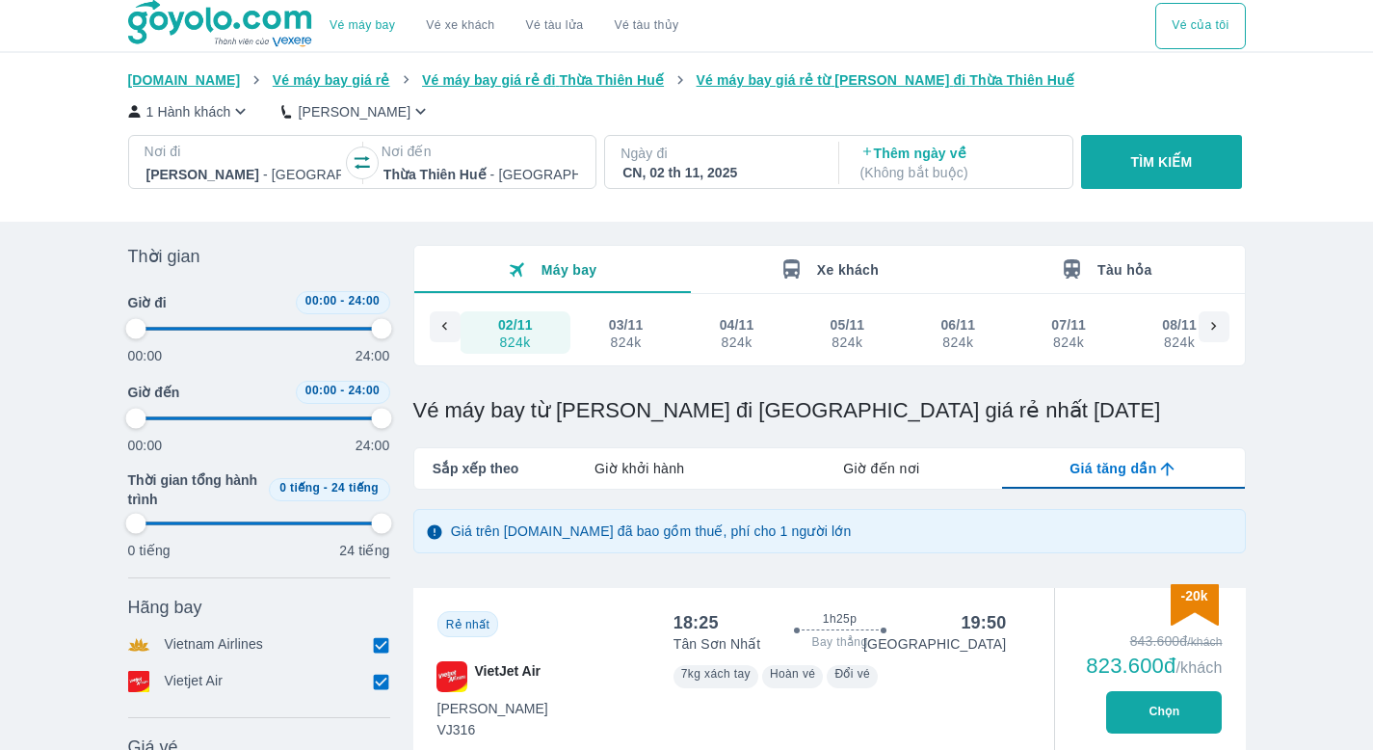
type input "97.9166666666667"
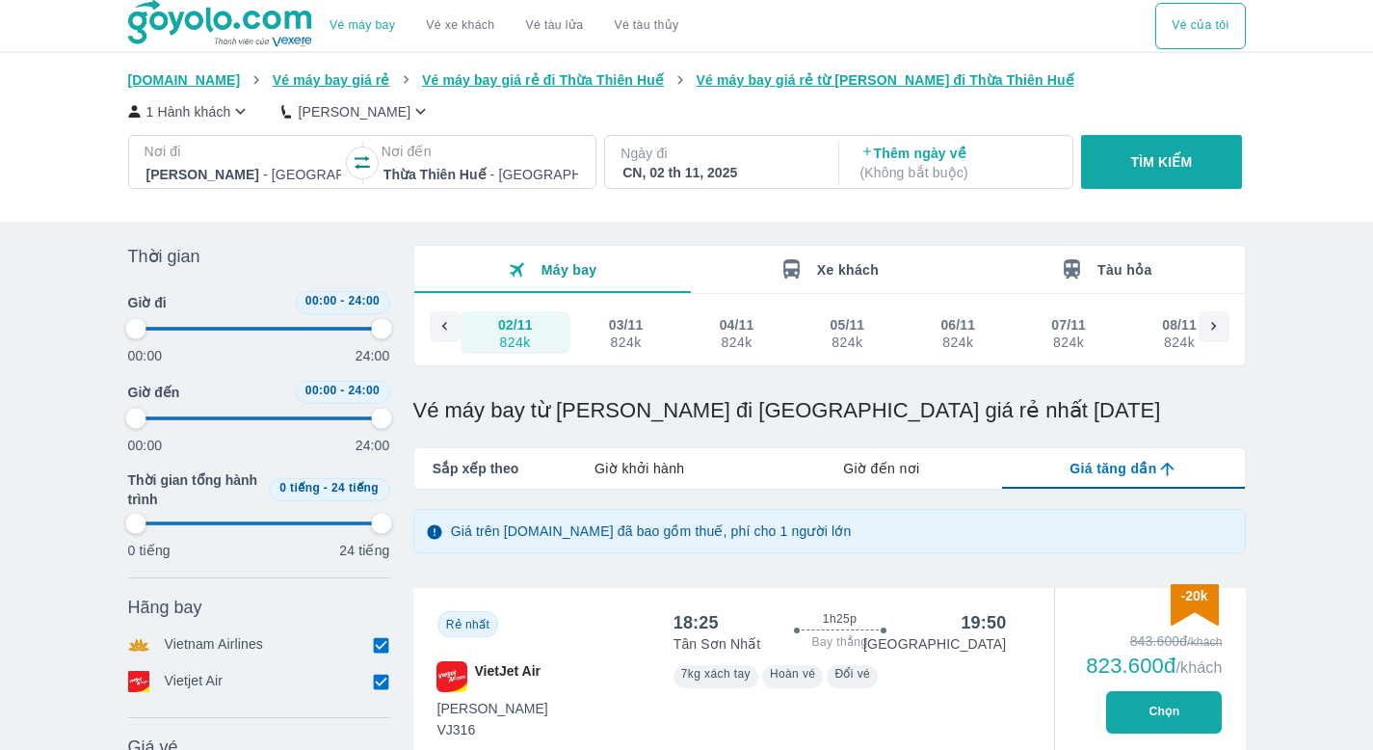
type input "97.9166666666667"
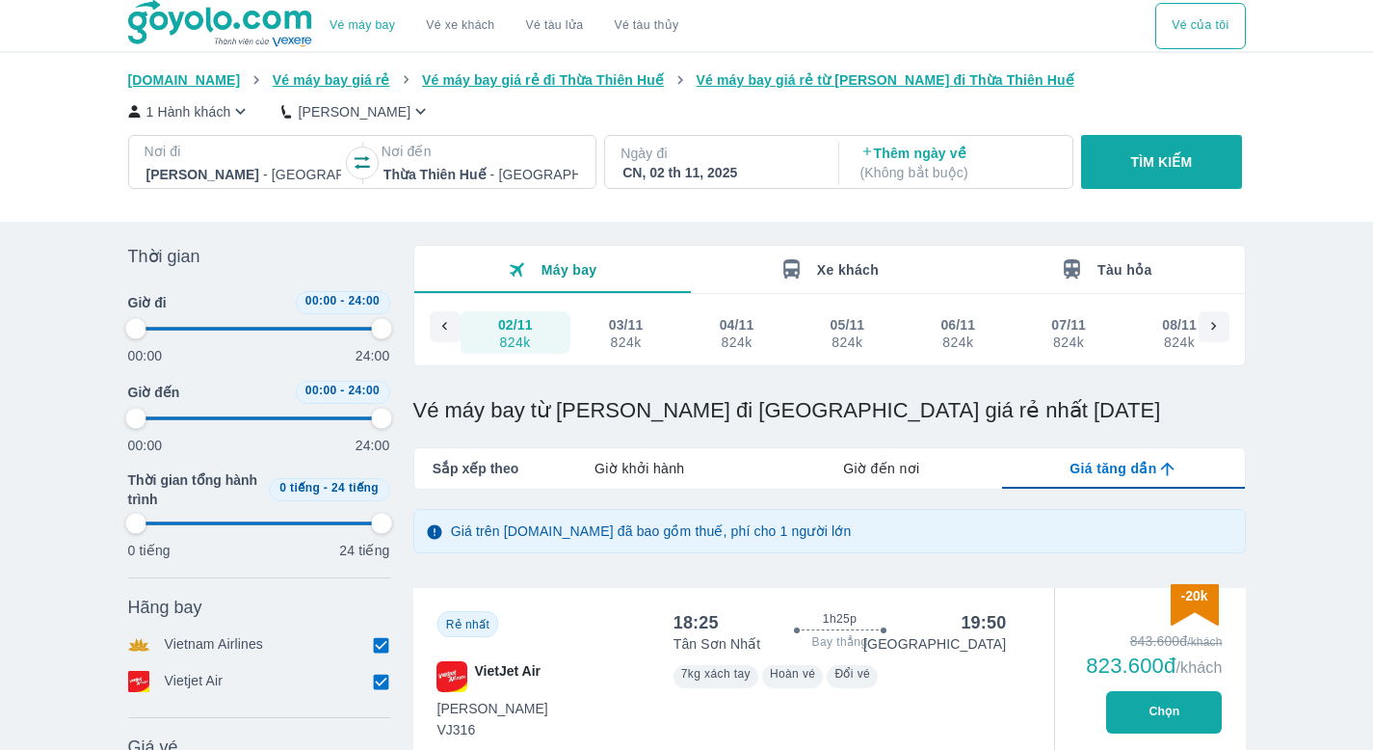
type input "97.9166666666667"
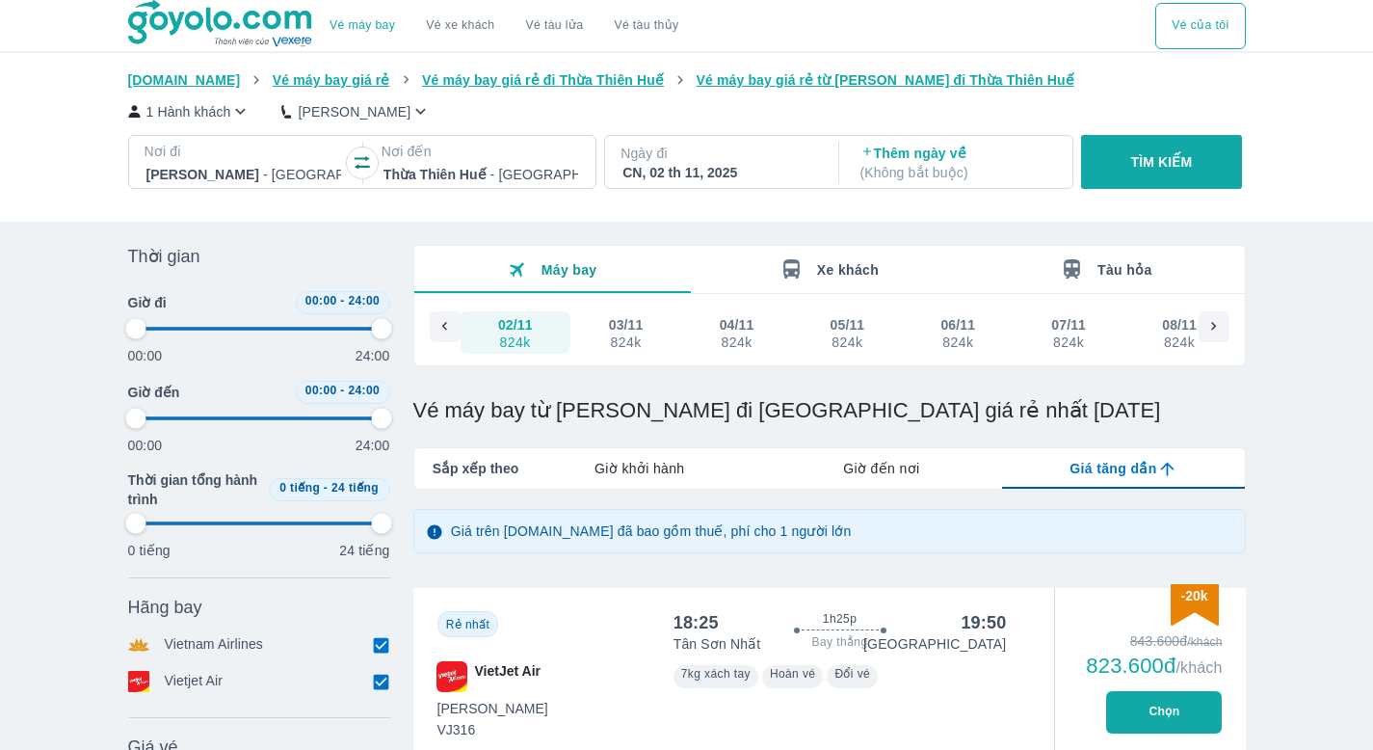
type input "97.9166666666667"
